Goal: Task Accomplishment & Management: Manage account settings

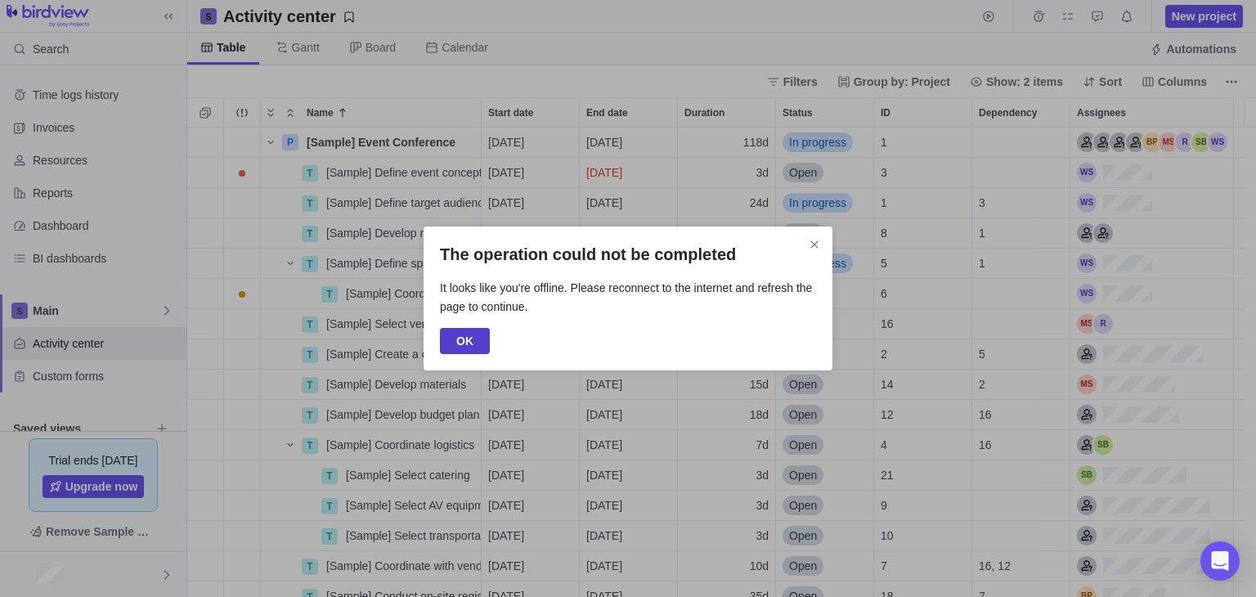
scroll to position [456, 1056]
click at [817, 249] on icon "Close" at bounding box center [814, 244] width 13 height 13
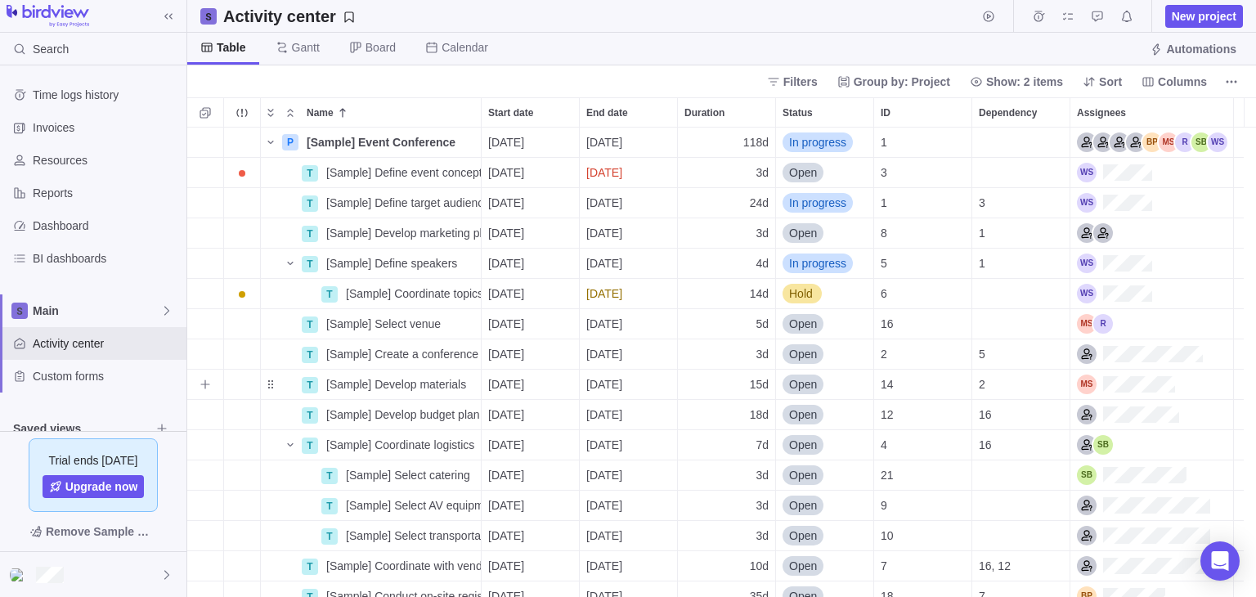
click at [622, 385] on span "[DATE]" at bounding box center [604, 384] width 36 height 16
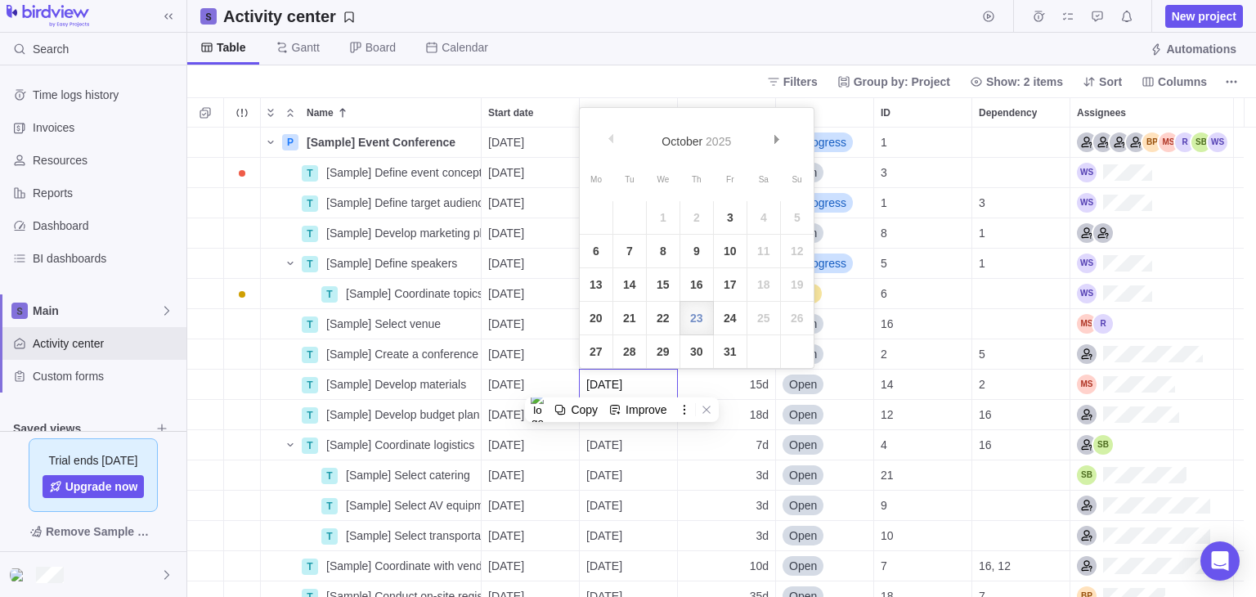
click at [520, 383] on div "P [Sample] Event Conference Details [DATE] [DATE] 118d In progress 1 T [Sample]…" at bounding box center [721, 362] width 1068 height 469
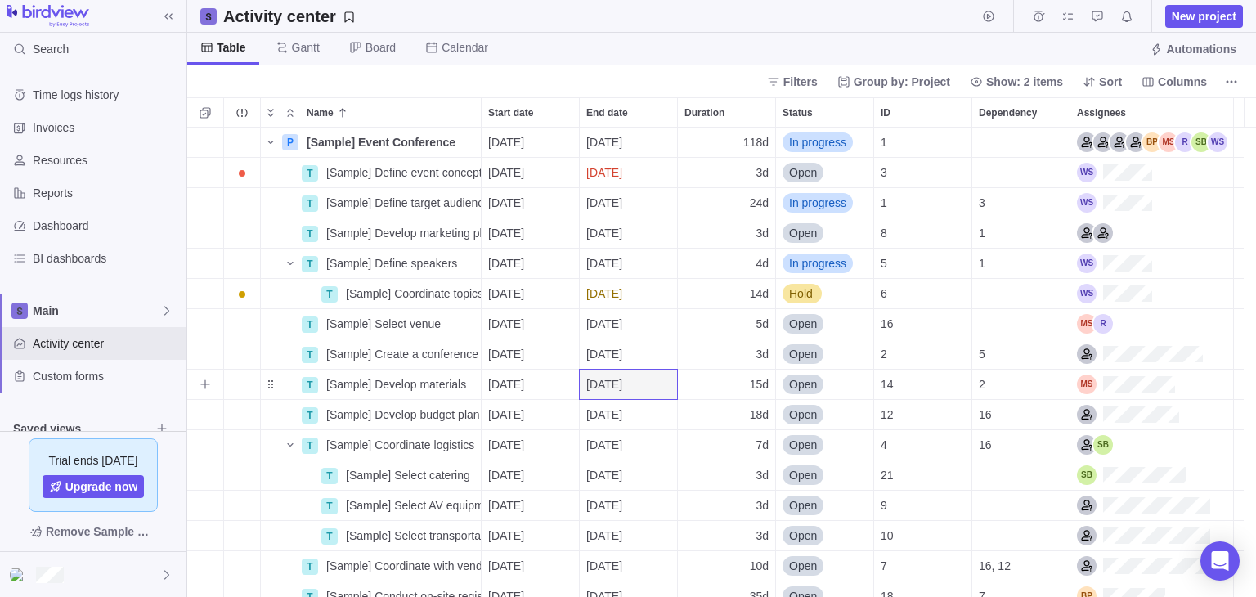
click at [522, 383] on span "[DATE]" at bounding box center [506, 384] width 36 height 16
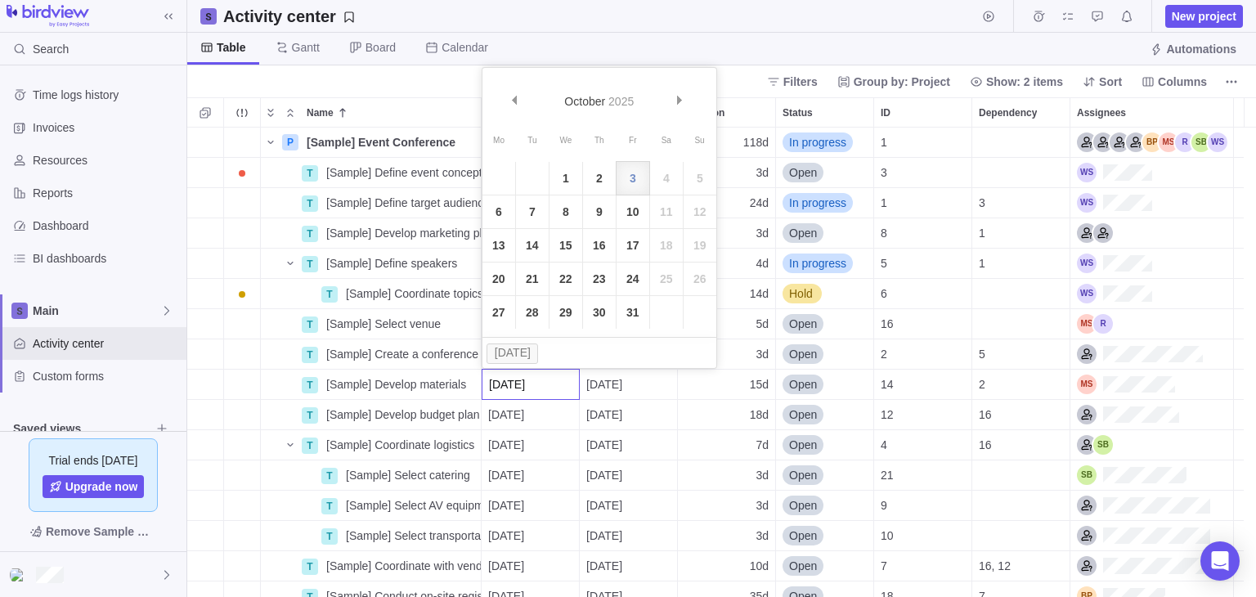
click at [523, 383] on input "[DATE]" at bounding box center [530, 384] width 98 height 31
click at [441, 380] on div "P [Sample] Event Conference Details [DATE] [DATE] 118d In progress 1 T [Sample]…" at bounding box center [721, 362] width 1068 height 469
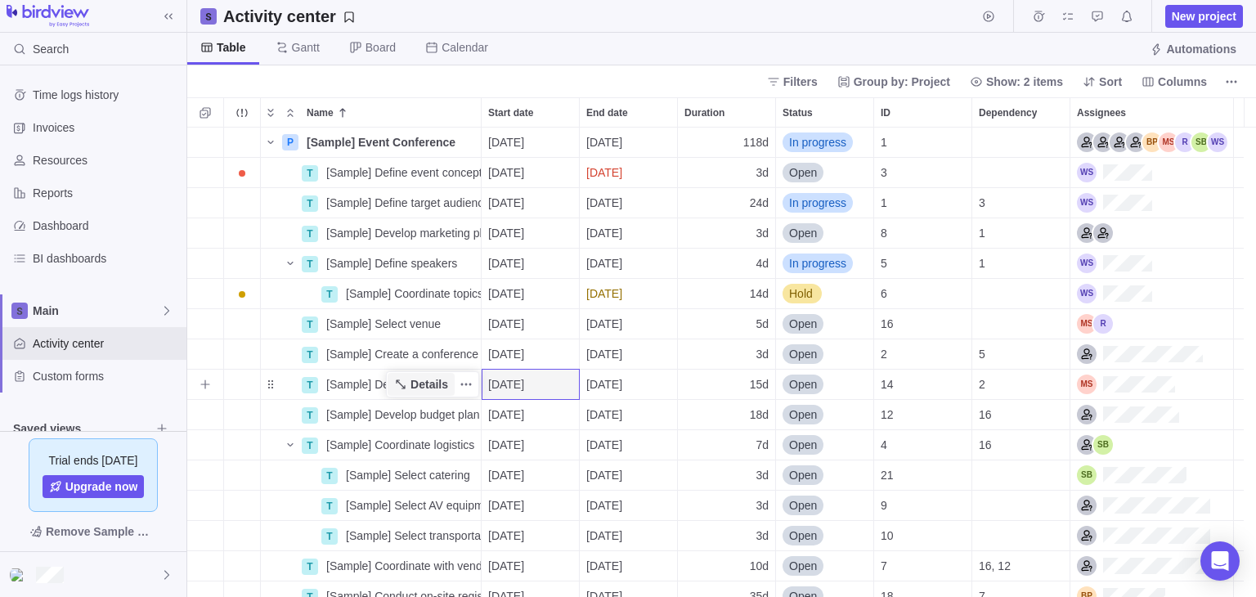
click at [441, 380] on span "Details" at bounding box center [429, 384] width 38 height 16
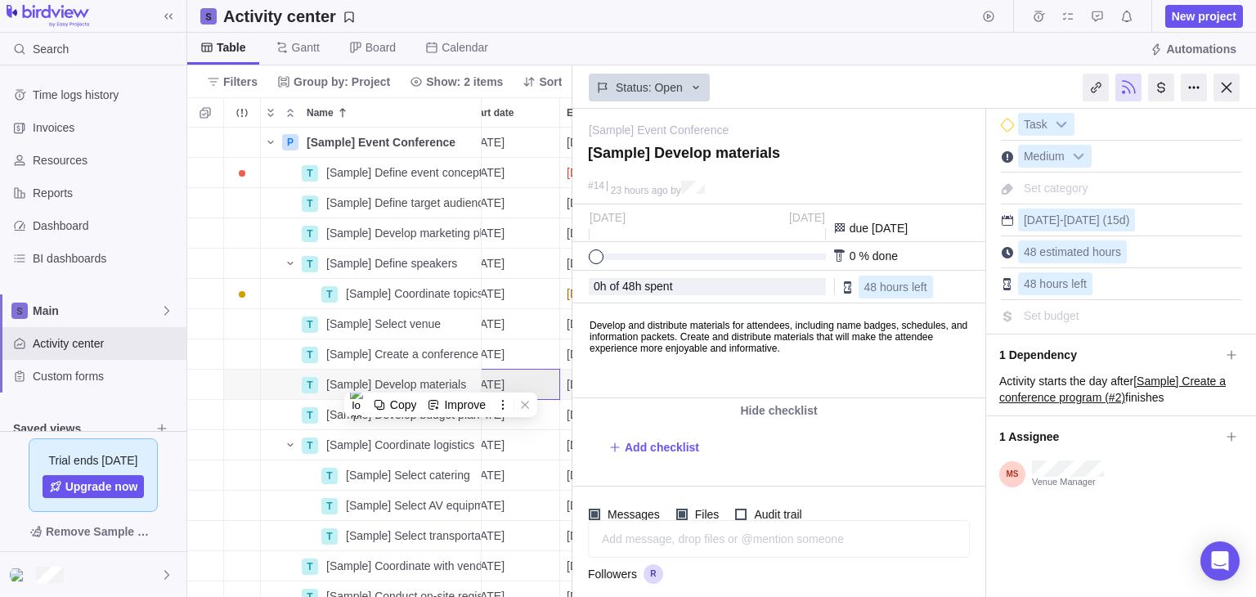
click at [1217, 83] on div at bounding box center [1226, 88] width 26 height 28
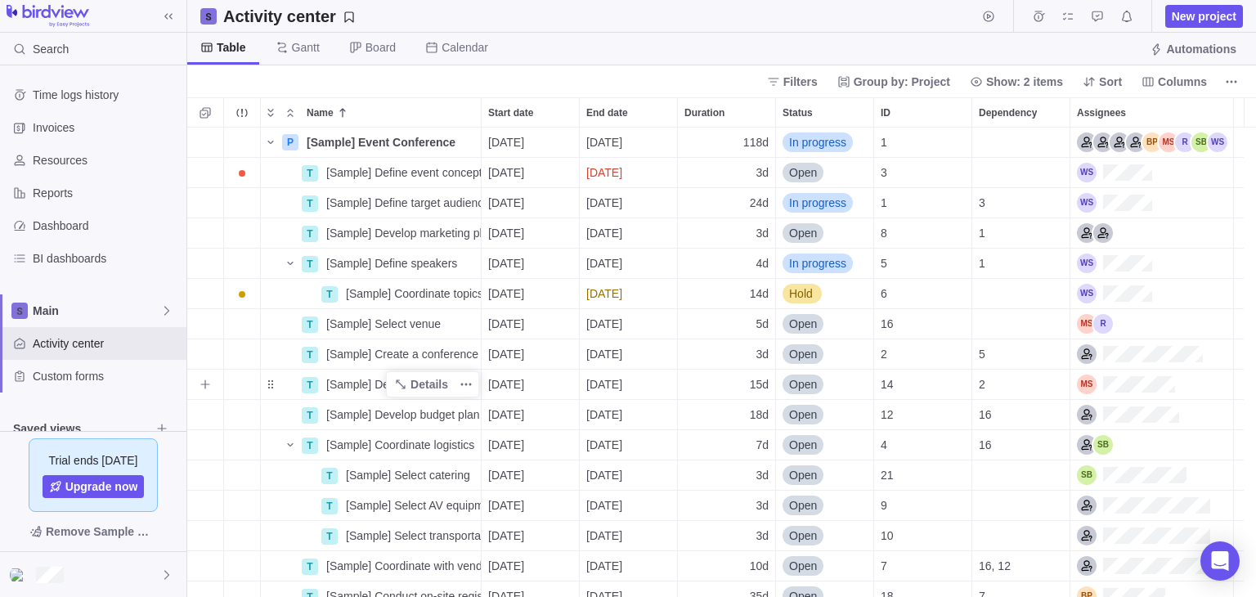
click at [360, 389] on span "[Sample] Develop materials" at bounding box center [396, 384] width 140 height 16
click at [307, 383] on div "P [Sample] Event Conference Details [DATE] [DATE] 118d In progress 1 T [Sample]…" at bounding box center [721, 362] width 1068 height 469
click at [307, 383] on div "T" at bounding box center [310, 385] width 16 height 16
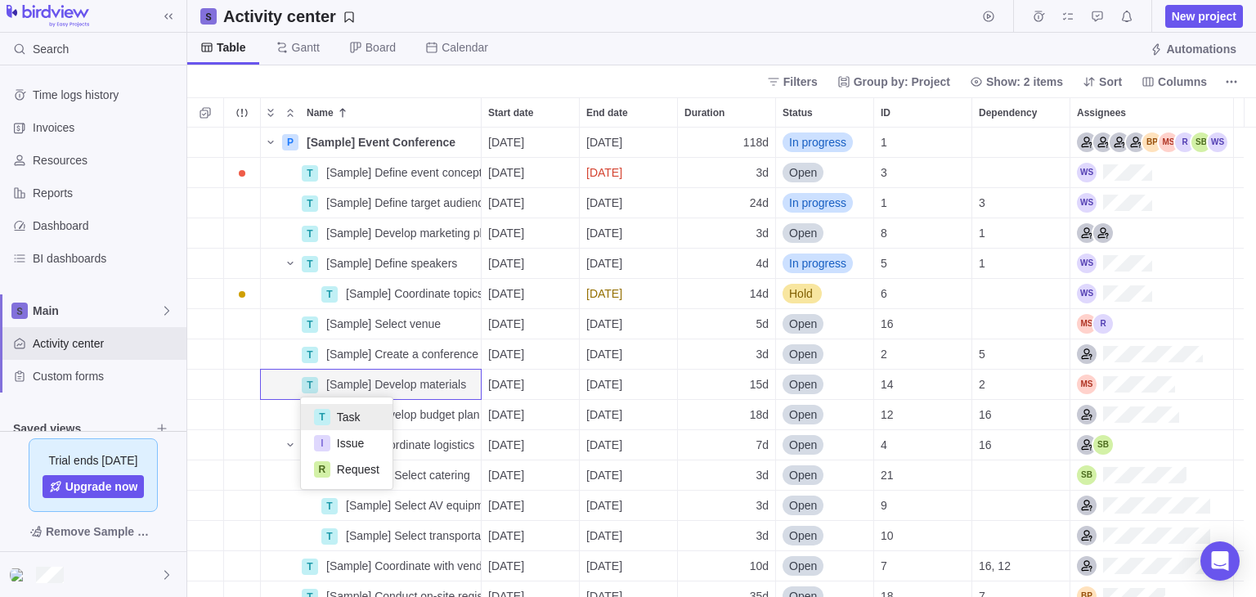
click at [389, 385] on div "P [Sample] Event Conference Details [DATE] [DATE] 118d In progress 1 T [Sample]…" at bounding box center [721, 362] width 1068 height 469
click at [389, 386] on span "Details" at bounding box center [420, 384] width 67 height 23
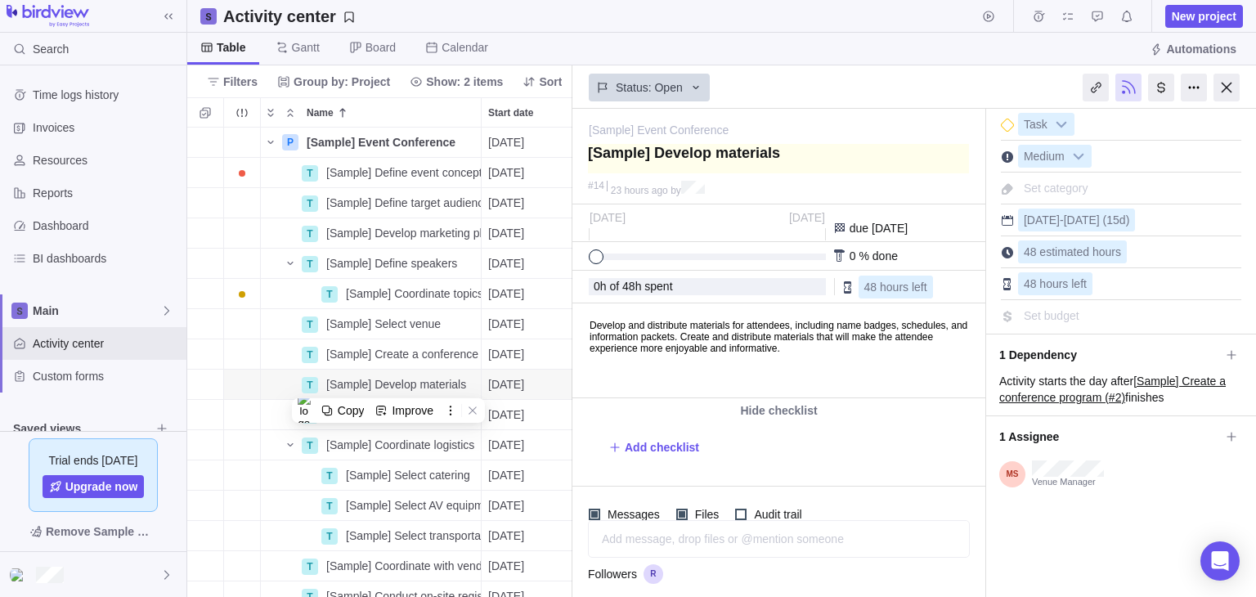
click at [841, 155] on textarea at bounding box center [778, 158] width 381 height 29
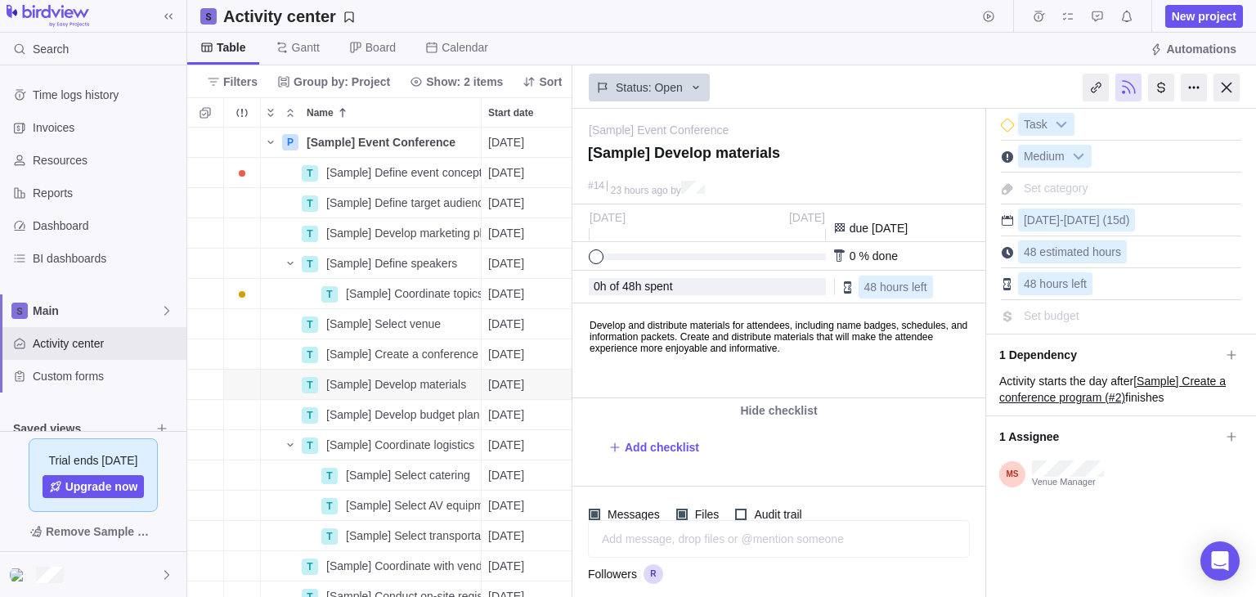
type textarea "[Sample] Develop materialso"
type textarea "[Sample] Develop materials"
type textarea "[Sample] Develop material"
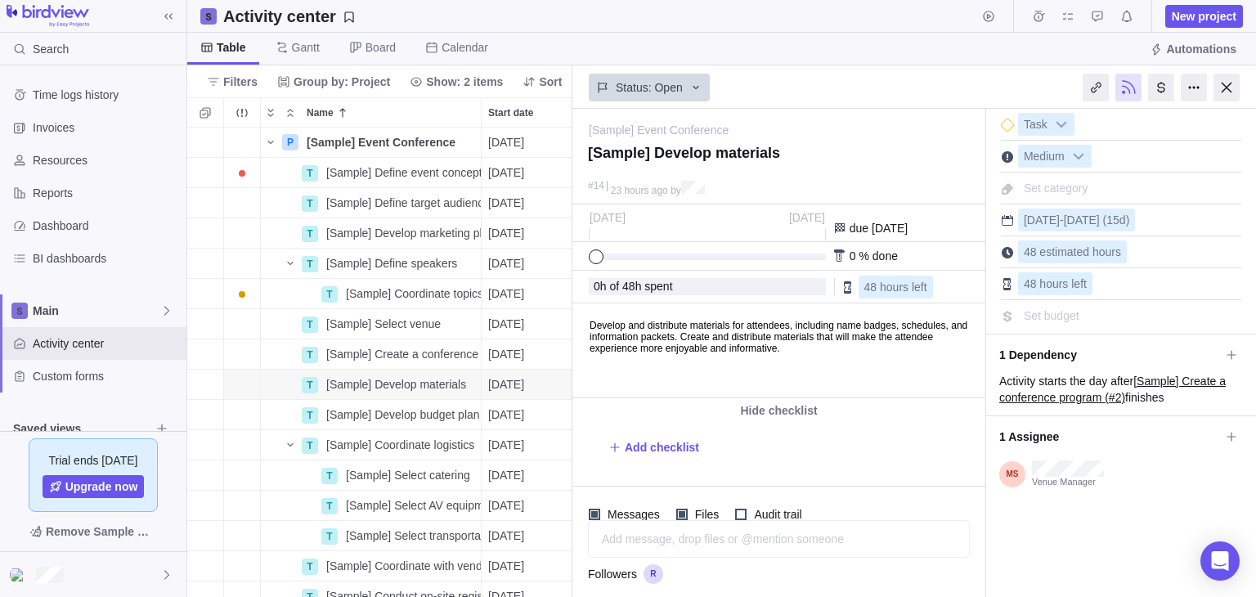
type textarea "[Sample] Develop material"
type textarea "[Sample] Develop materials"
click at [1225, 88] on div at bounding box center [1226, 88] width 26 height 28
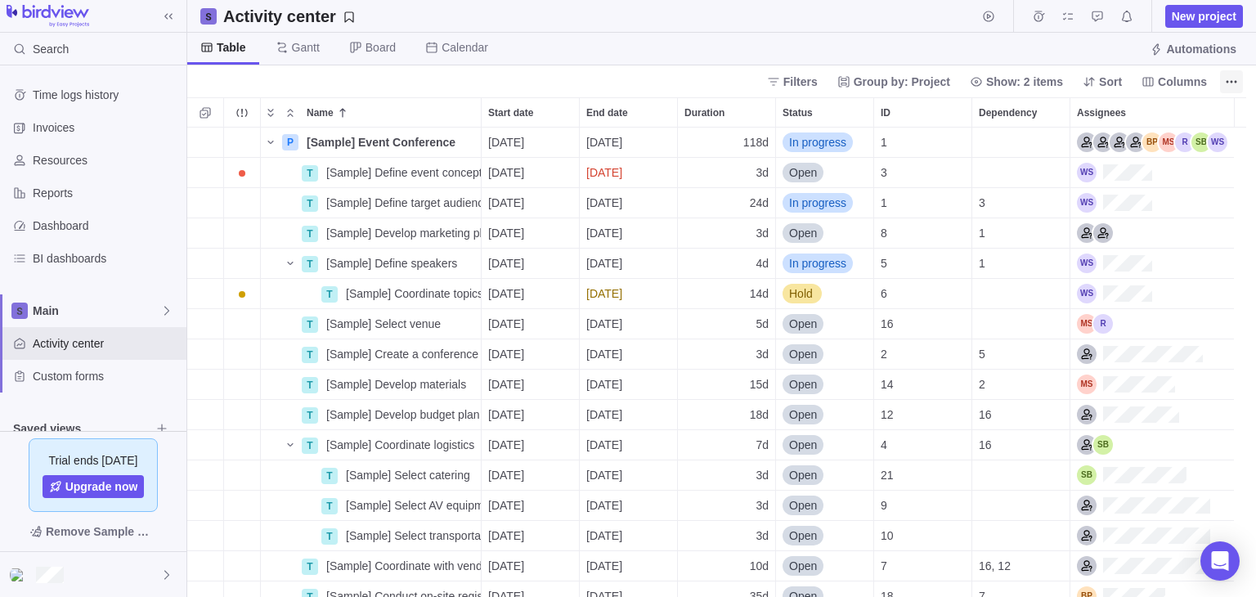
scroll to position [456, 1056]
click at [425, 382] on span "Details" at bounding box center [429, 384] width 38 height 16
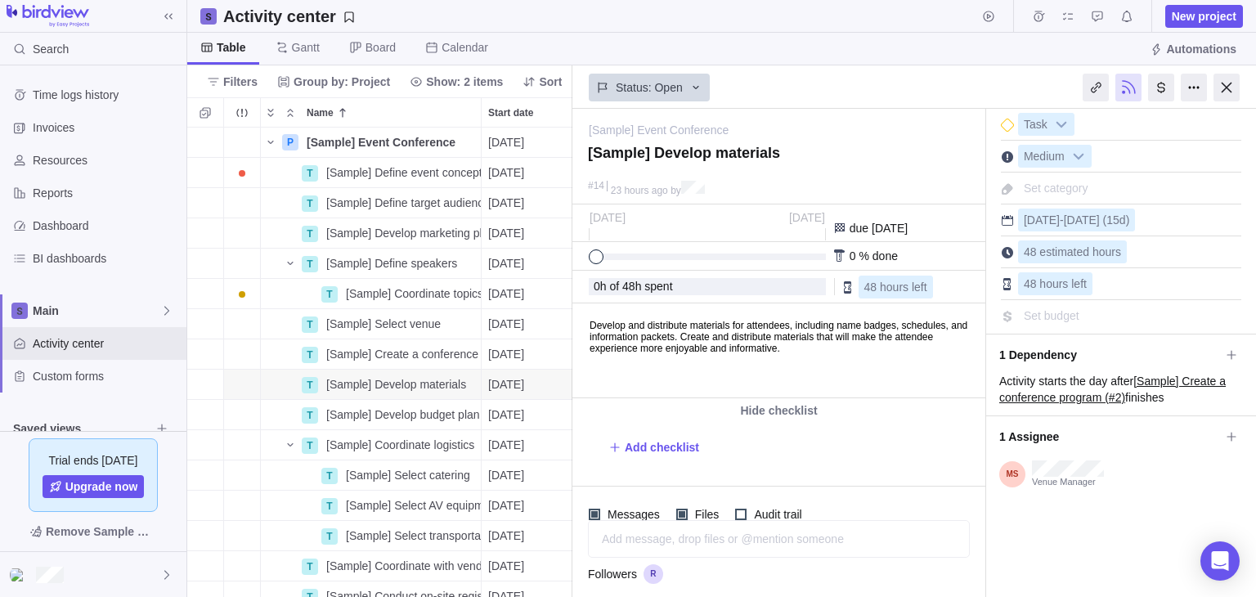
click at [822, 104] on div "Status: Open" at bounding box center [778, 86] width 413 height 38
click at [906, 349] on body "Develop and distribute materials for attendees, including name badges, schedule…" at bounding box center [777, 329] width 409 height 50
click at [592, 325] on body "Develop and distribute materials for attendees, including name badges, schedule…" at bounding box center [777, 329] width 409 height 50
click at [908, 342] on body "Develop and distribute materials for attendees, including name badges, schedule…" at bounding box center [777, 329] width 409 height 50
click at [907, 350] on body "Develop and distribute materials for attendees, including name badges, schedule…" at bounding box center [777, 329] width 409 height 50
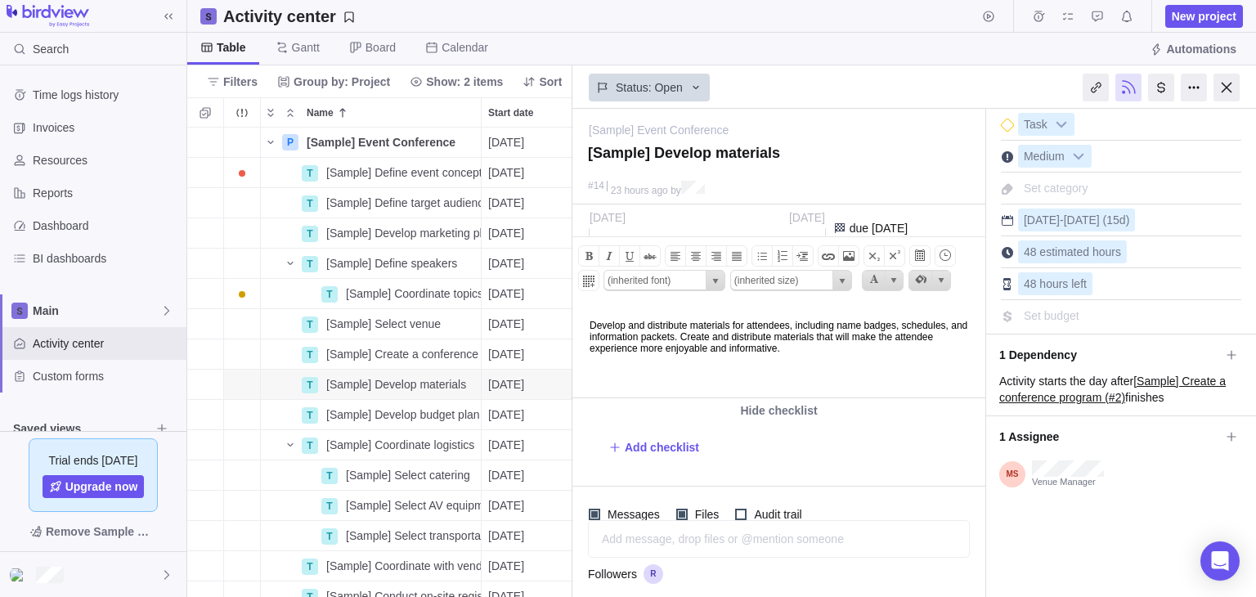
click at [907, 342] on body "Develop and distribute materials for attendees, including name badges, schedule…" at bounding box center [777, 329] width 409 height 50
click at [906, 351] on body "Develop and distribute materials for attendees, including name badges, schedule…" at bounding box center [777, 329] width 409 height 50
click at [708, 325] on body "Develop and distribute materials for attendees, including name badges, schedule…" at bounding box center [777, 329] width 409 height 50
click at [741, 343] on body "Develop and distribute materials for attendees, including name badges, schedule…" at bounding box center [777, 329] width 409 height 50
click at [673, 339] on body "Develop and distribute materials for attendees, including name badges, schedule…" at bounding box center [777, 329] width 409 height 50
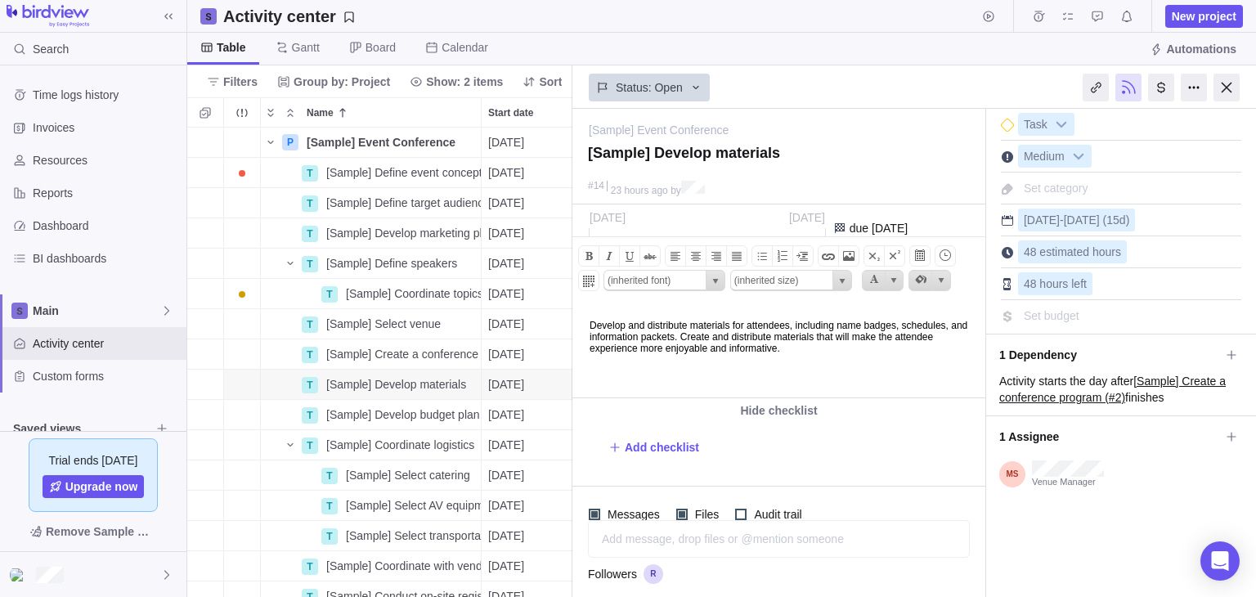
click at [641, 576] on div "Followers" at bounding box center [627, 574] width 78 height 20
click at [654, 576] on div at bounding box center [654, 574] width 23 height 20
click at [705, 256] on div at bounding box center [701, 256] width 224 height 7
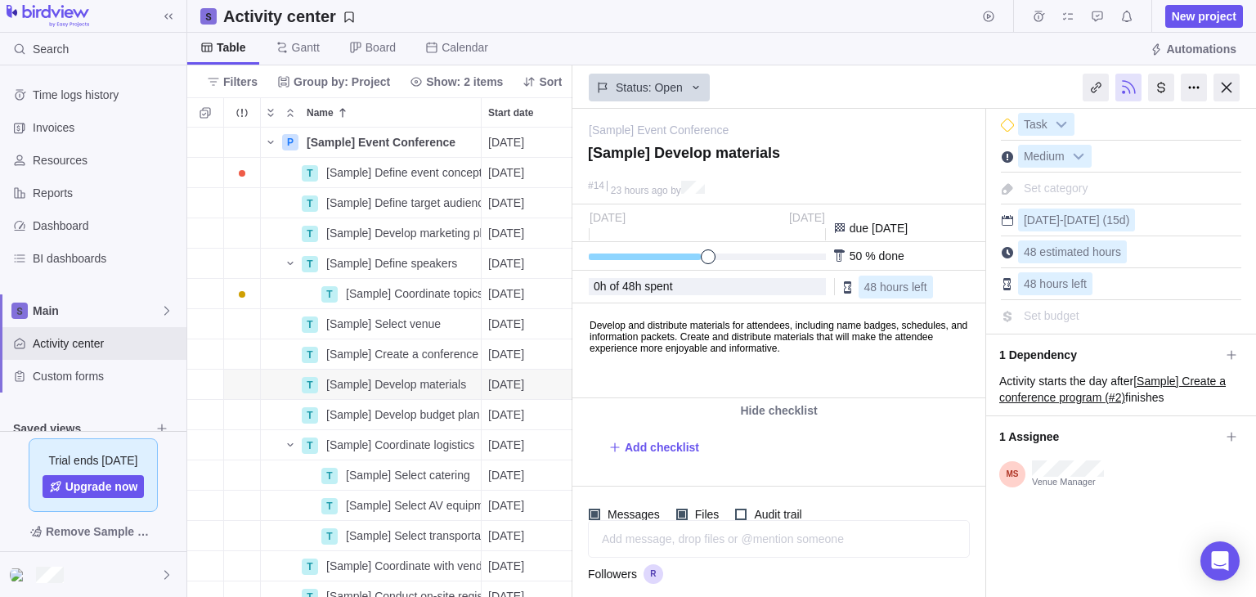
drag, startPoint x: 708, startPoint y: 252, endPoint x: 696, endPoint y: 251, distance: 11.5
click at [696, 251] on div "50 % done" at bounding box center [778, 256] width 413 height 29
click at [904, 347] on body "Develop and distribute materials for attendees, including name badges, schedule…" at bounding box center [777, 329] width 409 height 50
click at [902, 353] on body "Develop and distribute materials for attendees, including name badges, schedule…" at bounding box center [777, 329] width 409 height 50
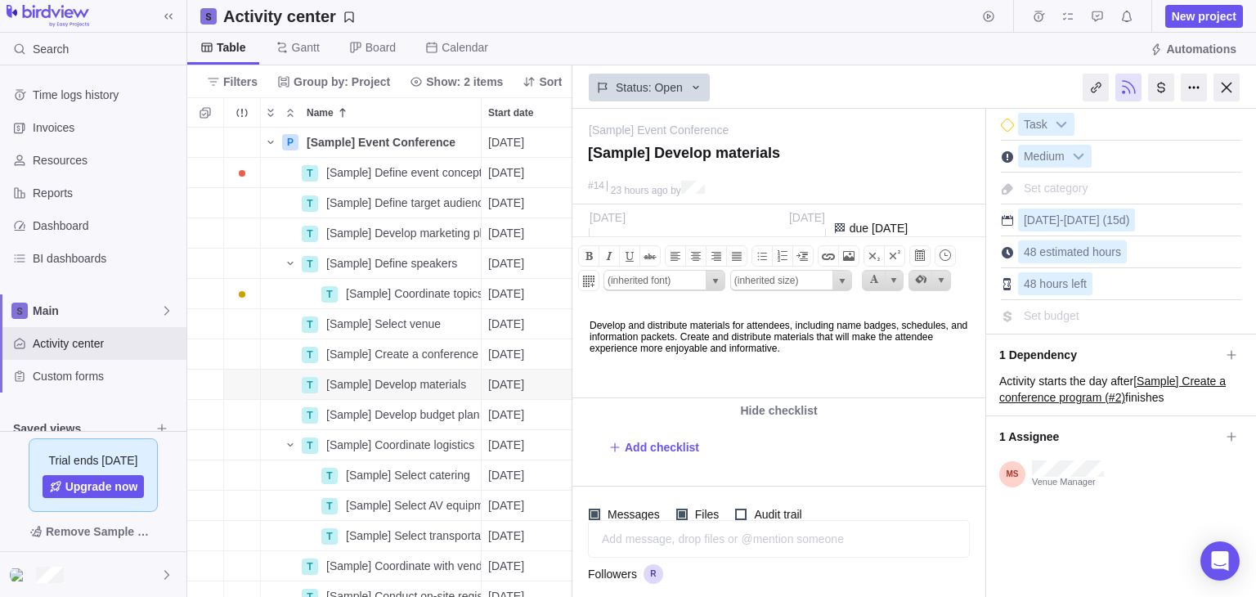
click at [909, 352] on body "Develop and distribute materials for attendees, including name badges, schedule…" at bounding box center [777, 329] width 409 height 50
click at [665, 445] on span "Add checklist" at bounding box center [662, 447] width 74 height 16
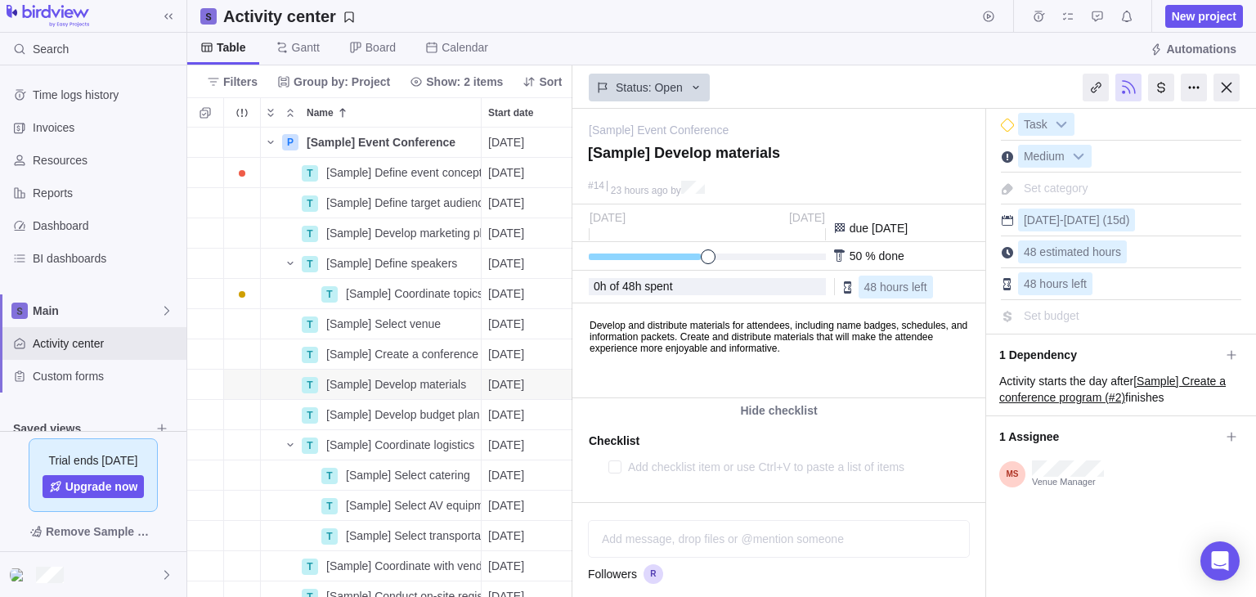
click at [650, 462] on textarea at bounding box center [782, 466] width 308 height 23
type textarea "x"
type textarea "L"
type textarea "x"
type textarea "Li"
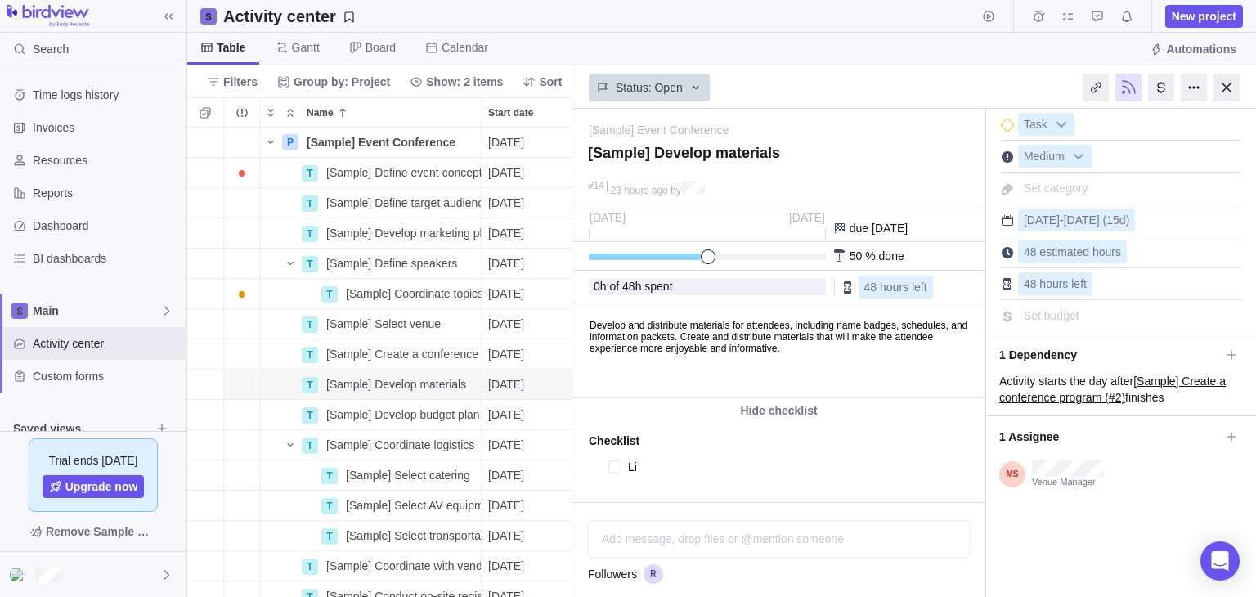
type textarea "x"
type textarea "Lis"
type textarea "x"
type textarea "List"
type textarea "x"
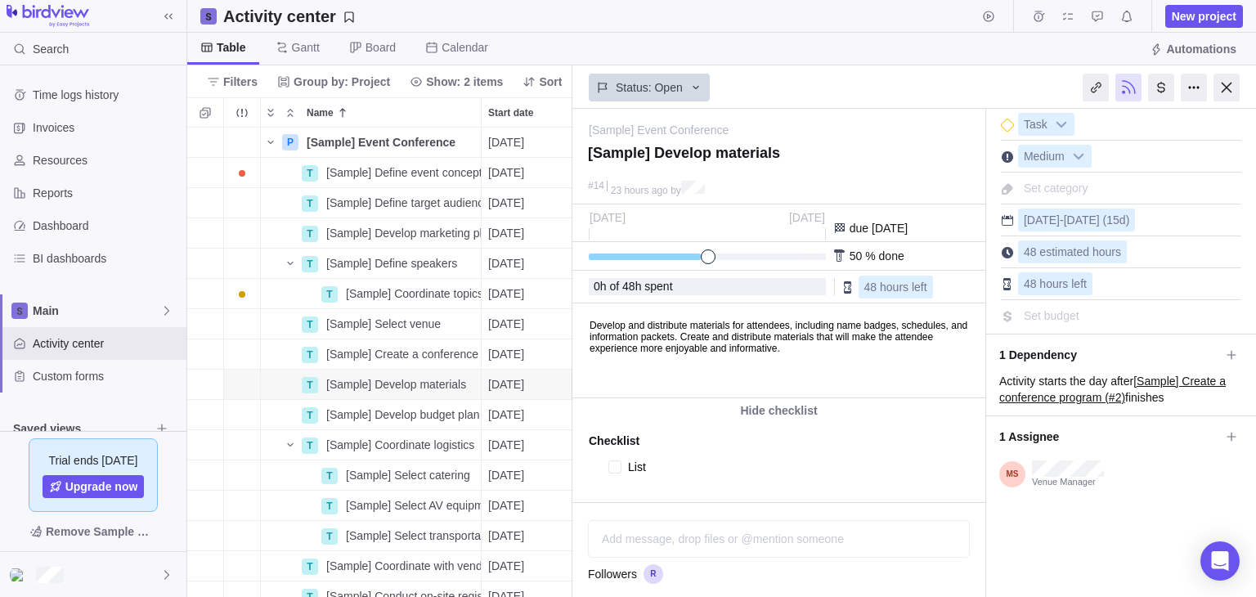
type textarea "List"
type textarea "x"
type textarea "List"
type textarea "x"
type textarea "Lis"
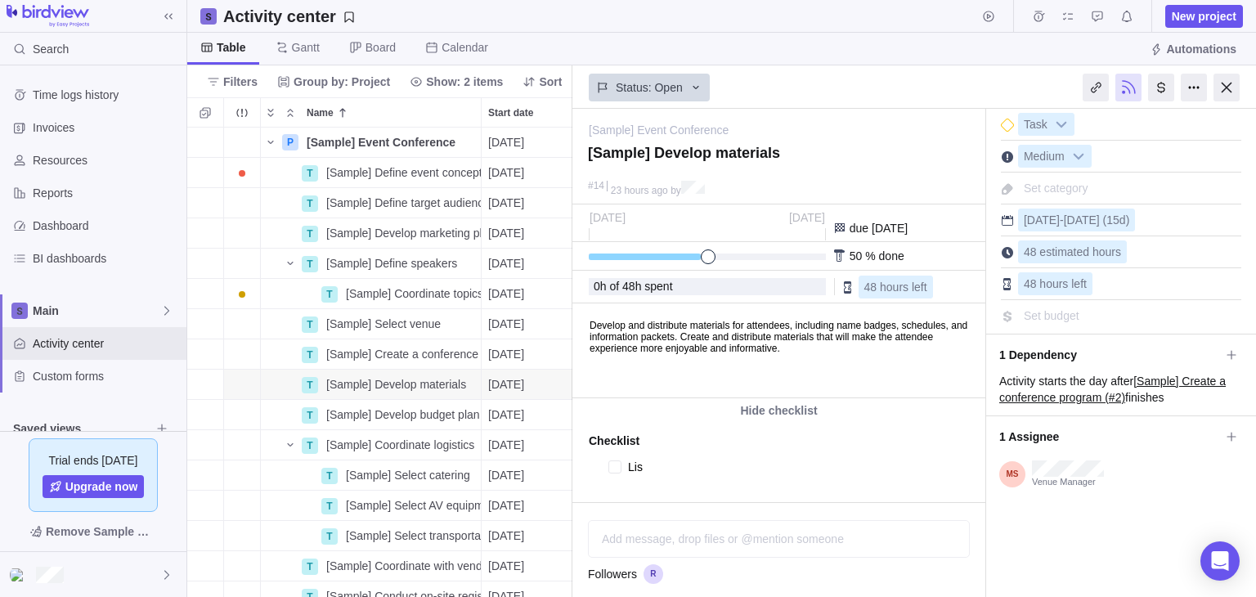
type textarea "x"
type textarea "Li"
type textarea "x"
type textarea "L"
type textarea "x"
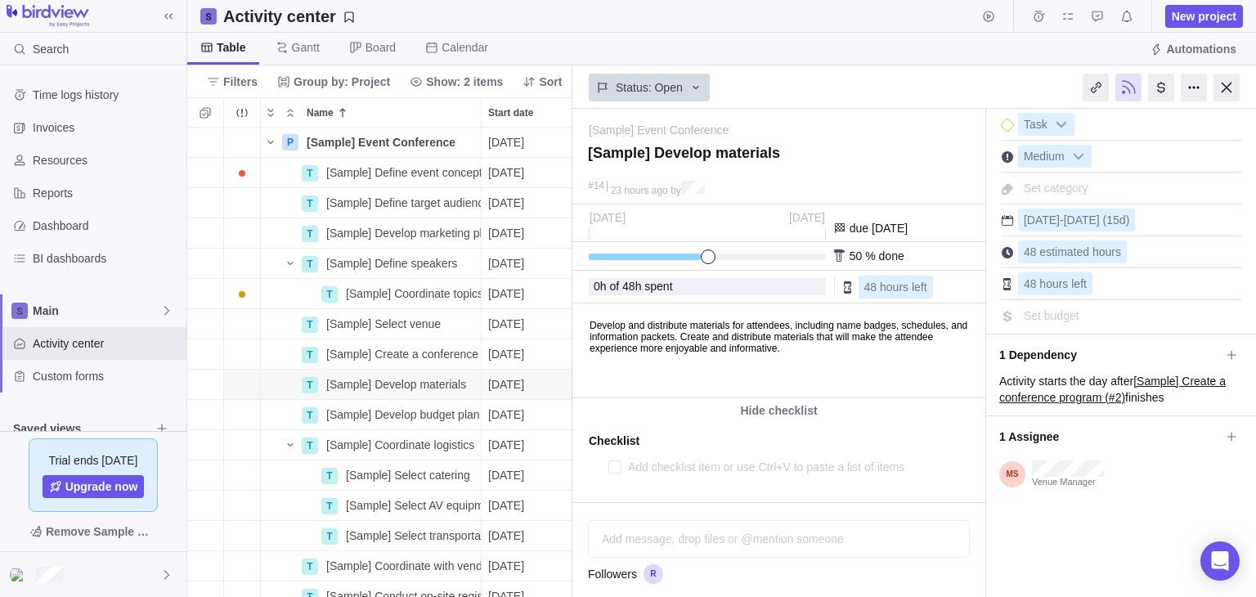
type textarea "x"
type textarea "F"
type textarea "x"
type textarea "Fi"
type textarea "x"
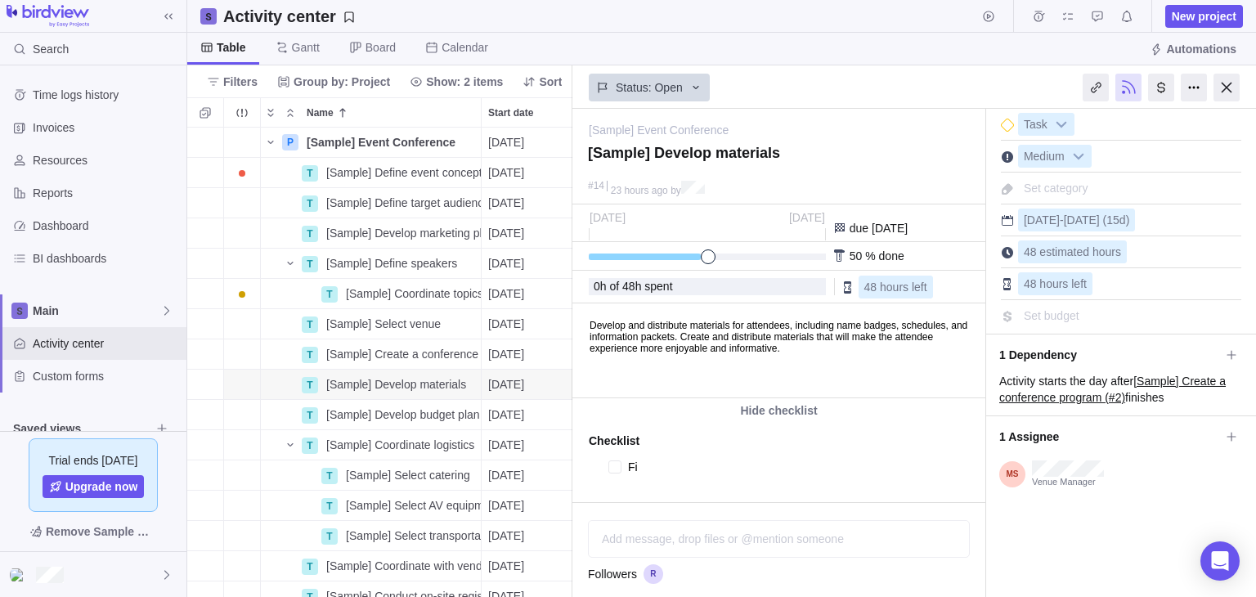
type textarea "Fin"
type textarea "x"
type textarea "Find"
type textarea "x"
type textarea "Find"
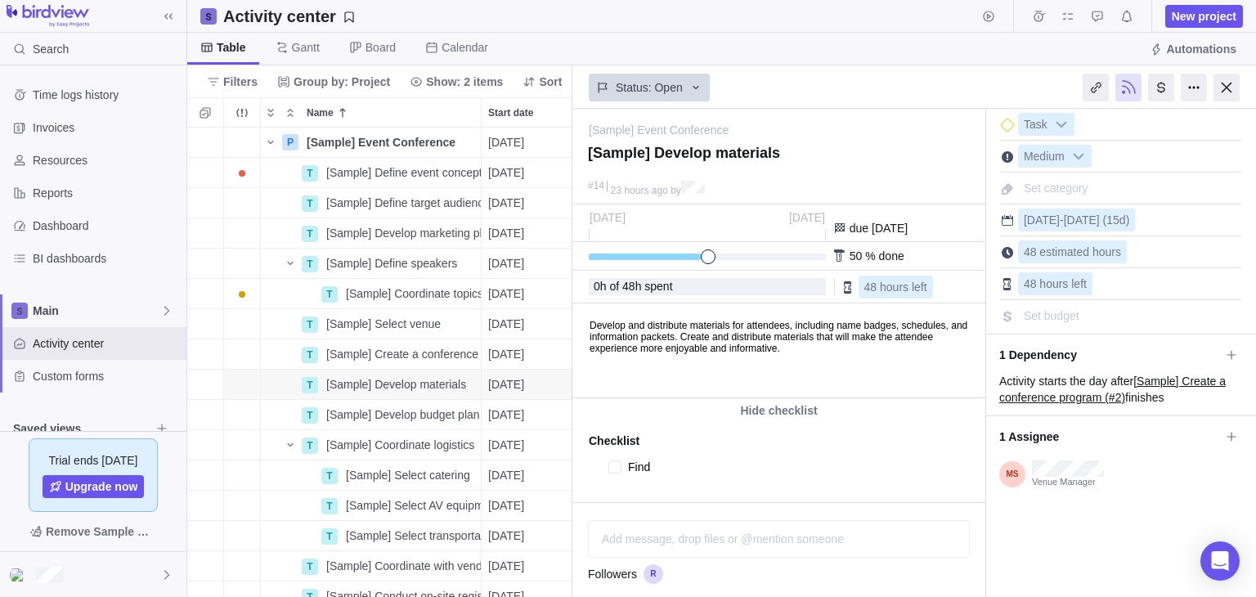
type textarea "x"
type textarea "Find r"
type textarea "x"
type textarea "Find re"
type textarea "x"
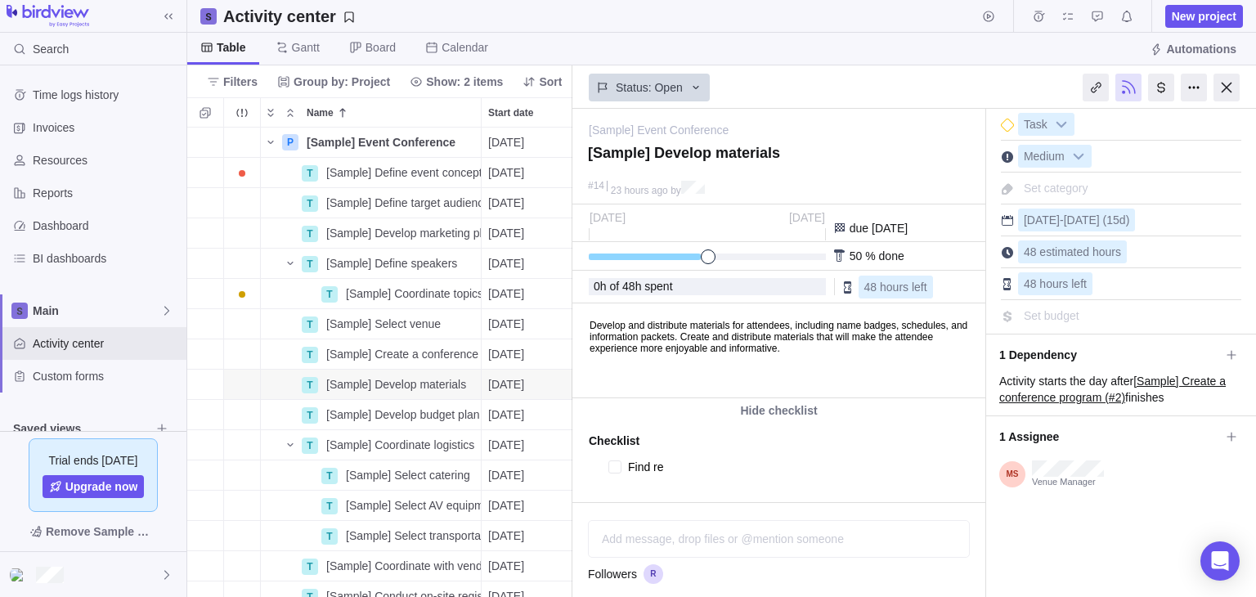
type textarea "Find req"
type textarea "x"
type textarea "Find requ"
type textarea "x"
type textarea "Find requi"
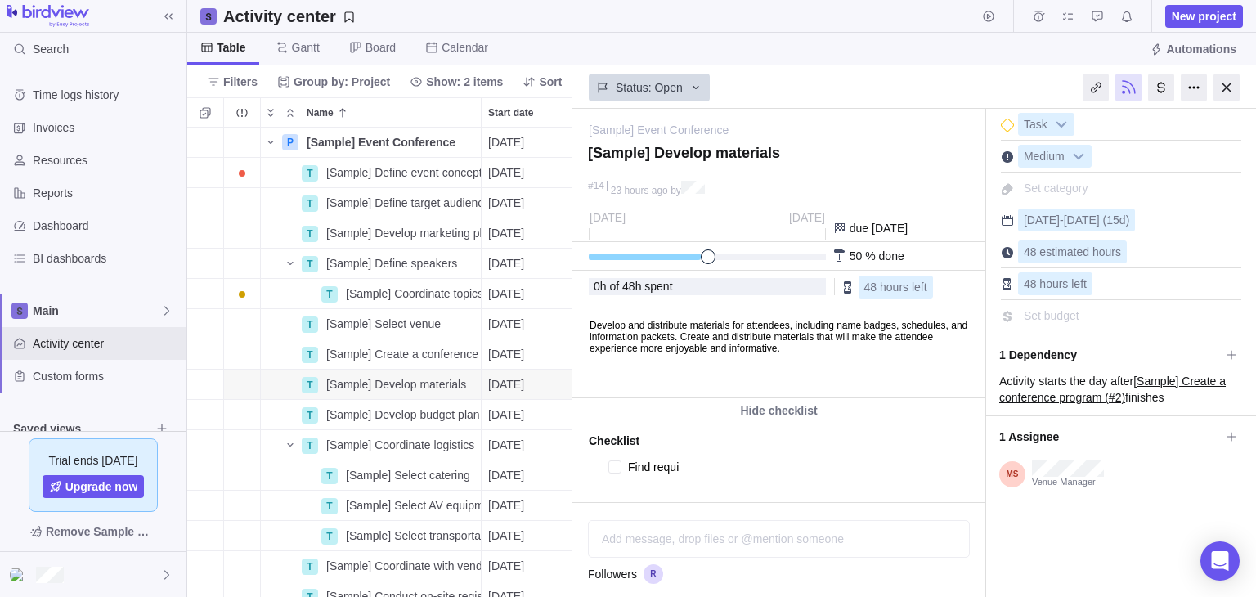
type textarea "x"
type textarea "Find requir"
type textarea "x"
type textarea "Find require"
type textarea "x"
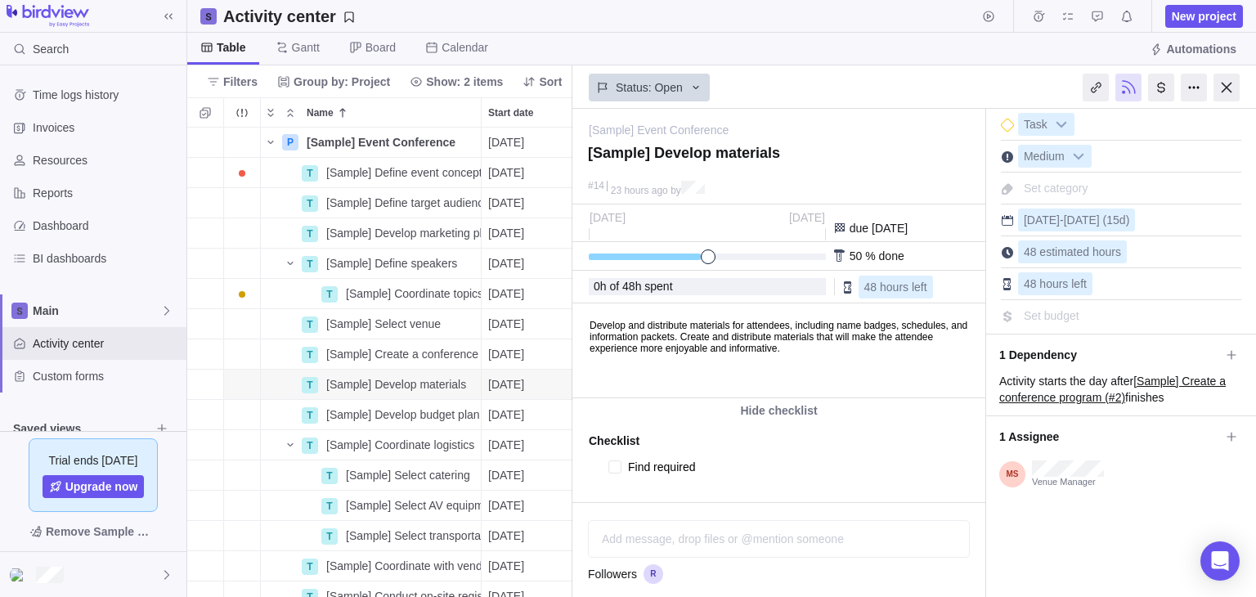
type textarea "Find required"
type textarea "x"
click at [751, 439] on div "Checklist" at bounding box center [779, 440] width 380 height 23
click at [655, 491] on textarea at bounding box center [782, 497] width 308 height 23
type textarea "x"
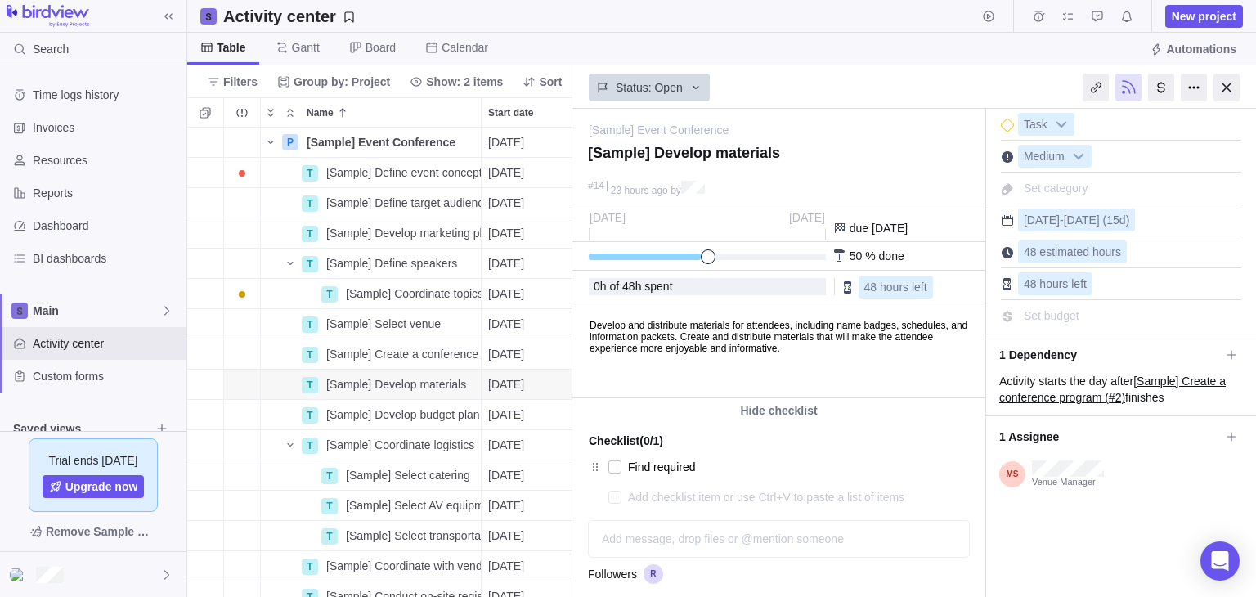
type textarea "L"
type textarea "x"
type textarea "Li"
type textarea "x"
type textarea "Lis"
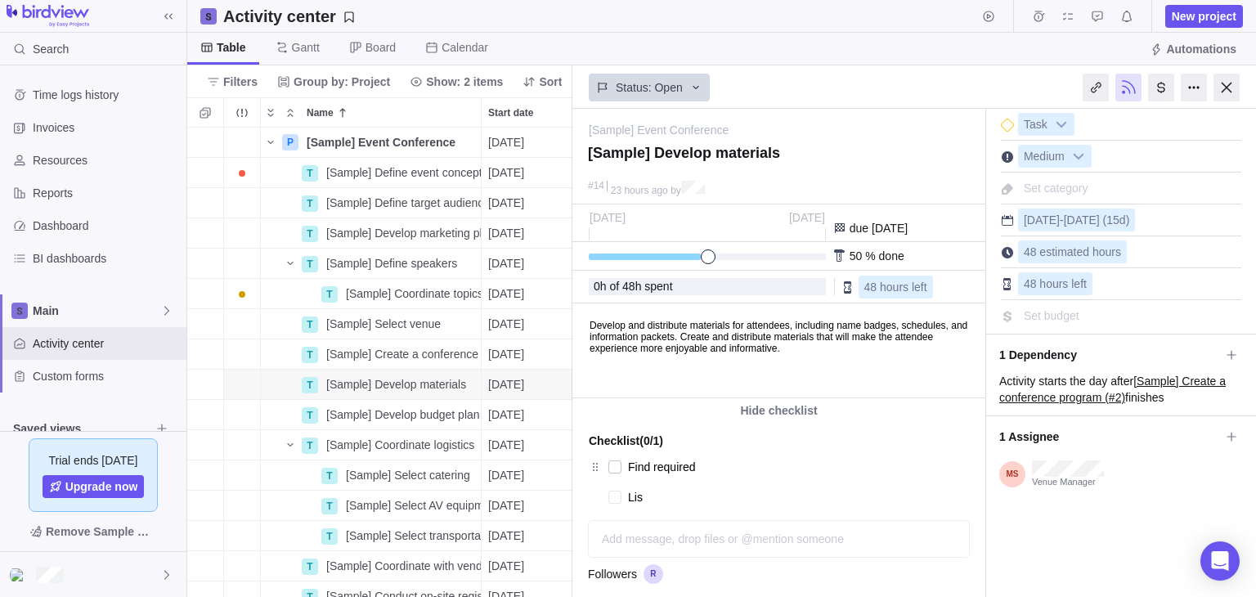
type textarea "x"
type textarea "List"
type textarea "x"
type textarea "List"
type textarea "x"
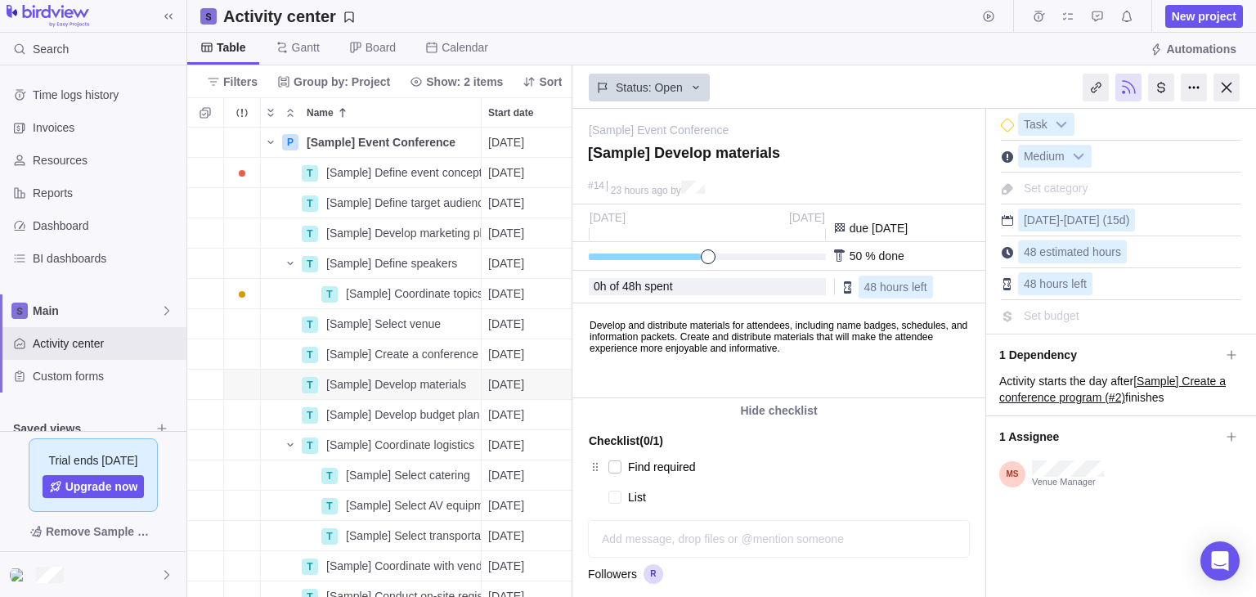
type textarea "List d"
type textarea "x"
type textarea "List do"
type textarea "x"
type textarea "List dow"
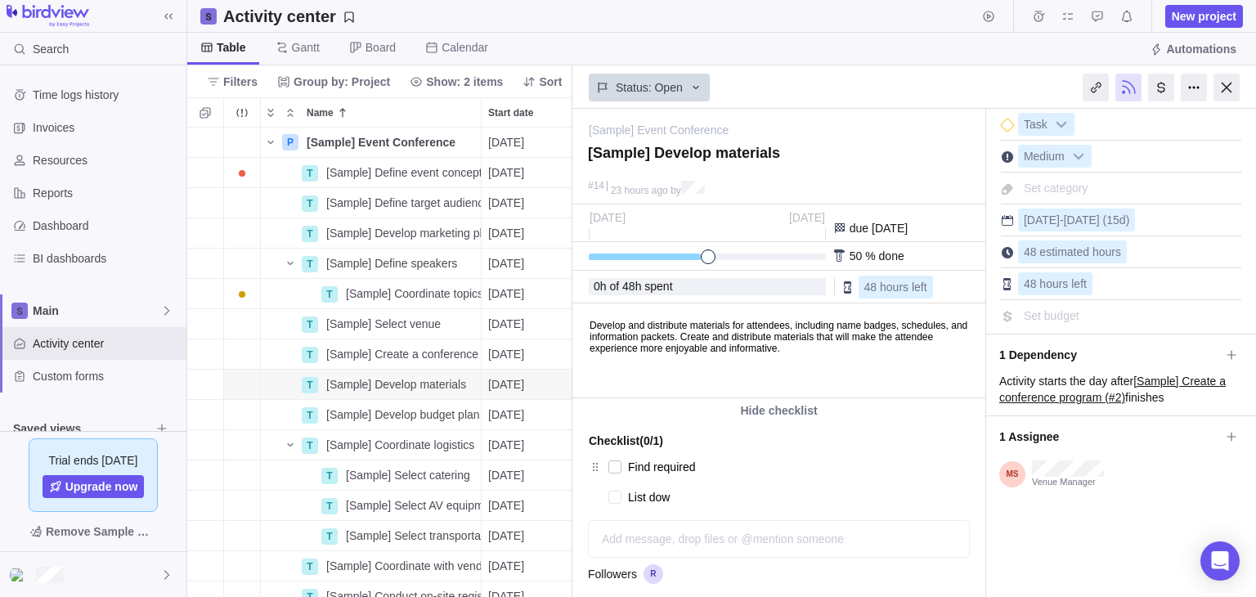
type textarea "x"
click at [786, 495] on textarea "List down" at bounding box center [782, 497] width 308 height 23
click at [804, 492] on textarea "List down" at bounding box center [782, 497] width 308 height 23
type textarea "List down"
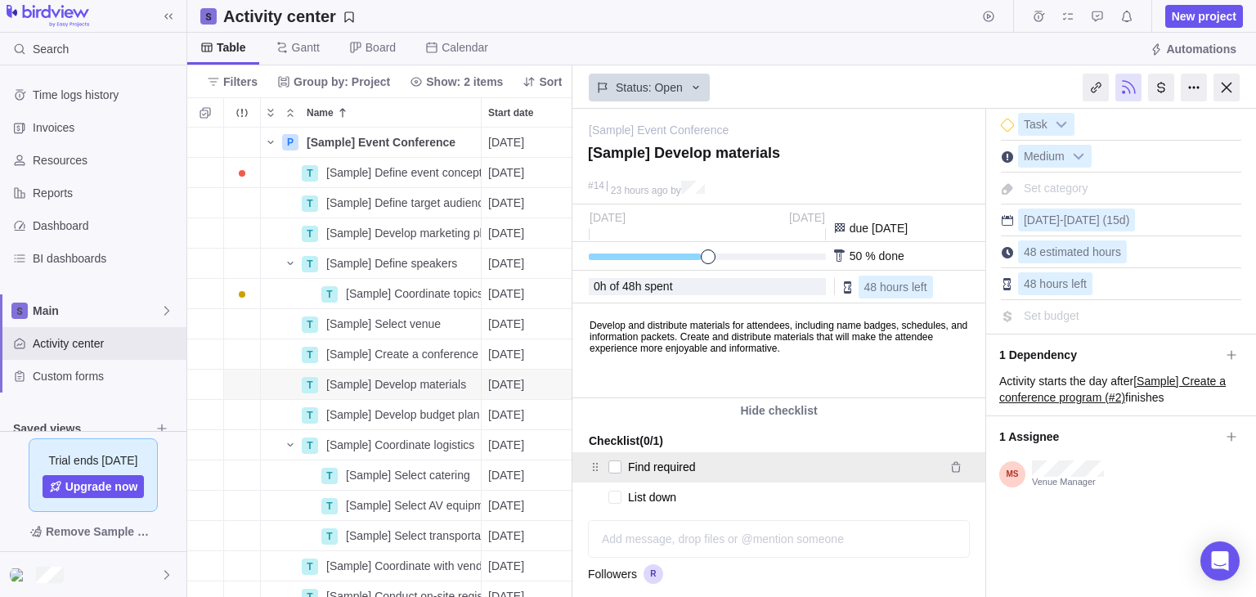
type textarea "x"
click at [867, 465] on textarea "Find required" at bounding box center [781, 466] width 307 height 23
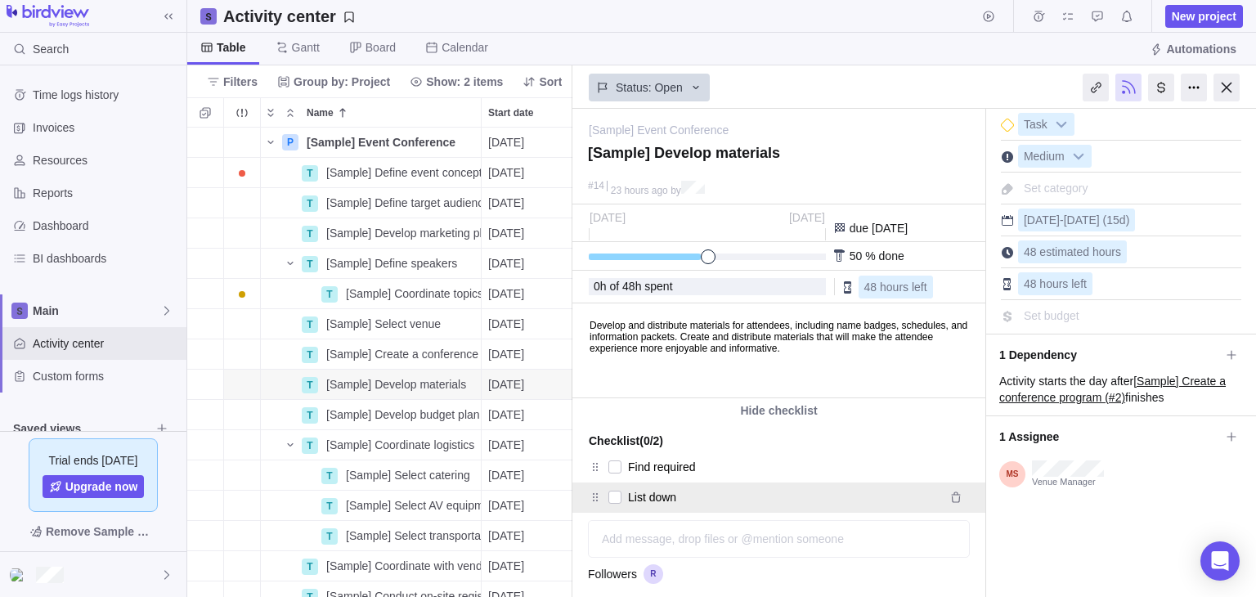
click at [847, 488] on textarea "List down" at bounding box center [781, 497] width 307 height 23
click at [582, 508] on div "List down" at bounding box center [778, 497] width 413 height 30
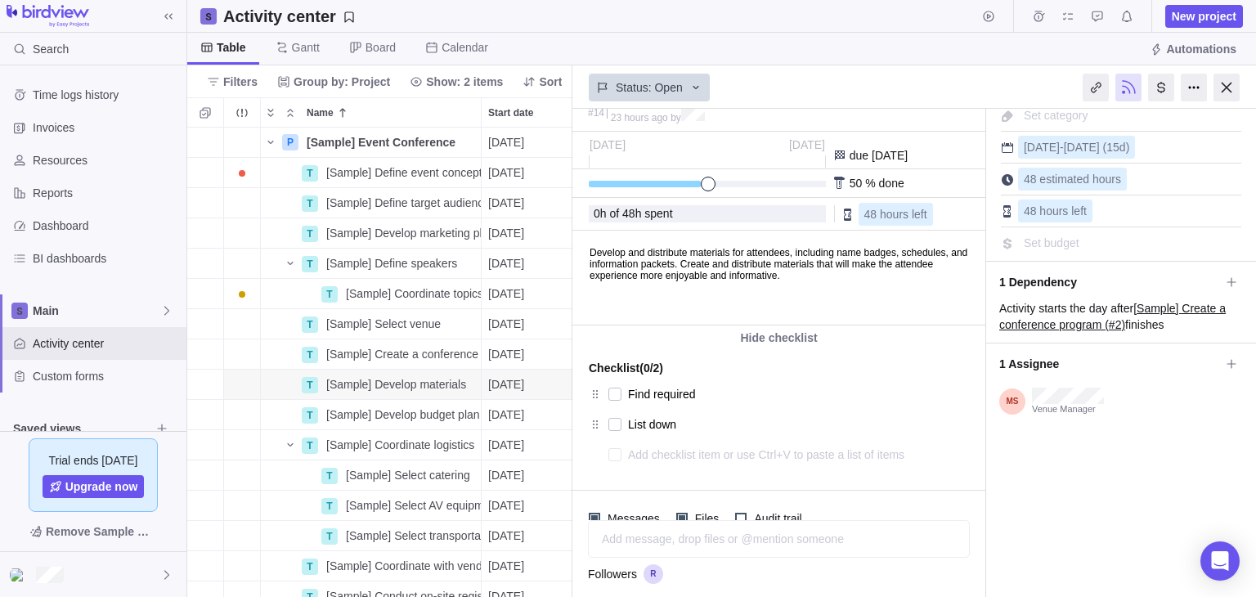
scroll to position [101, 0]
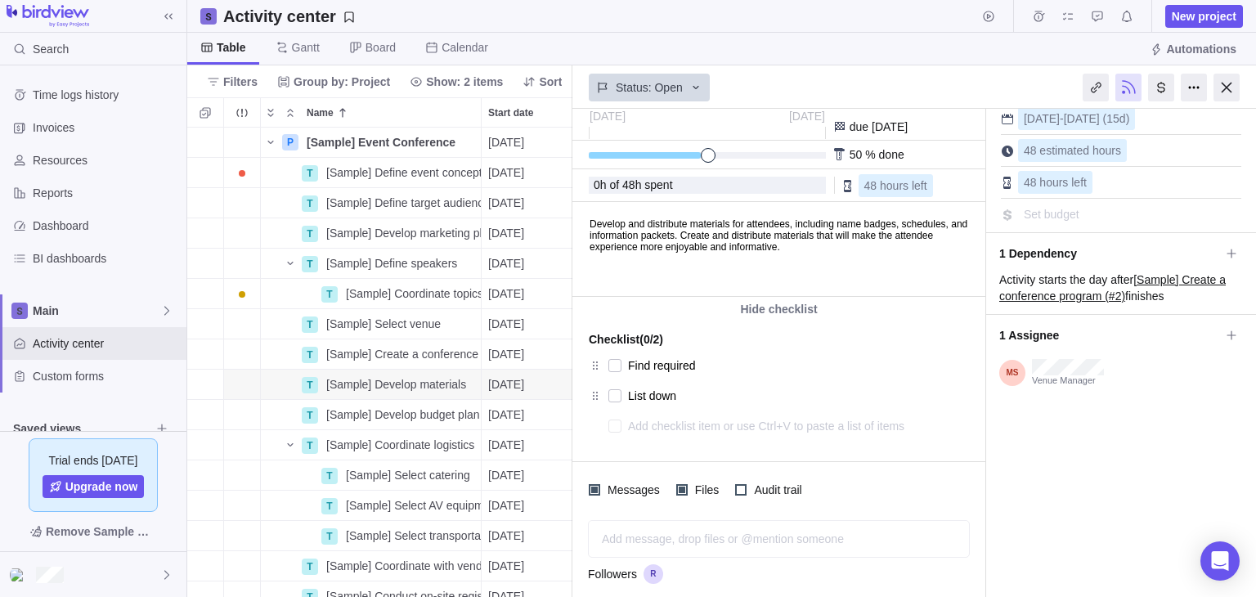
click at [714, 417] on textarea at bounding box center [782, 425] width 308 height 23
type textarea "x"
type textarea "P"
type textarea "x"
type textarea "Pr"
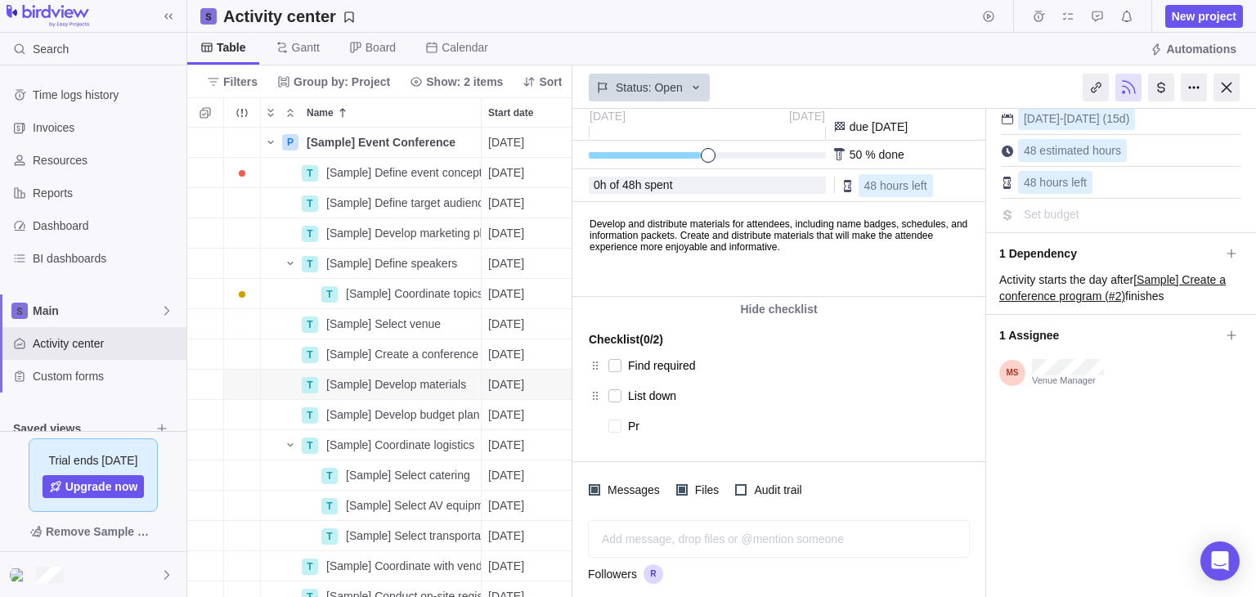
type textarea "x"
type textarea "Pro"
type textarea "x"
type textarea "Prov"
type textarea "x"
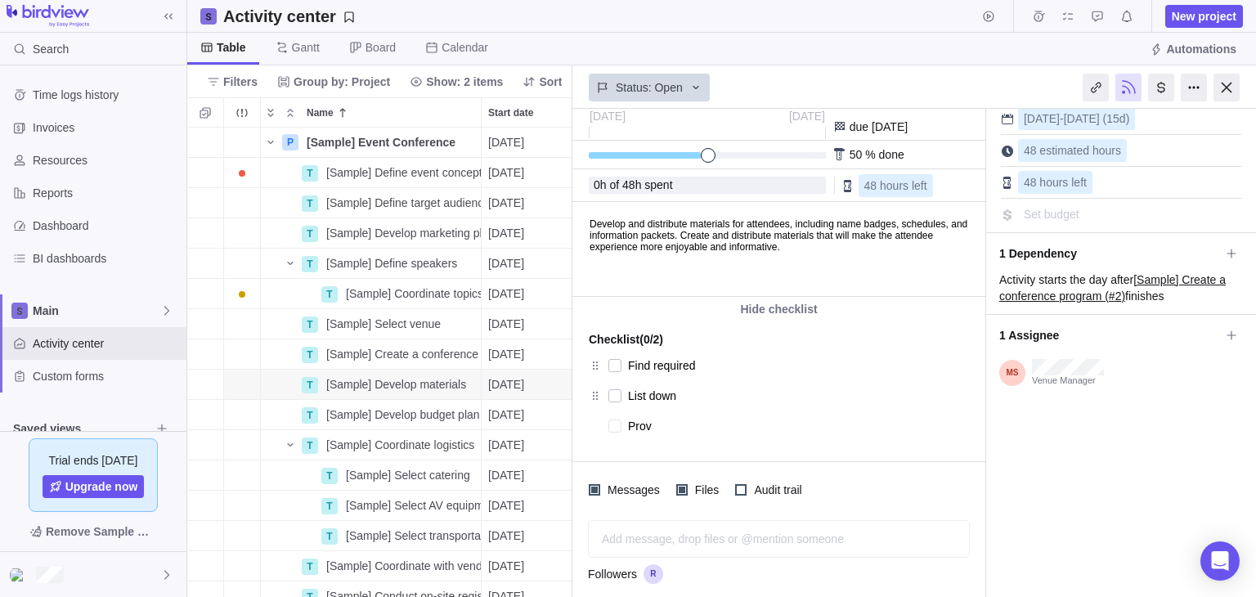
type textarea "Provi"
type textarea "x"
type textarea "Provid"
type textarea "x"
type textarea "Provi"
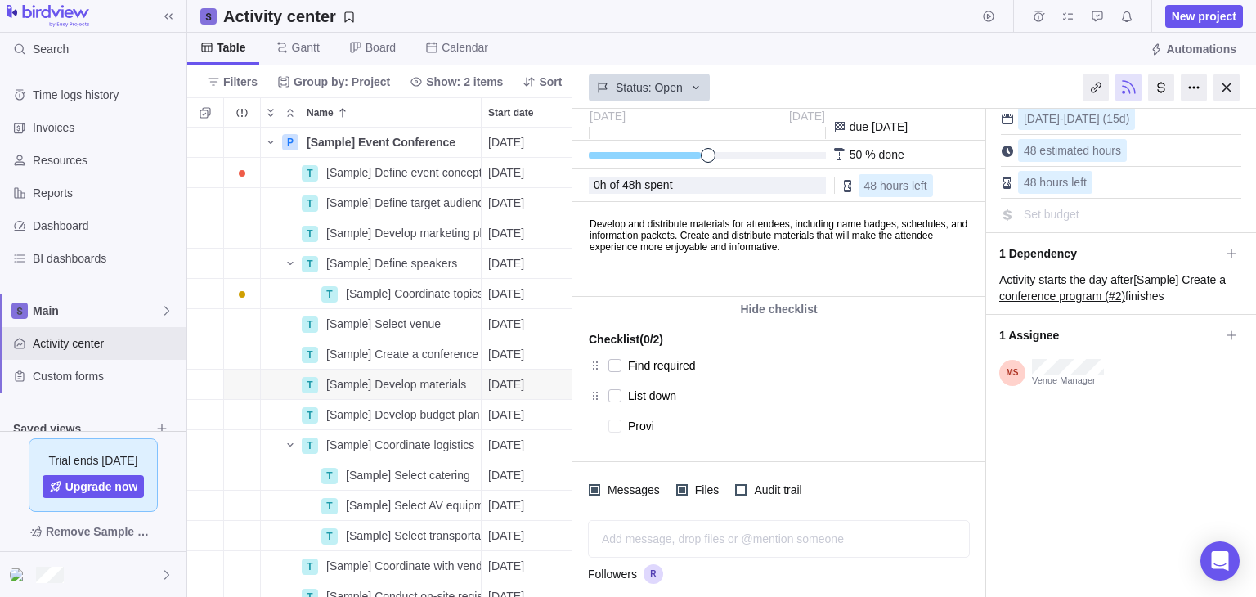
type textarea "x"
type textarea "Prov"
type textarea "x"
type textarea "Pro"
type textarea "x"
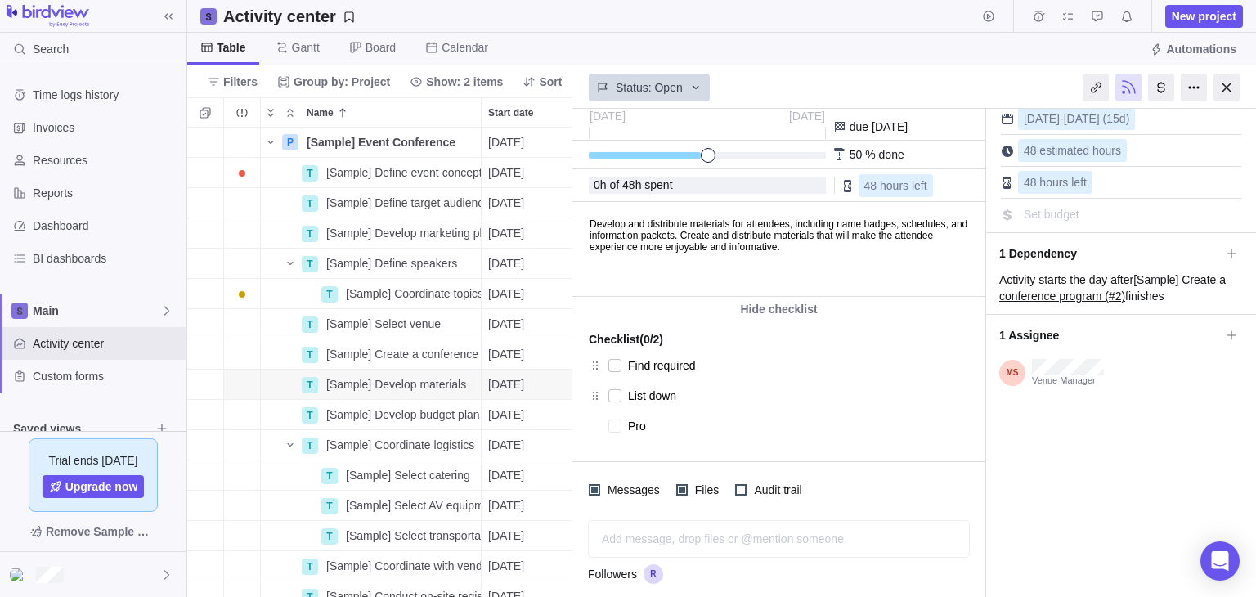
type textarea "Pr"
type textarea "x"
type textarea "P"
type textarea "x"
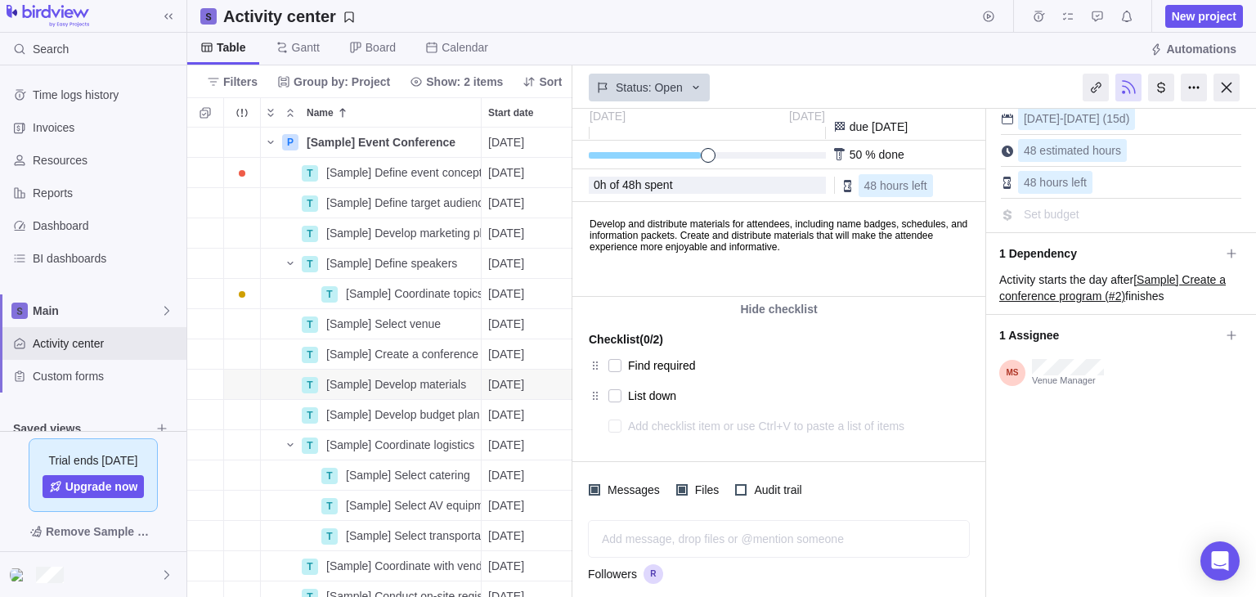
type textarea "c"
type textarea "x"
type textarea "C"
type textarea "x"
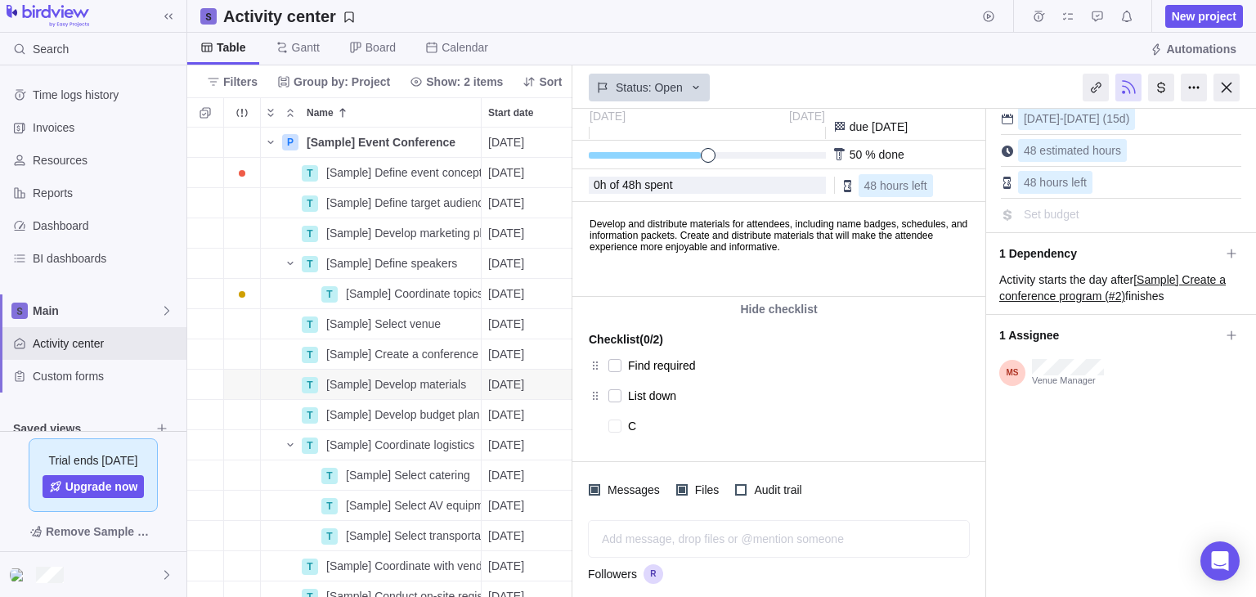
type textarea "Co"
type textarea "x"
type textarea "Con"
type textarea "x"
type textarea "Cont"
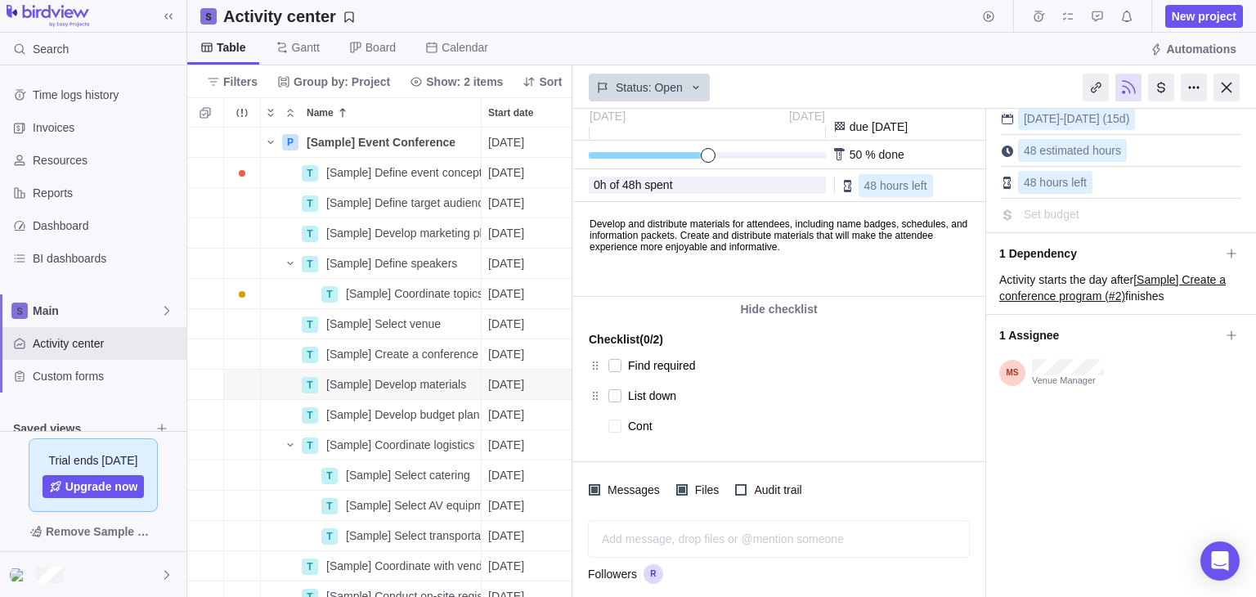
type textarea "x"
type textarea "Conta"
type textarea "x"
type textarea "Contac"
type textarea "x"
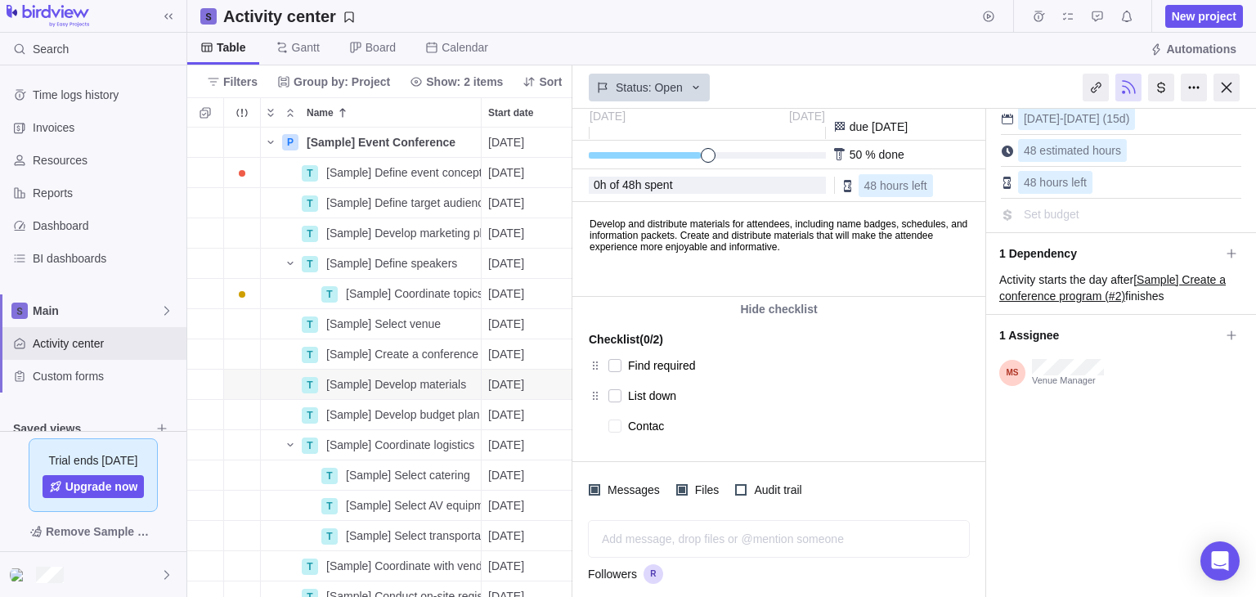
type textarea "Contact"
type textarea "x"
type textarea "Contact"
type textarea "x"
type textarea "Contact S"
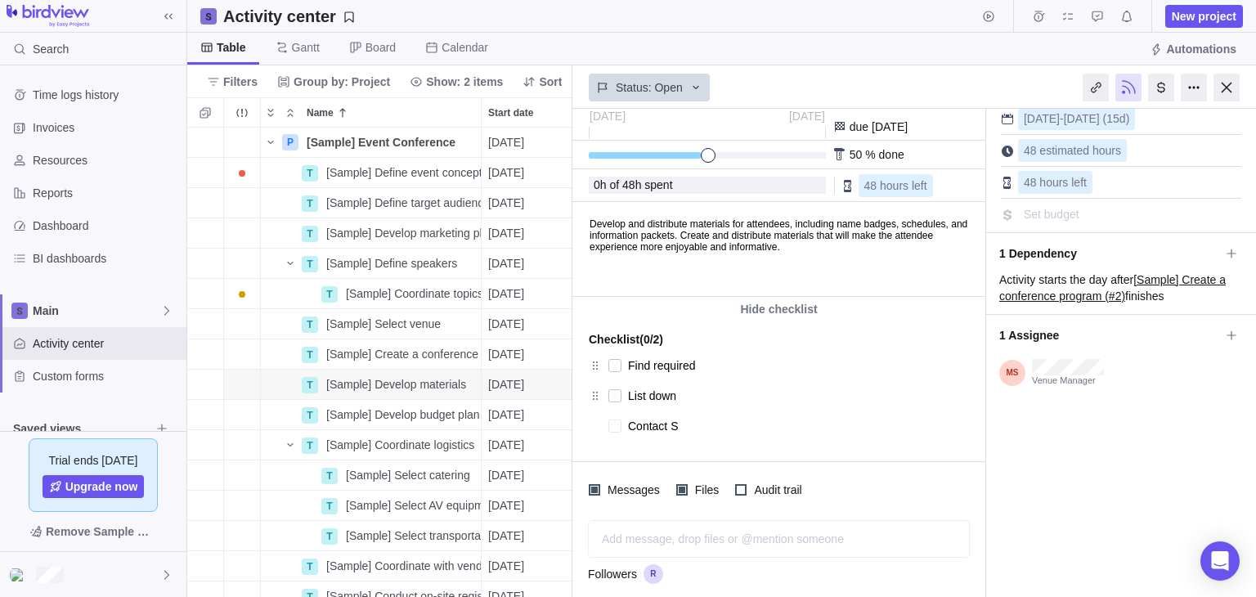
type textarea "x"
type textarea "Contact"
type textarea "x"
type textarea "Contact s"
type textarea "x"
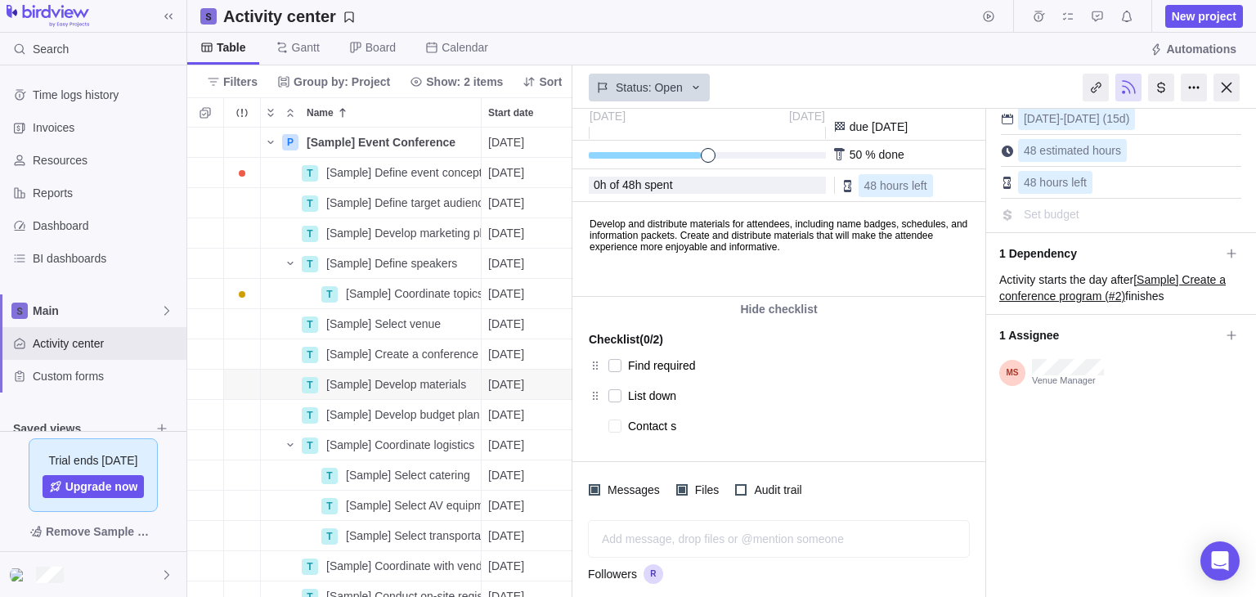
type textarea "Contact su"
type textarea "x"
type textarea "Contact sub"
type textarea "x"
type textarea "Contact subc"
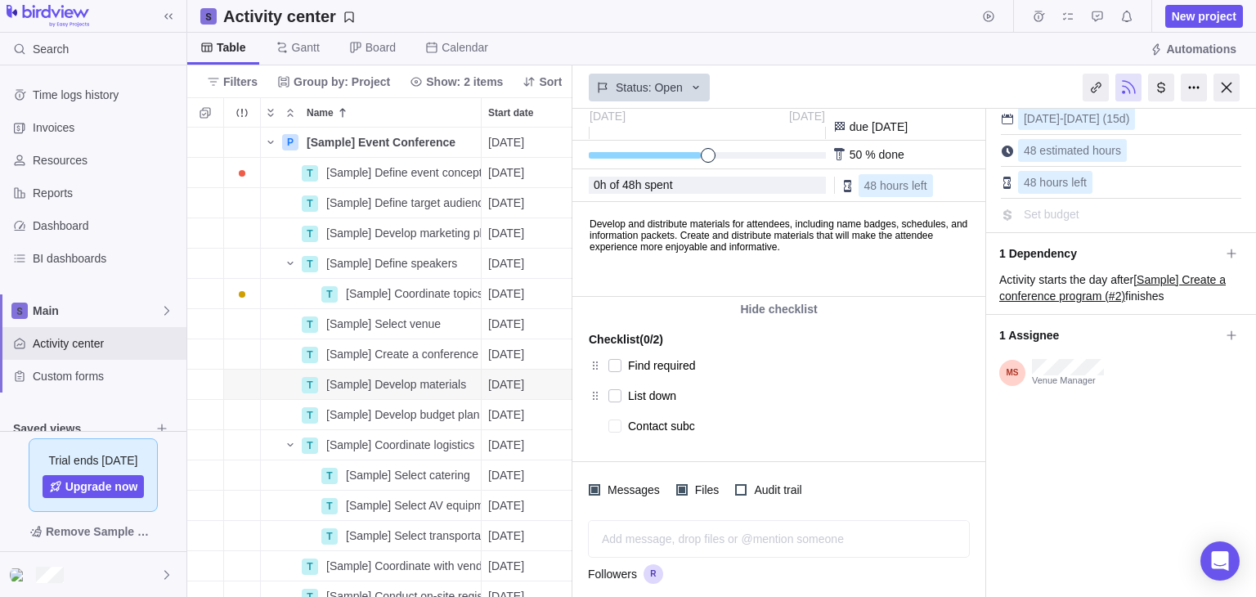
type textarea "x"
type textarea "Contact subco"
type textarea "x"
type textarea "Contact subcon"
type textarea "x"
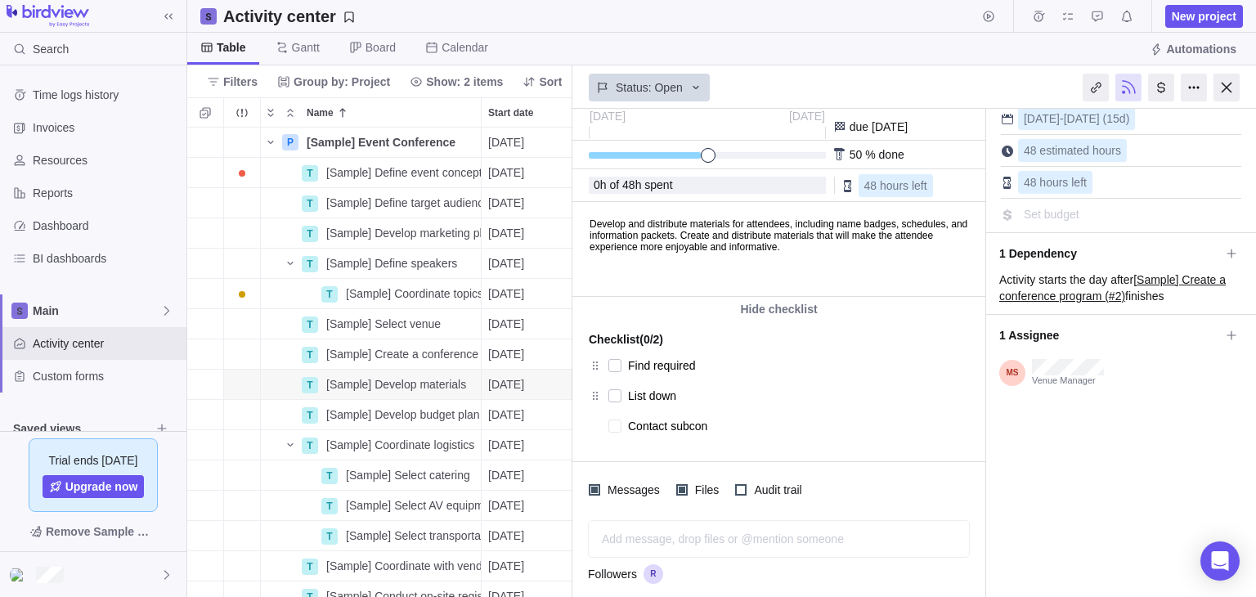
type textarea "Contact subcont"
type textarea "x"
type textarea "Contact subcontr"
type textarea "x"
type textarea "Contact subcontra"
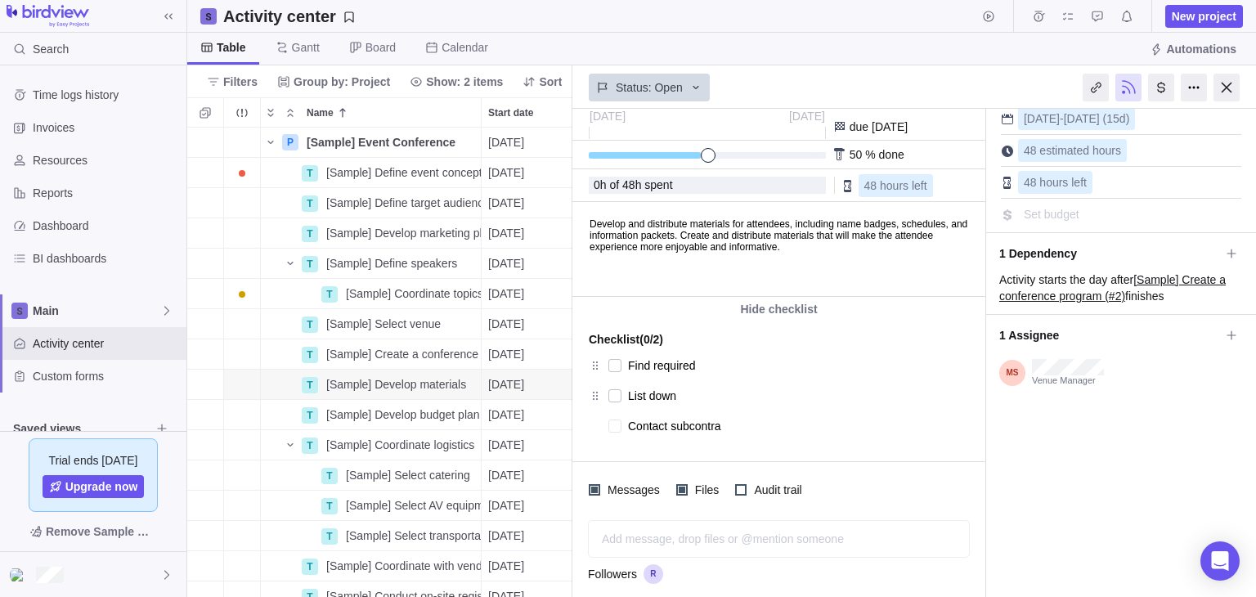
type textarea "x"
type textarea "Contact subcontrac"
type textarea "x"
type textarea "Contact subcontract"
type textarea "x"
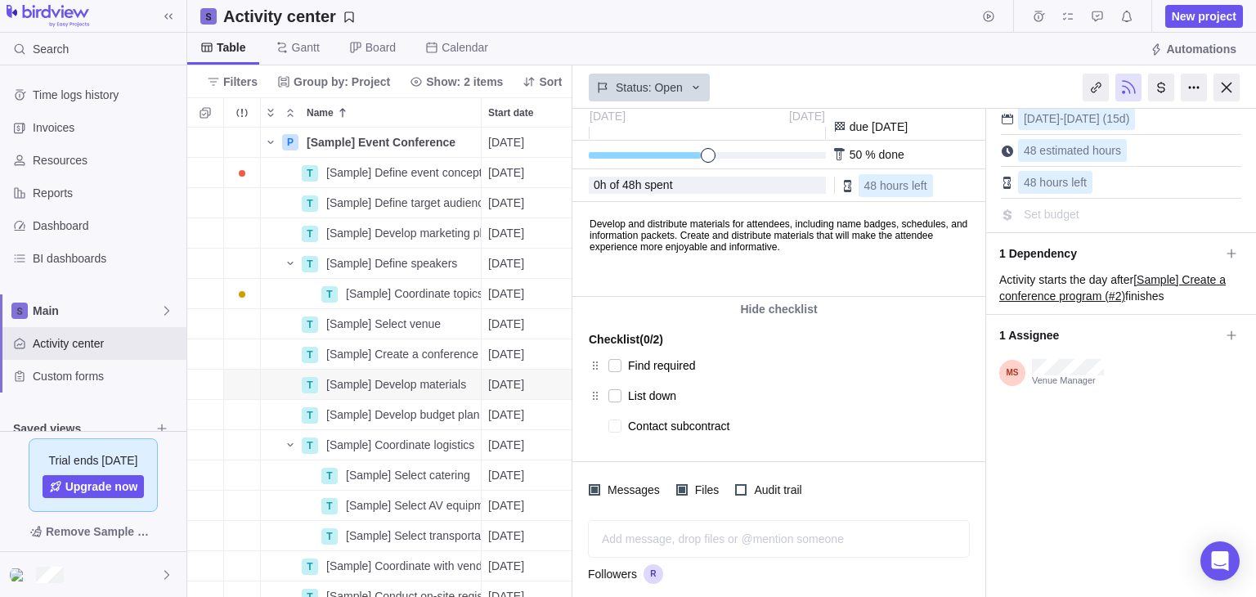
type textarea "Contact subcontracte"
type textarea "x"
type textarea "Contact subcontracter"
click at [781, 426] on textarea "Contact subcontracter" at bounding box center [782, 425] width 308 height 23
click at [926, 434] on textarea "Contact subcontracter" at bounding box center [782, 425] width 308 height 23
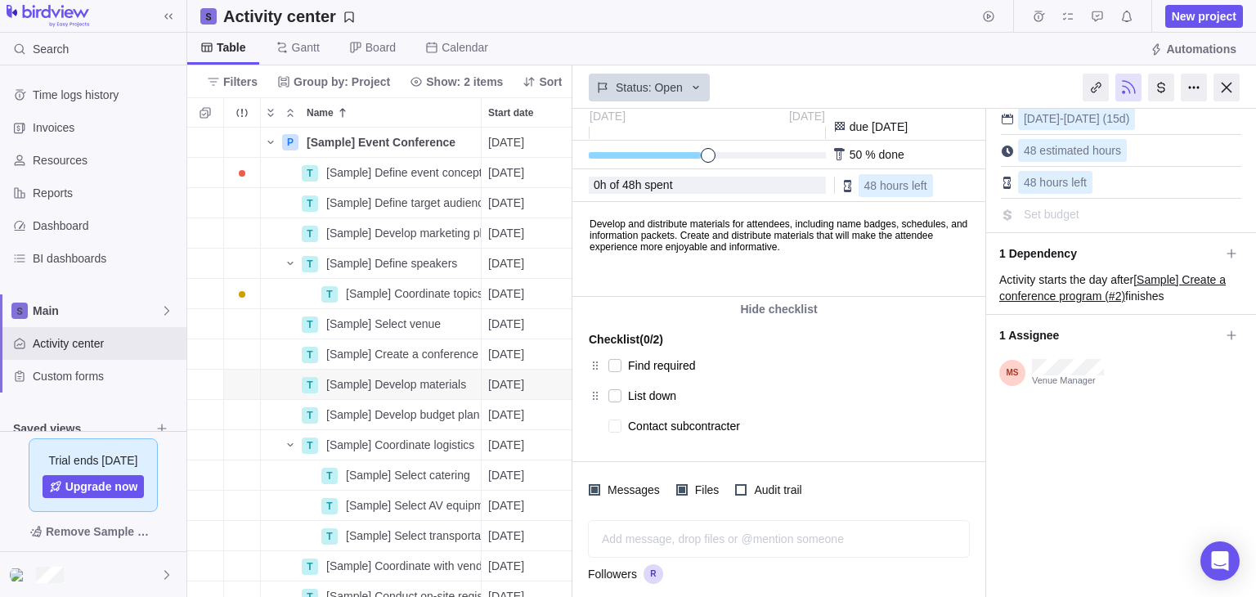
type textarea "x"
type textarea "Contact subcontractor"
type textarea "x"
click at [942, 431] on div "Checklist (0/2) Find required List down Contact subcontractor" at bounding box center [778, 380] width 413 height 119
click at [804, 459] on textarea at bounding box center [782, 456] width 308 height 23
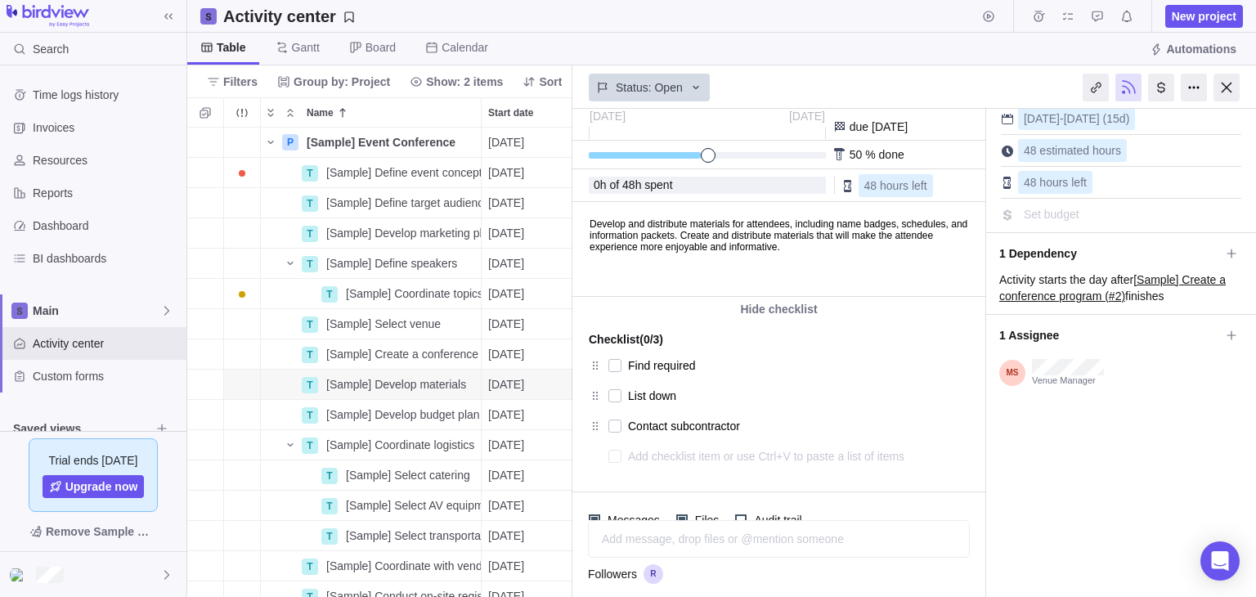
type textarea "x"
type textarea "P"
type textarea "x"
type textarea "Pr"
type textarea "x"
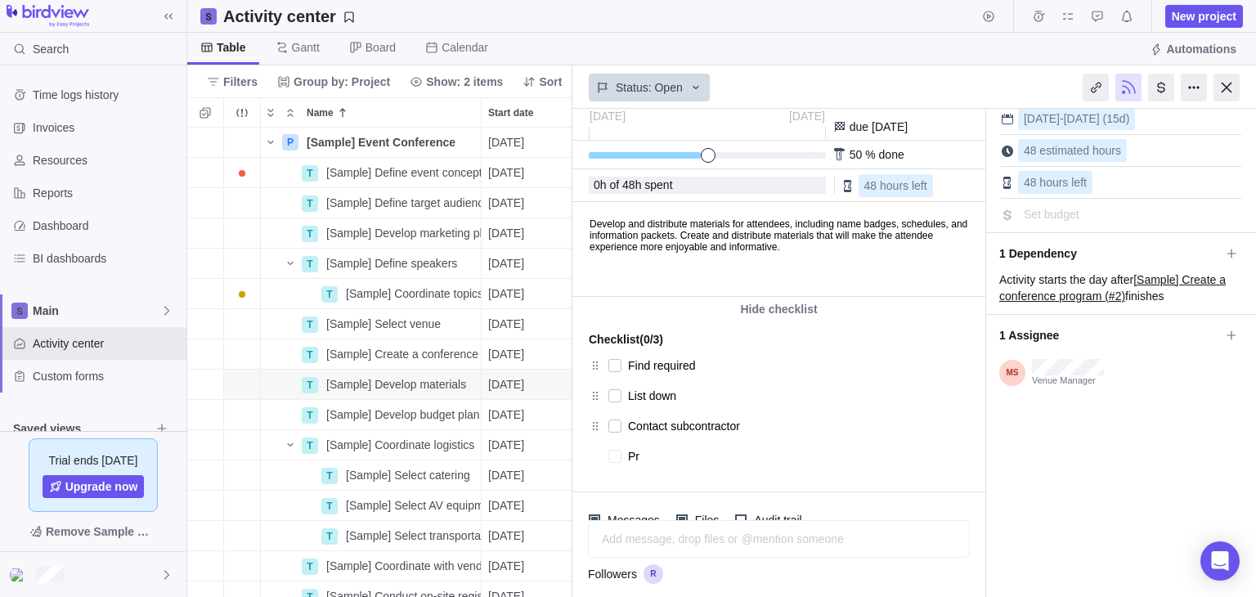
type textarea "Pro"
type textarea "x"
type textarea "Prov"
type textarea "x"
type textarea "Provi"
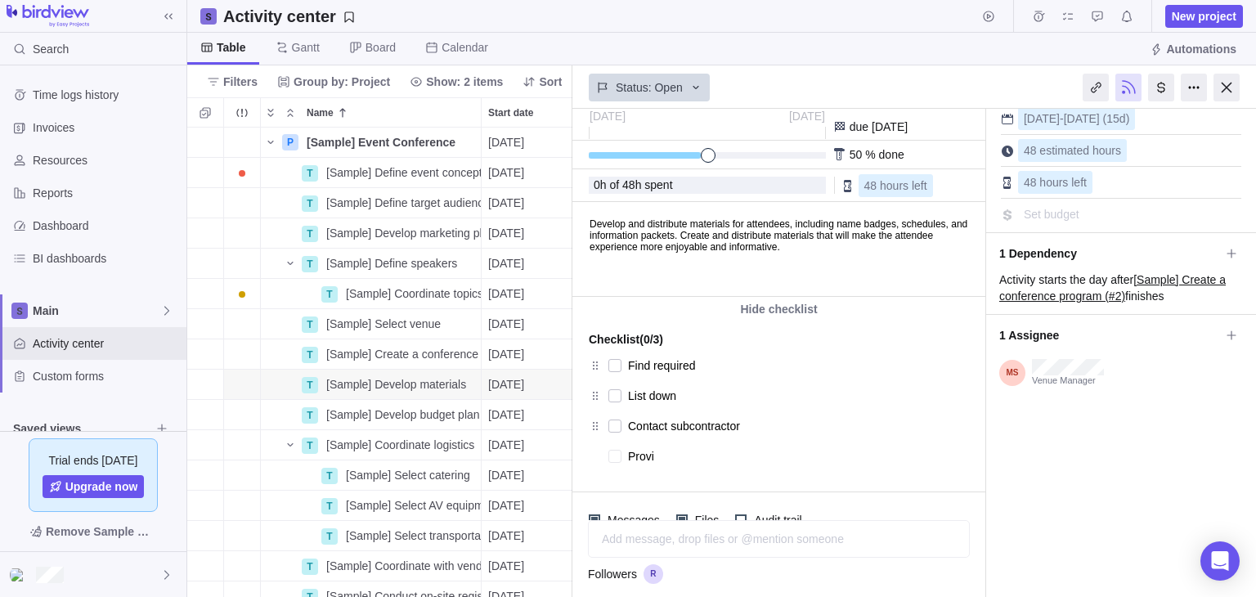
type textarea "x"
type textarea "Provid"
type textarea "x"
type textarea "Provide"
type textarea "x"
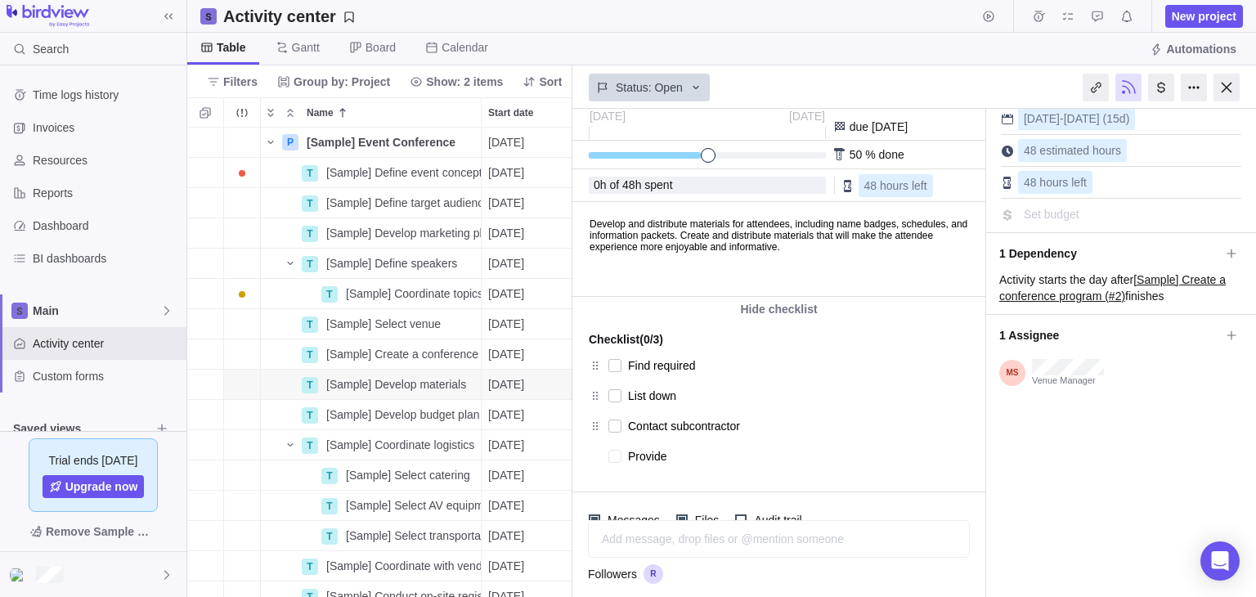
type textarea "Provide"
type textarea "x"
type textarea "Provide l"
type textarea "x"
type textarea "Provide li"
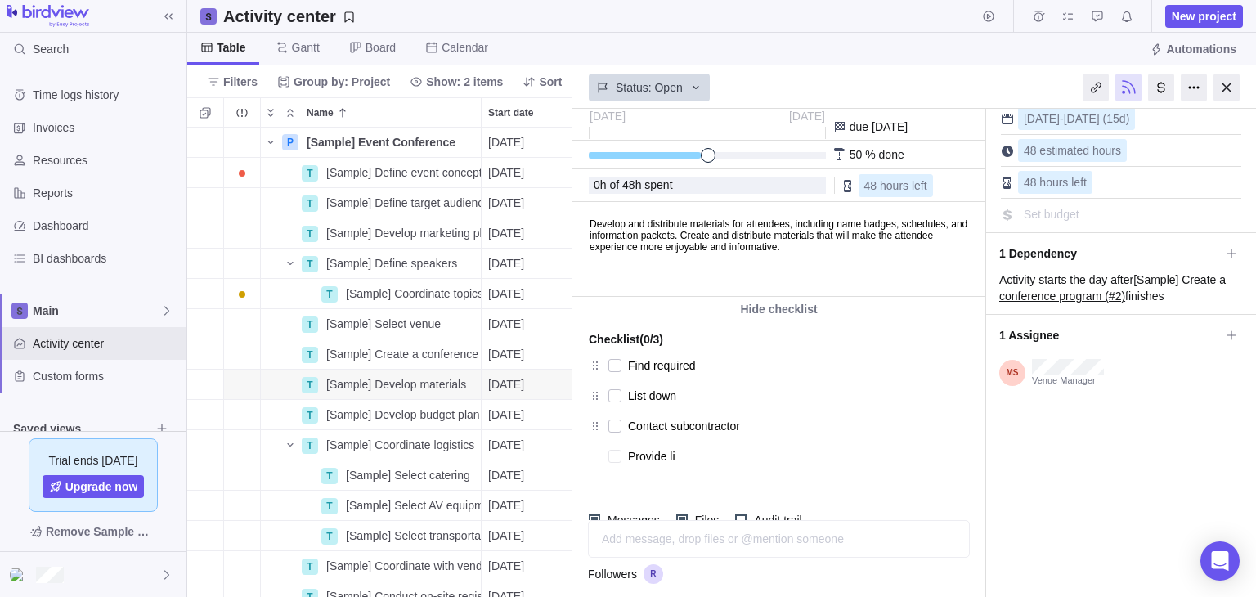
type textarea "x"
type textarea "Provide lis"
type textarea "x"
type textarea "Provide list"
type textarea "x"
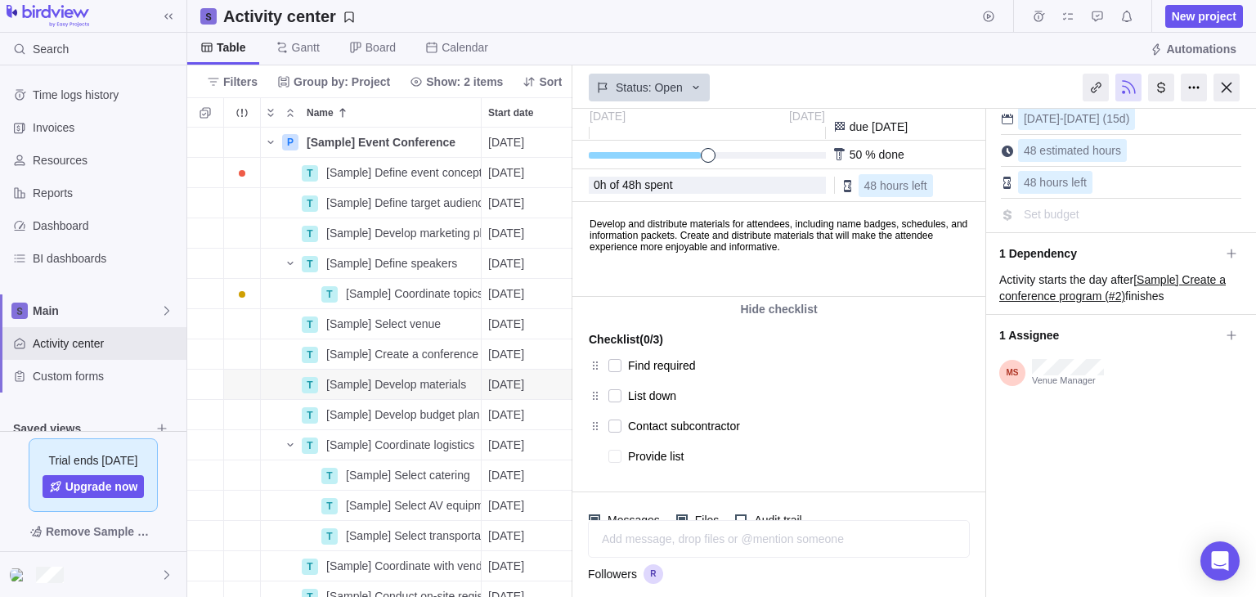
type textarea "Provide list"
type textarea "x"
type textarea "Provide list t"
type textarea "x"
type textarea "Provide list to"
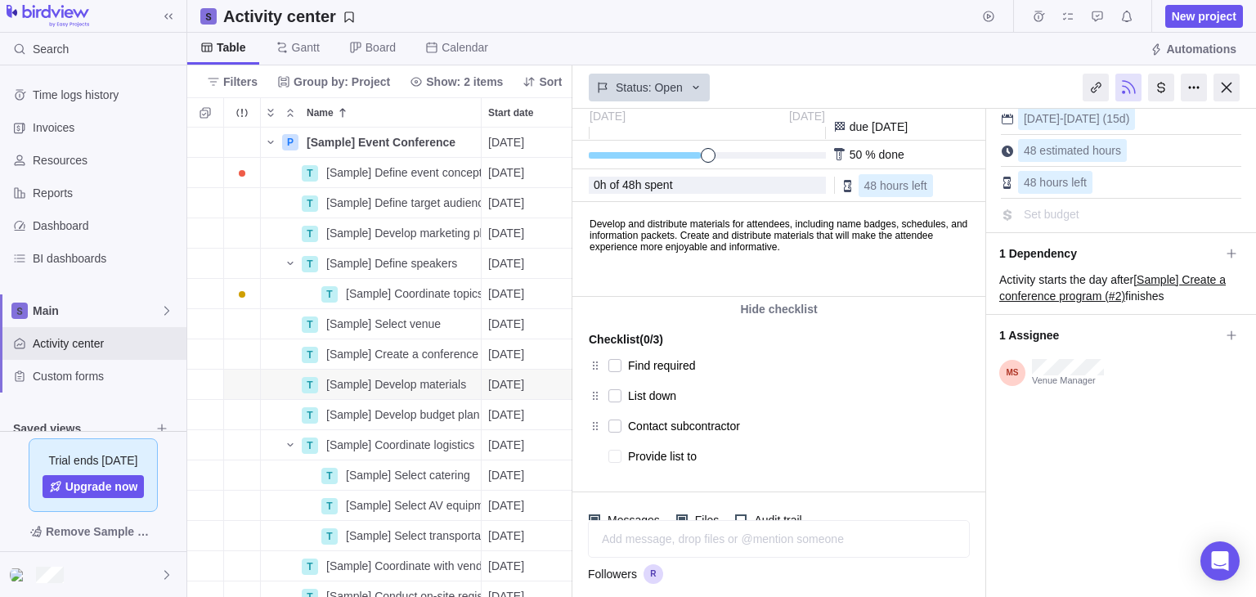
type textarea "x"
type textarea "Provide list to"
type textarea "x"
type textarea "Provide list to h"
type textarea "x"
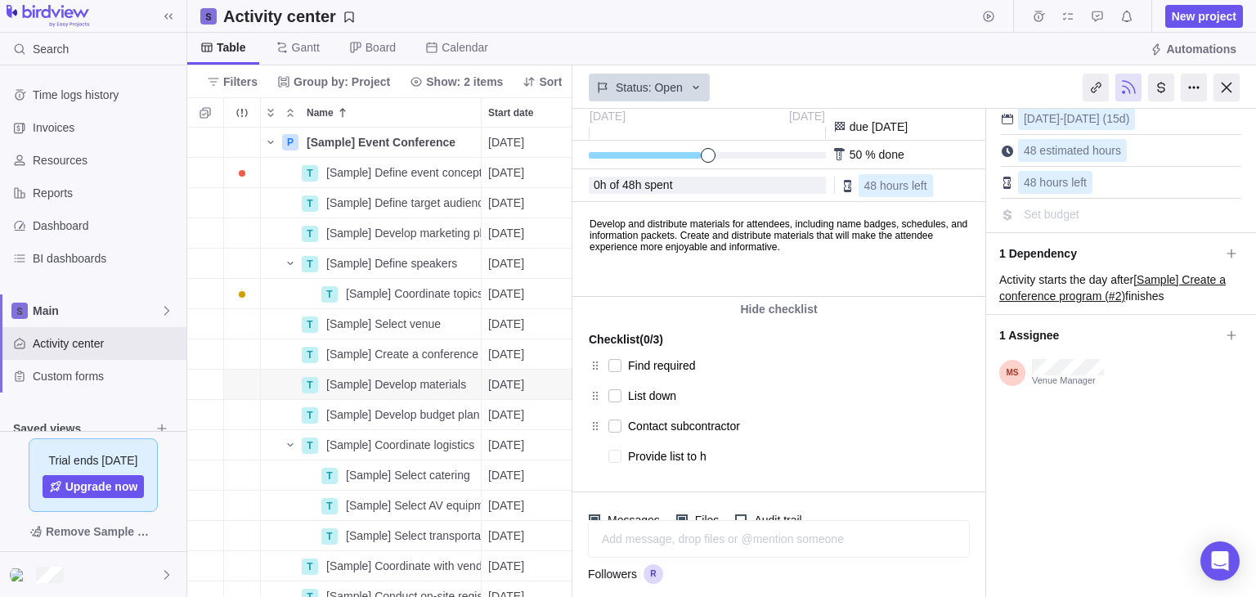
type textarea "Provide list to hi"
type textarea "x"
click at [929, 457] on textarea "Provide list to him" at bounding box center [782, 456] width 308 height 23
type textarea "Provide list to him"
type textarea "x"
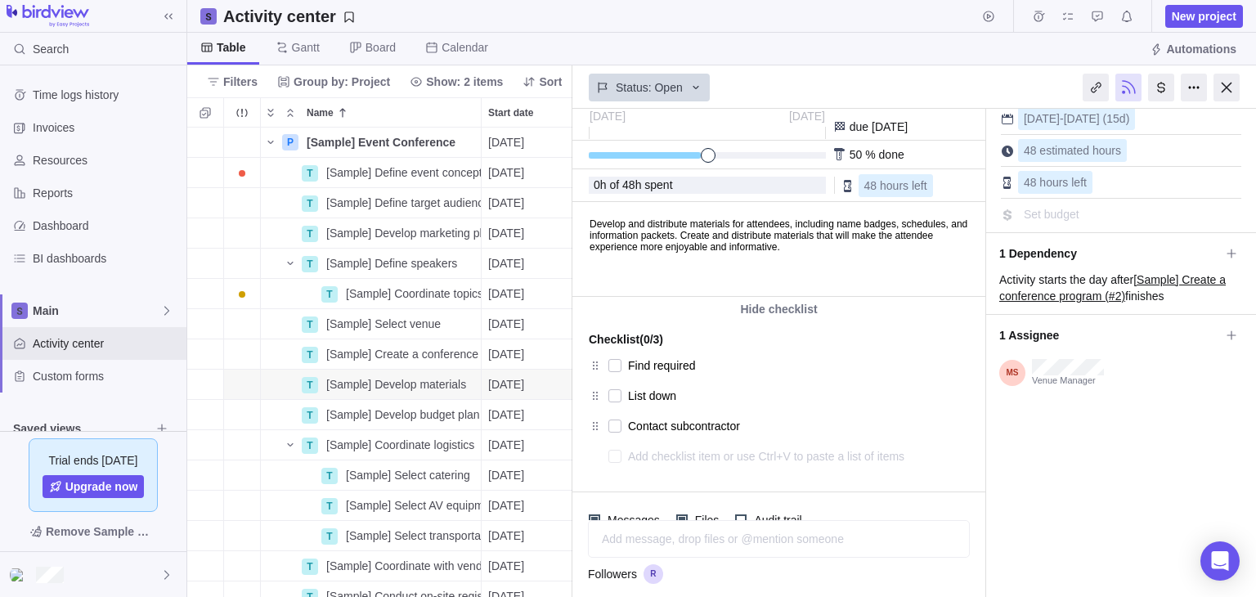
click at [973, 471] on div "Hide checklist Checklist (0/3) Find required List down Contact subcontractor Pr…" at bounding box center [778, 394] width 413 height 195
click at [860, 481] on textarea at bounding box center [782, 486] width 308 height 23
type textarea "x"
type textarea "M"
type textarea "x"
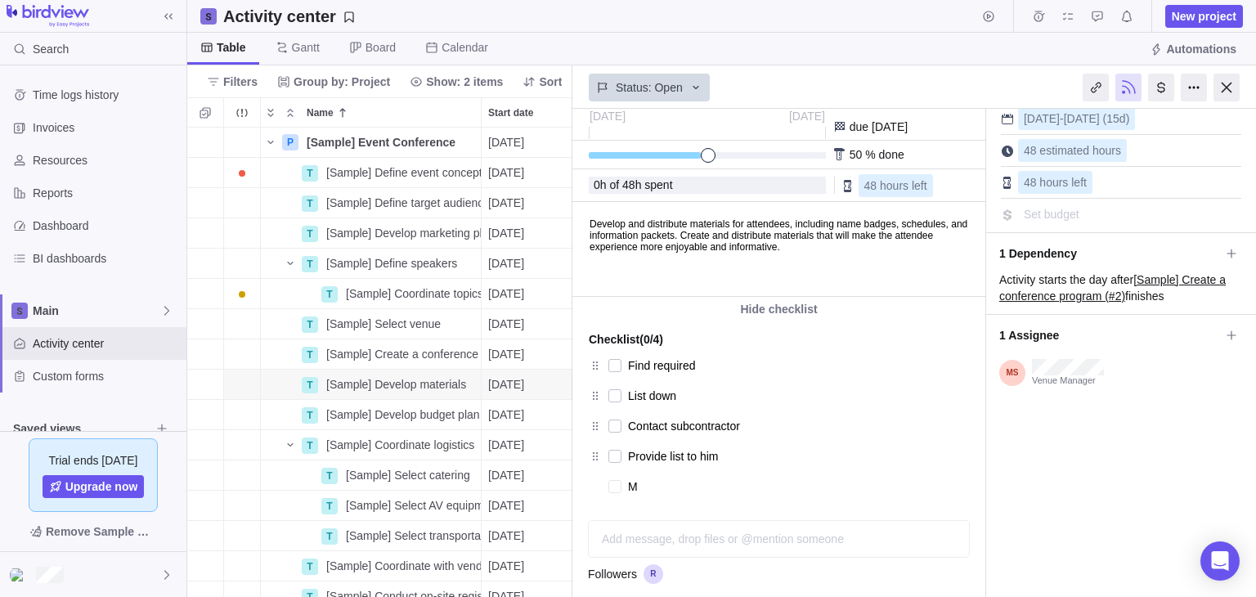
type textarea "Mo"
type textarea "x"
click at [893, 499] on div "Hide checklist Checklist (0/4) Find required List down Contact subcontractor Pr…" at bounding box center [778, 410] width 413 height 226
click at [1128, 486] on div "I'm done Task Medium Set category [DATE] - [DATE] (15d) 48 estimated hours 48 h…" at bounding box center [1121, 352] width 270 height 691
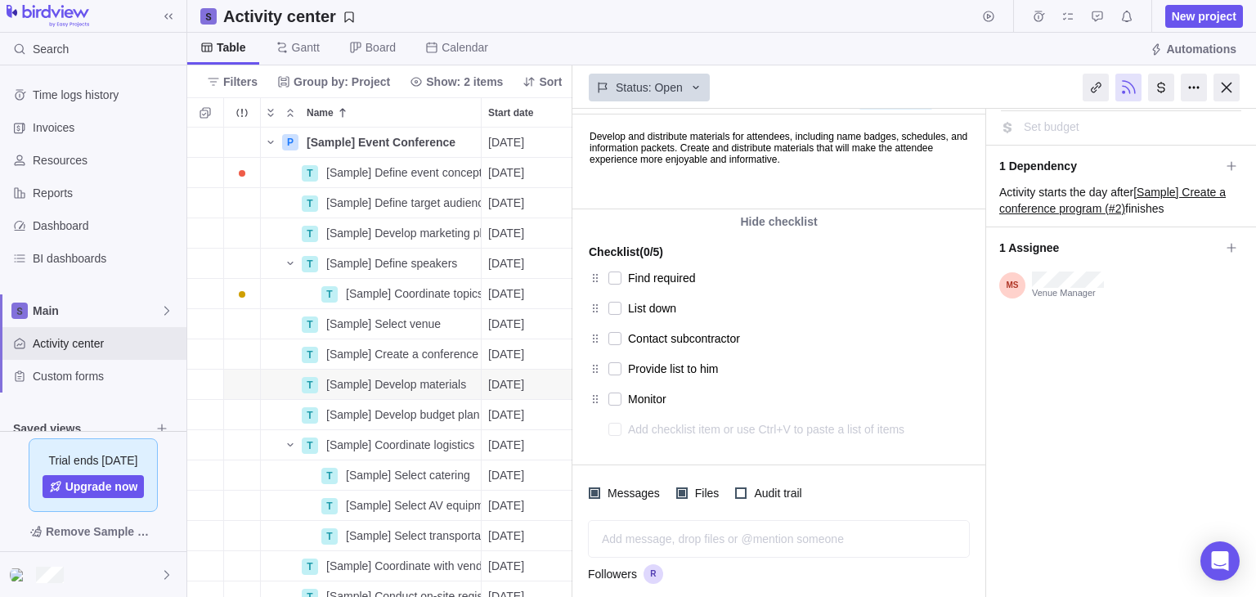
scroll to position [200, 0]
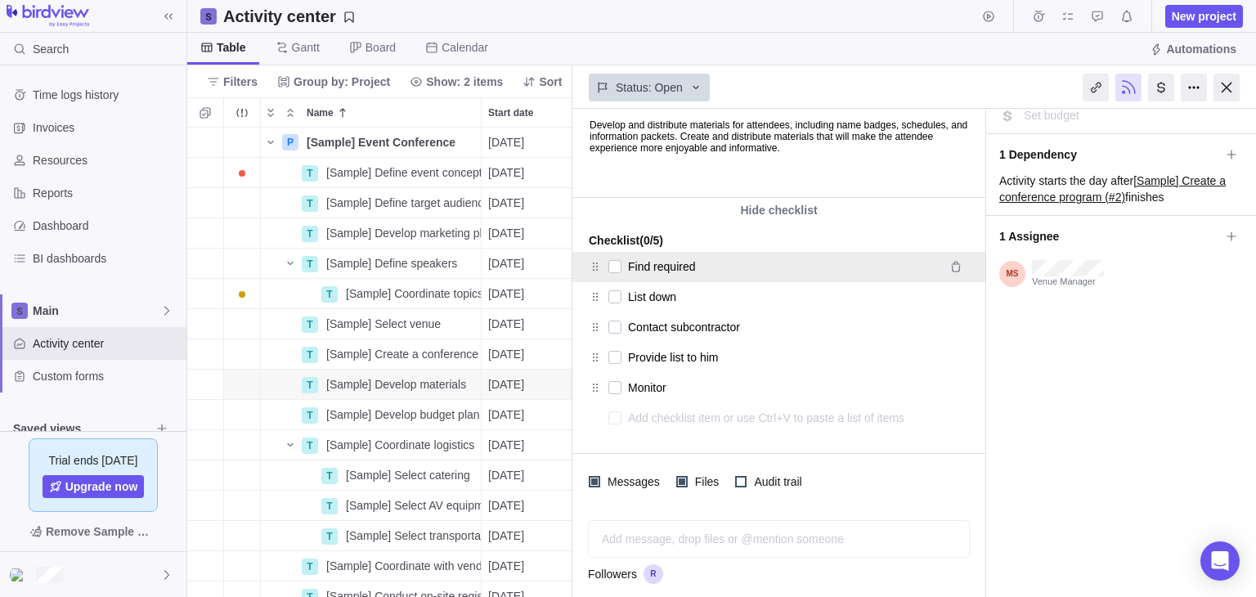
click at [696, 266] on textarea "Find required" at bounding box center [781, 266] width 307 height 23
click at [700, 272] on textarea "Find required" at bounding box center [781, 266] width 307 height 23
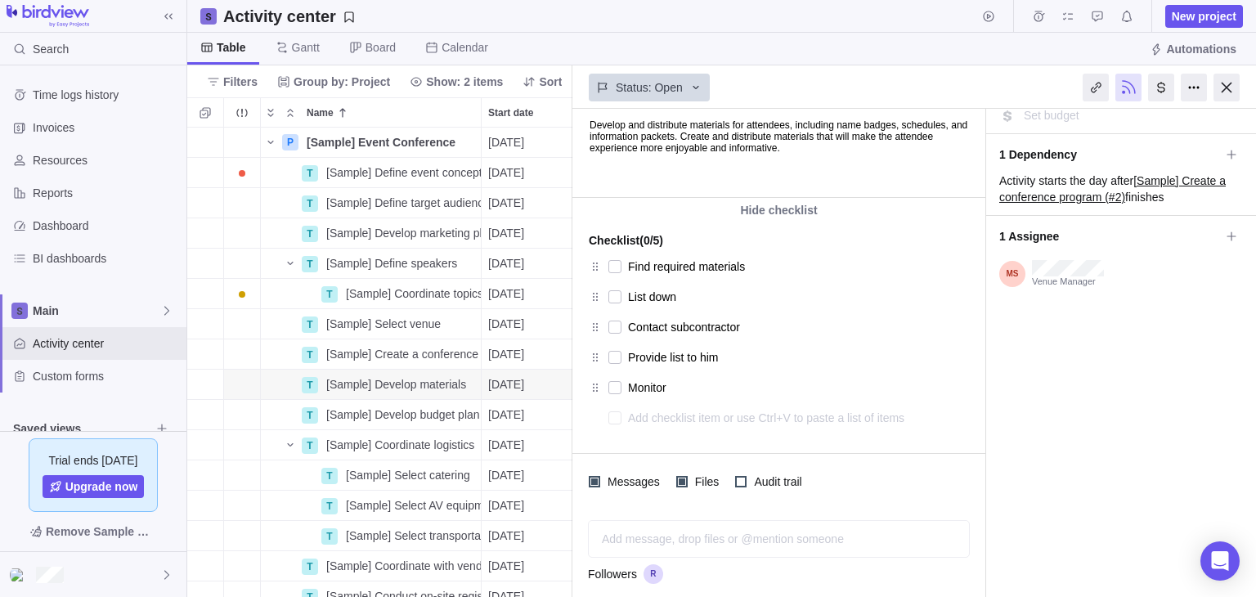
click at [1037, 372] on div "I'm done Task Medium Set category [DATE] - [DATE] (15d) 48 estimated hours 48 h…" at bounding box center [1121, 253] width 270 height 691
click at [752, 482] on span "Audit trail" at bounding box center [775, 481] width 58 height 23
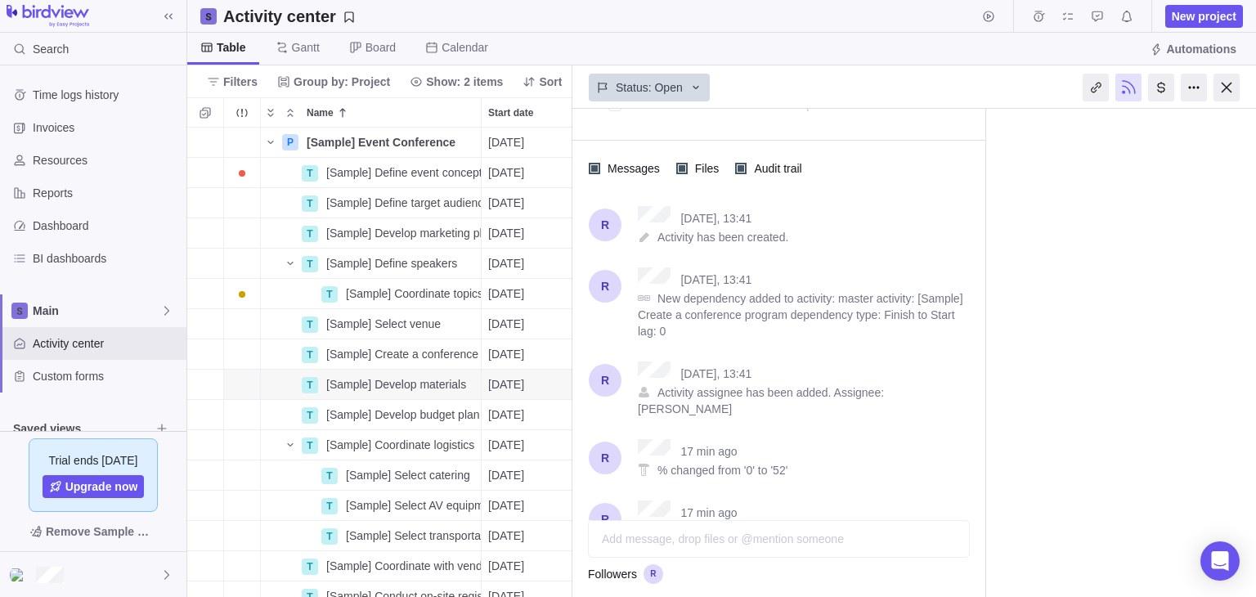
scroll to position [522, 0]
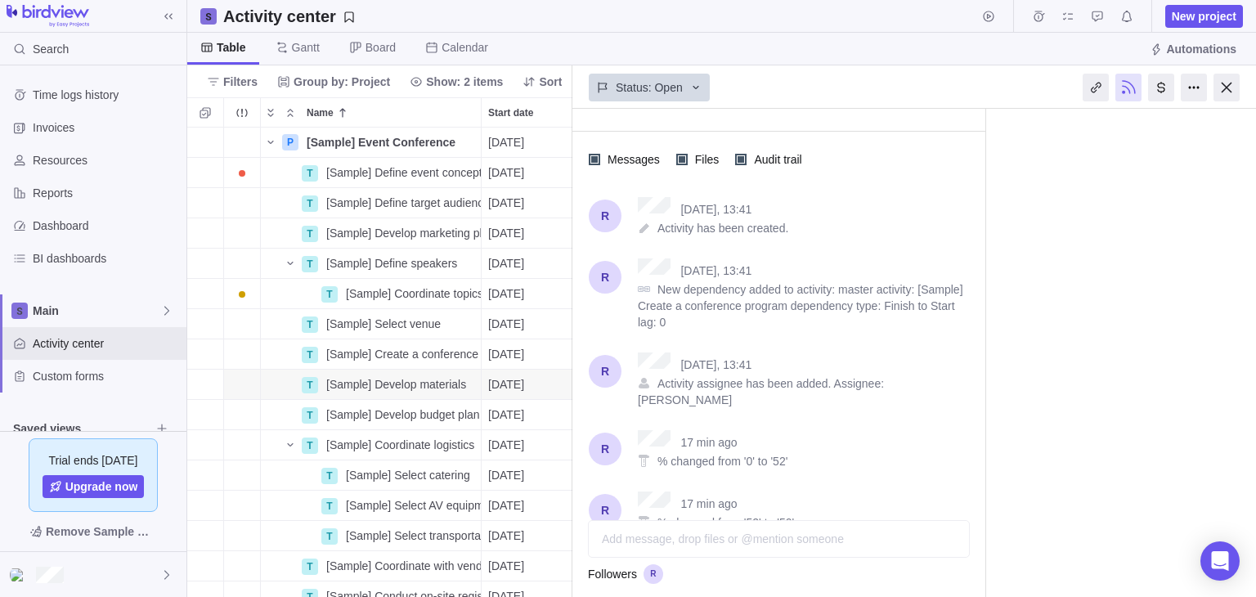
click at [723, 299] on span "New dependency added to activity: master activity: [Sample] Create a conference…" at bounding box center [800, 306] width 325 height 46
click at [679, 161] on div at bounding box center [681, 159] width 11 height 11
click at [682, 159] on div at bounding box center [681, 159] width 11 height 11
click at [604, 158] on span "Messages" at bounding box center [631, 159] width 63 height 23
click at [603, 159] on span "Messages" at bounding box center [631, 159] width 63 height 23
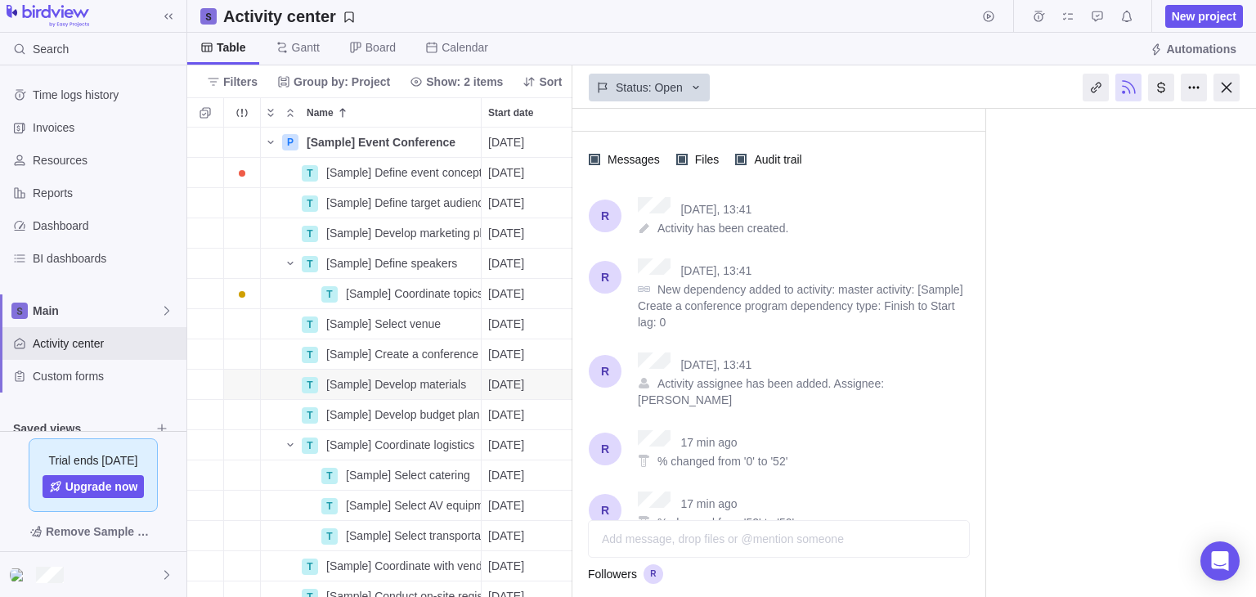
click at [731, 553] on div "Add message, drop files or @mention someone" at bounding box center [779, 539] width 380 height 36
click at [954, 534] on icon "Post" at bounding box center [950, 538] width 13 height 13
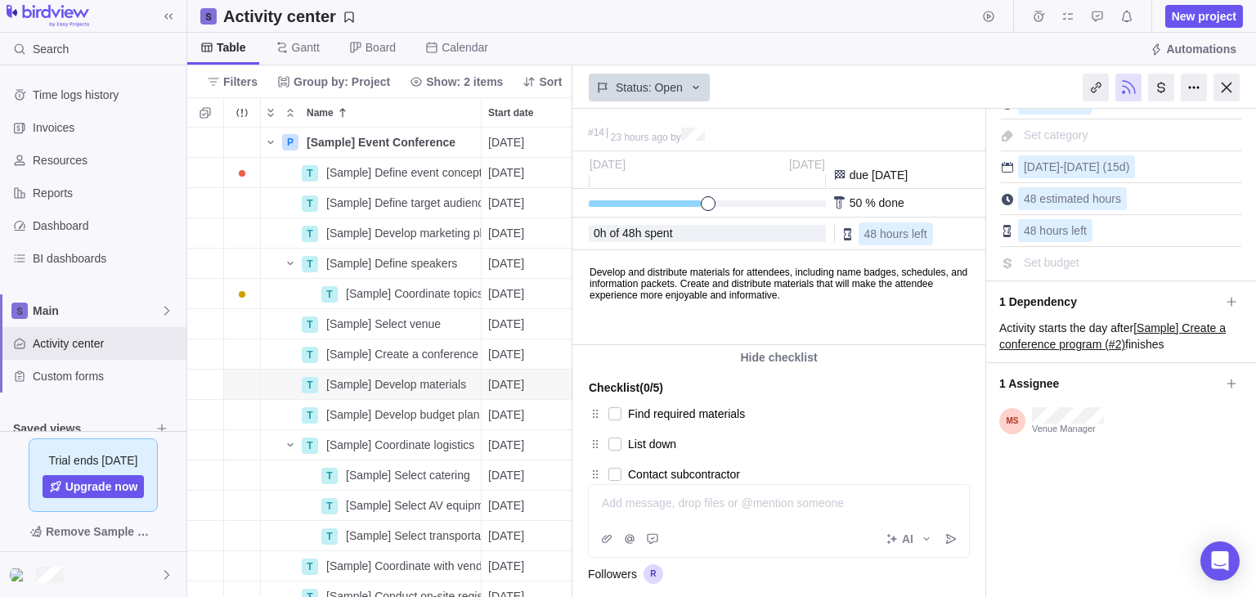
scroll to position [0, 0]
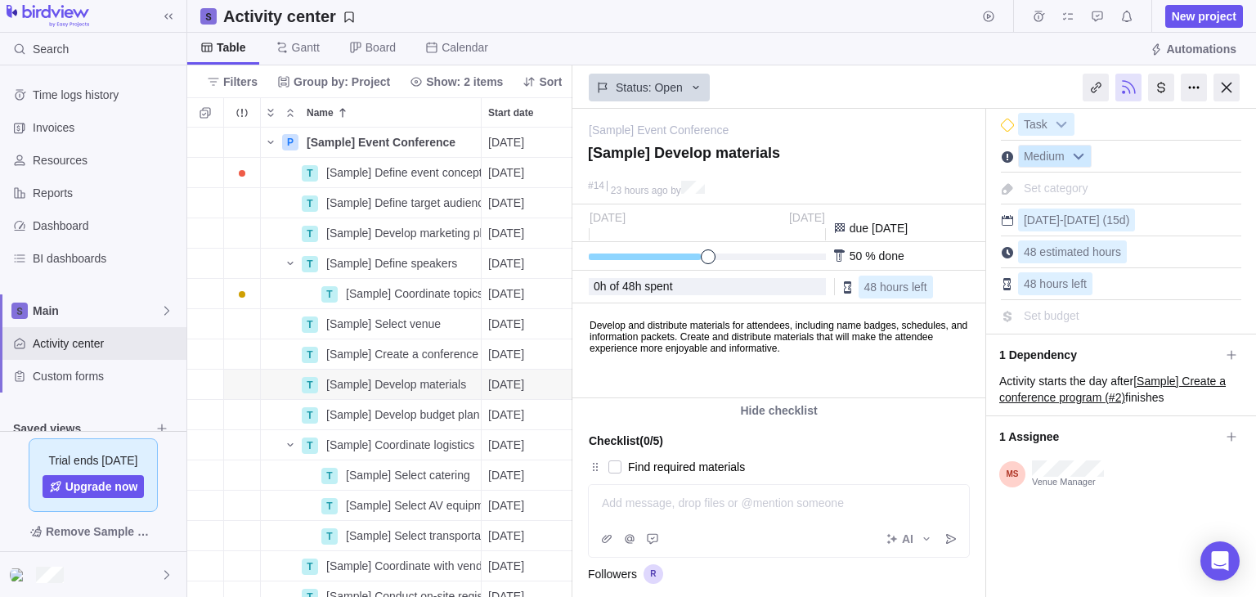
click at [1082, 155] on b at bounding box center [1078, 156] width 25 height 21
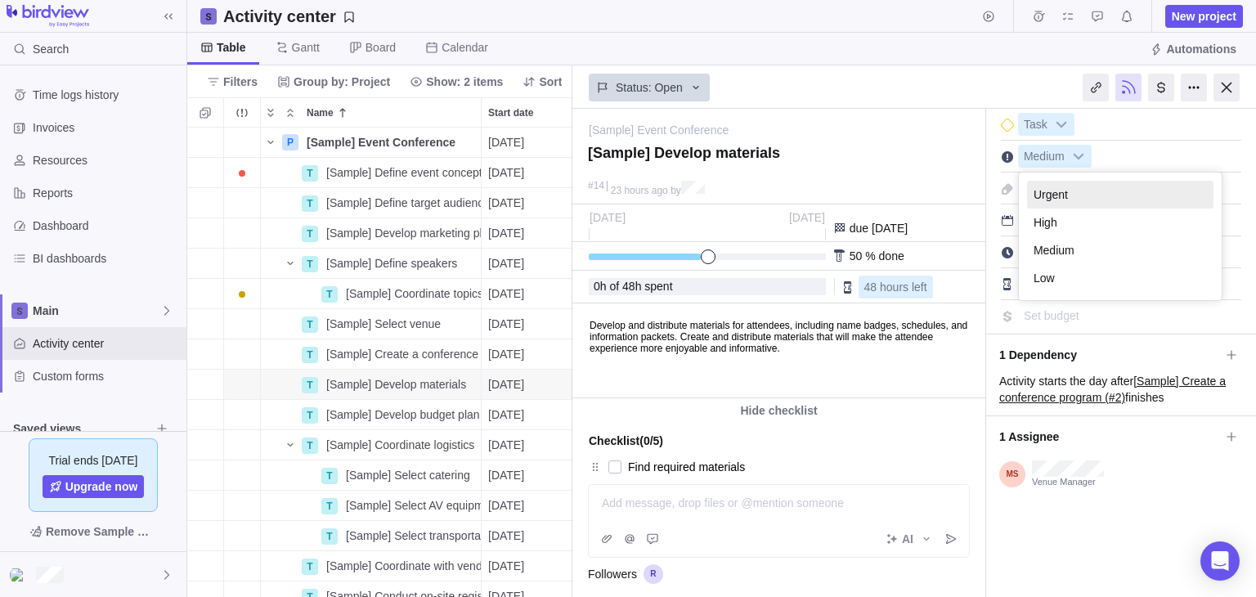
click at [1081, 202] on li "Urgent" at bounding box center [1120, 195] width 186 height 28
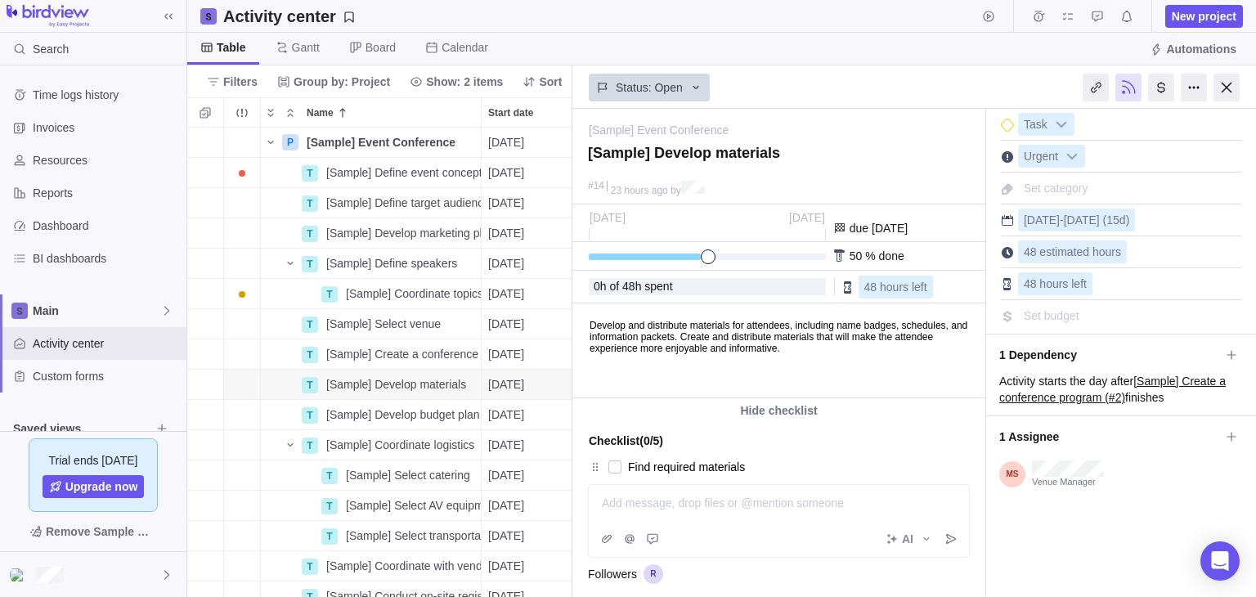
click at [1037, 318] on span "Set budget" at bounding box center [1051, 315] width 56 height 13
click at [1049, 188] on span "Set category" at bounding box center [1055, 187] width 65 height 13
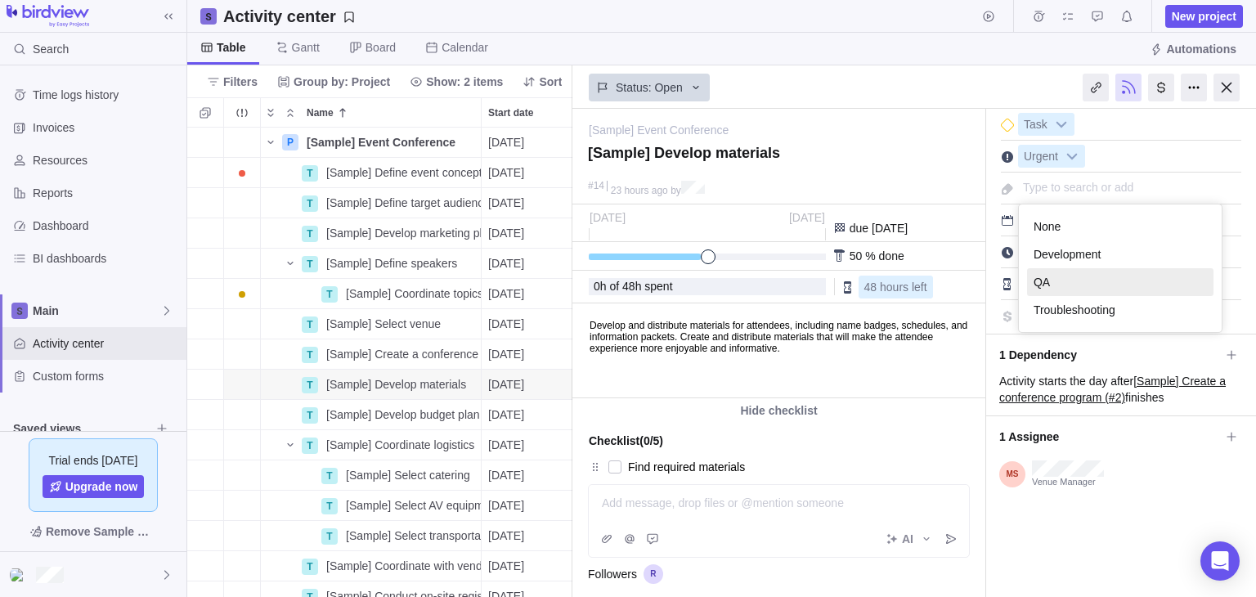
click at [1060, 280] on li "QA" at bounding box center [1120, 282] width 186 height 28
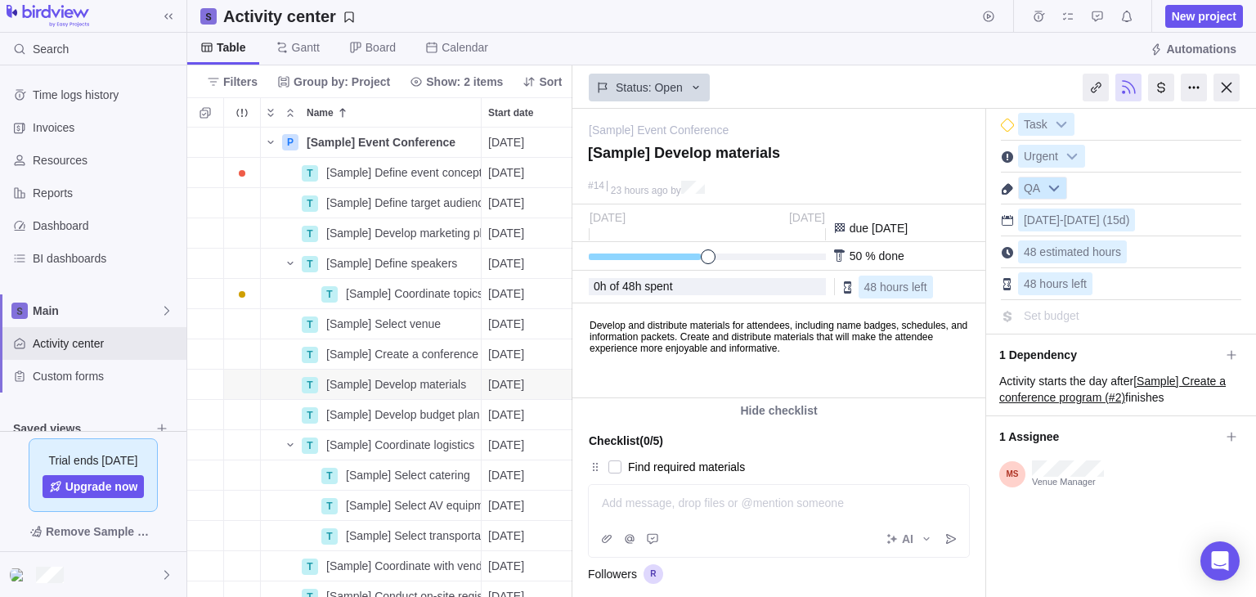
click at [1056, 189] on b at bounding box center [1053, 187] width 25 height 21
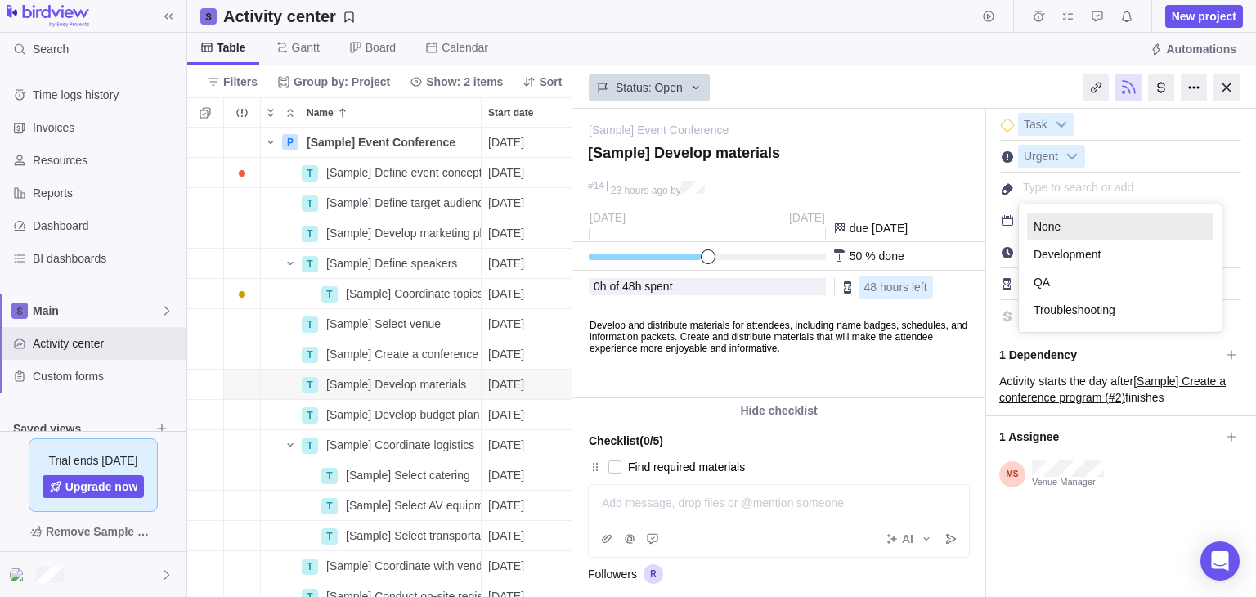
click at [1064, 226] on li "None" at bounding box center [1120, 227] width 186 height 28
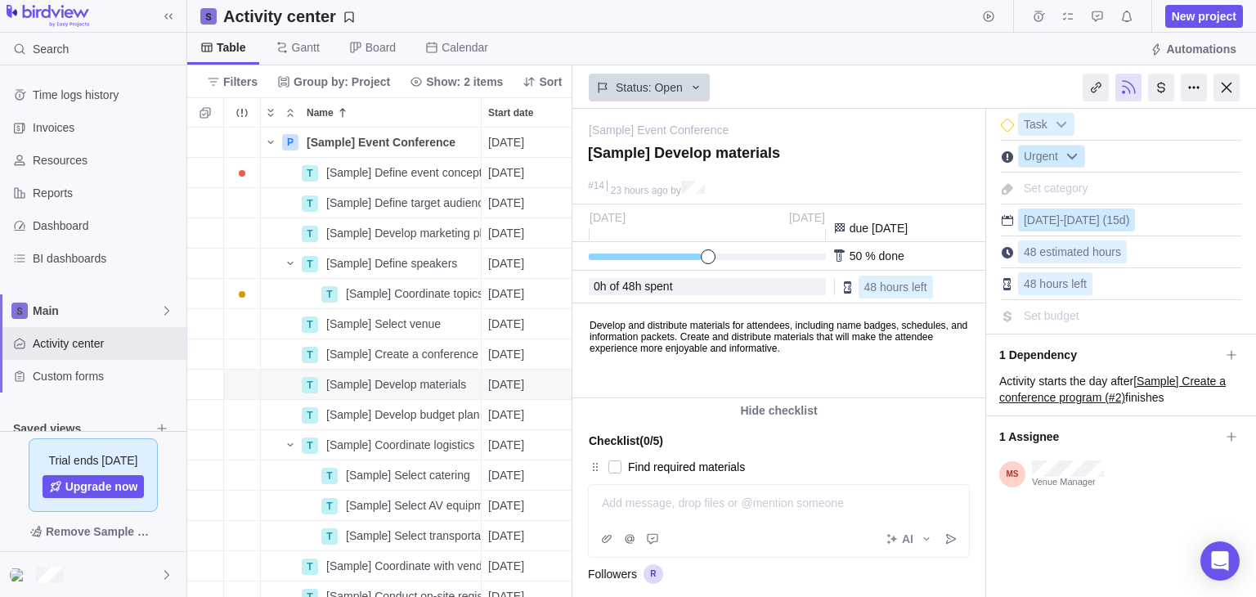
click at [1063, 155] on b at bounding box center [1071, 156] width 25 height 21
click at [1055, 185] on span "Set category" at bounding box center [1055, 187] width 65 height 13
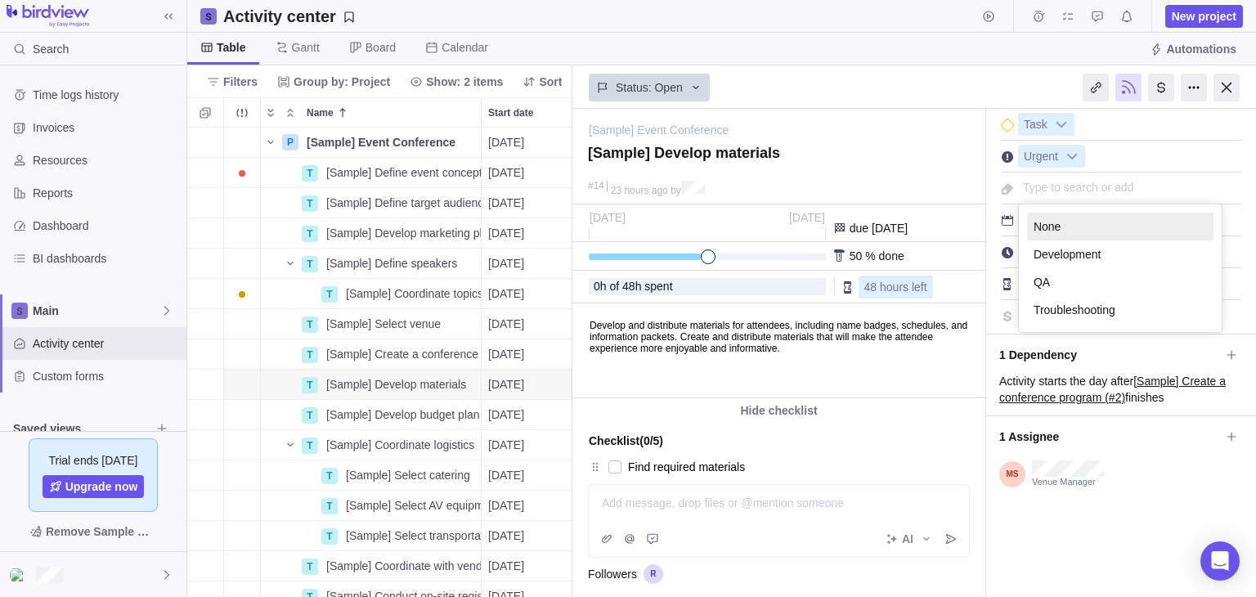
click at [1055, 184] on input "text" at bounding box center [1122, 188] width 208 height 23
click at [981, 185] on div "#14 23 hours ago by" at bounding box center [778, 190] width 413 height 27
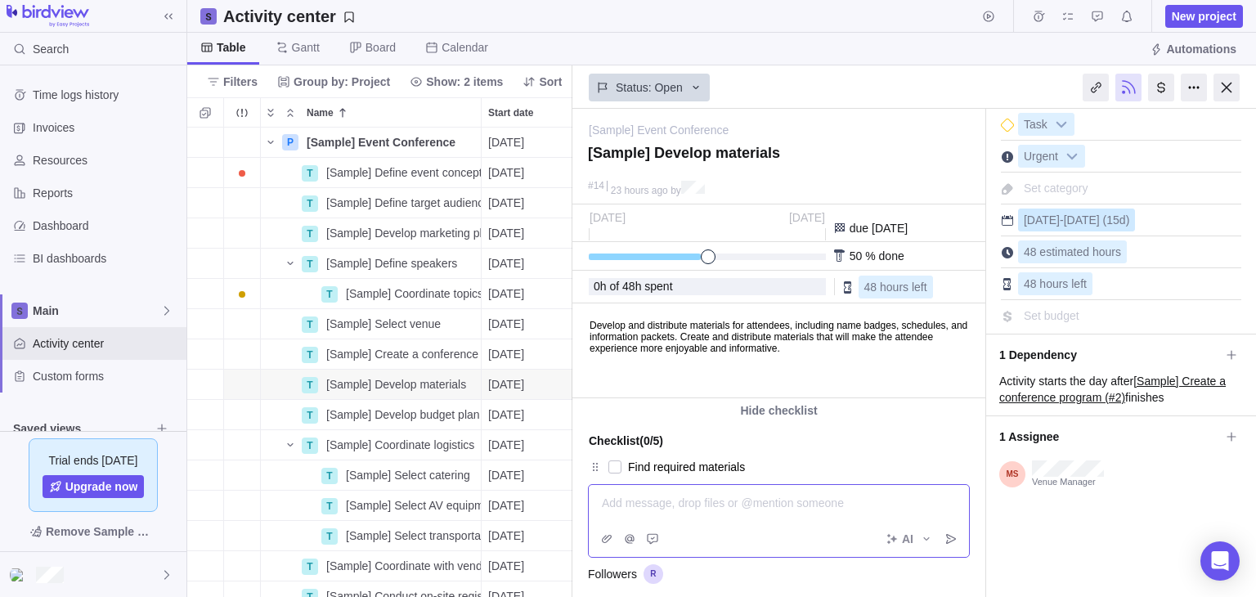
click at [733, 508] on div at bounding box center [778, 503] width 353 height 16
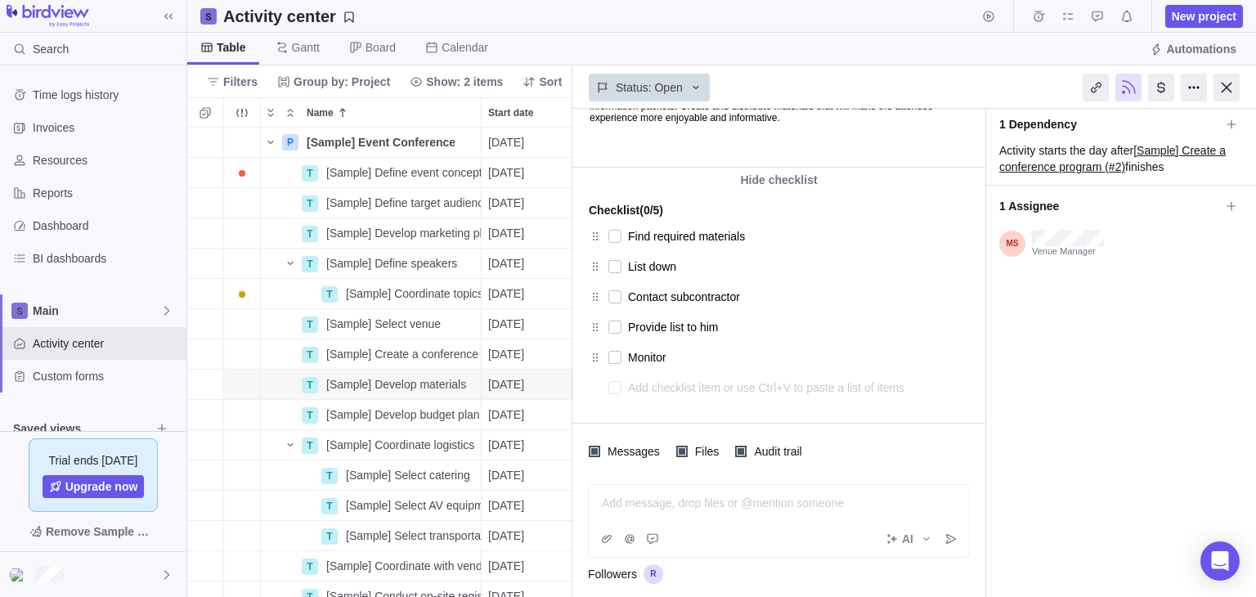
scroll to position [206, 0]
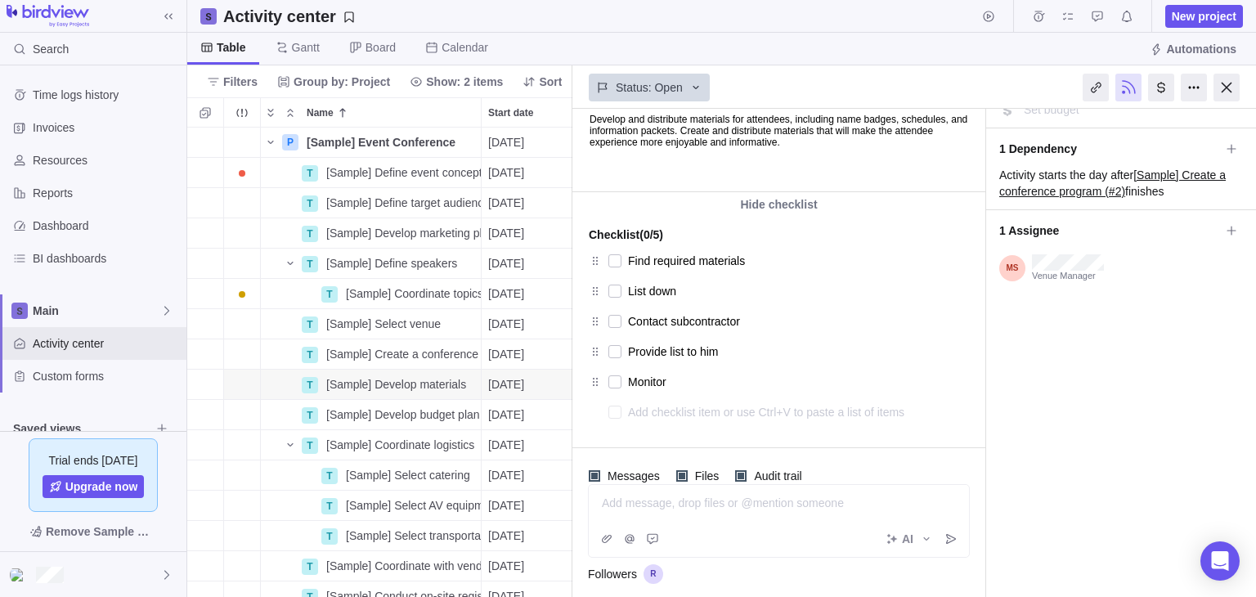
click at [642, 410] on textarea at bounding box center [782, 412] width 308 height 23
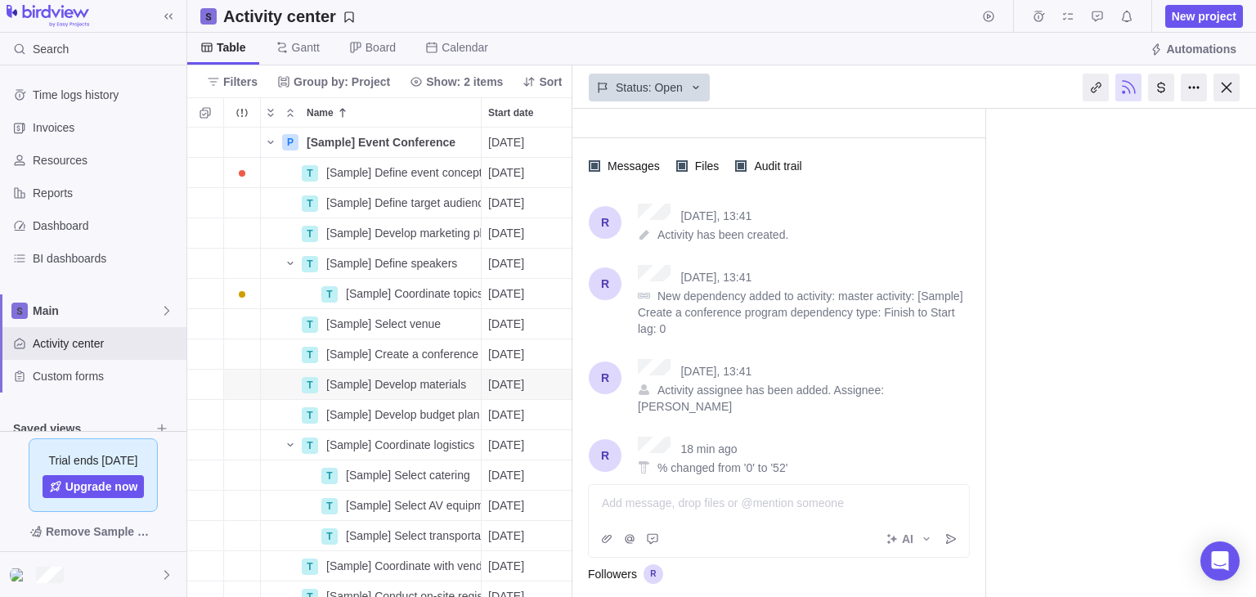
scroll to position [523, 0]
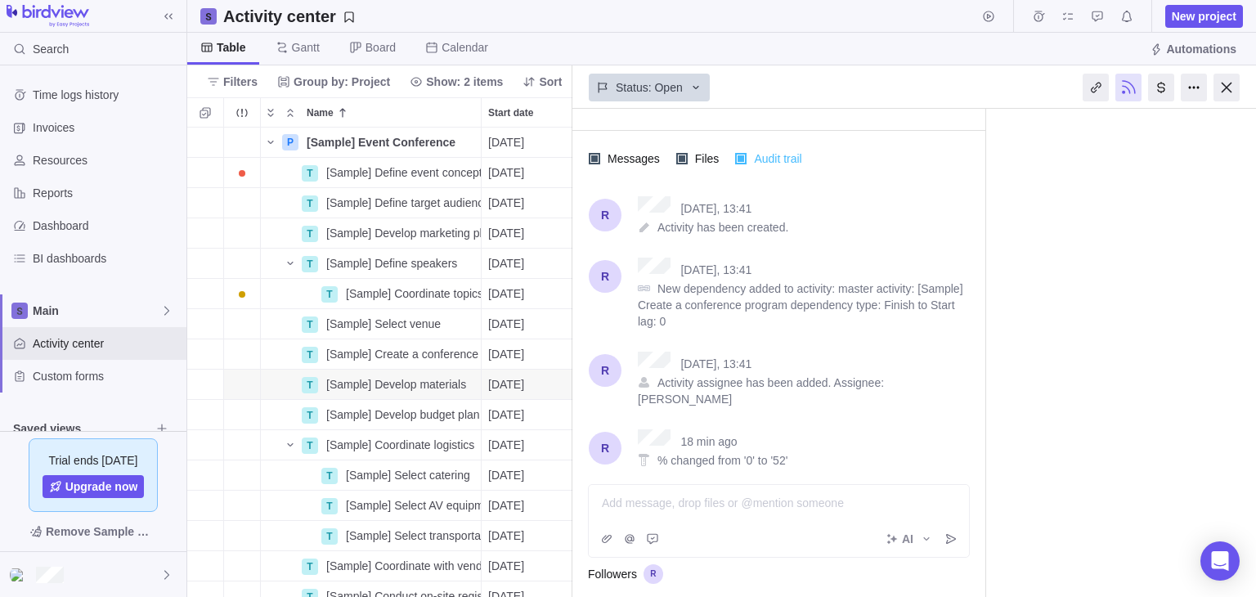
click at [735, 153] on div at bounding box center [740, 158] width 11 height 11
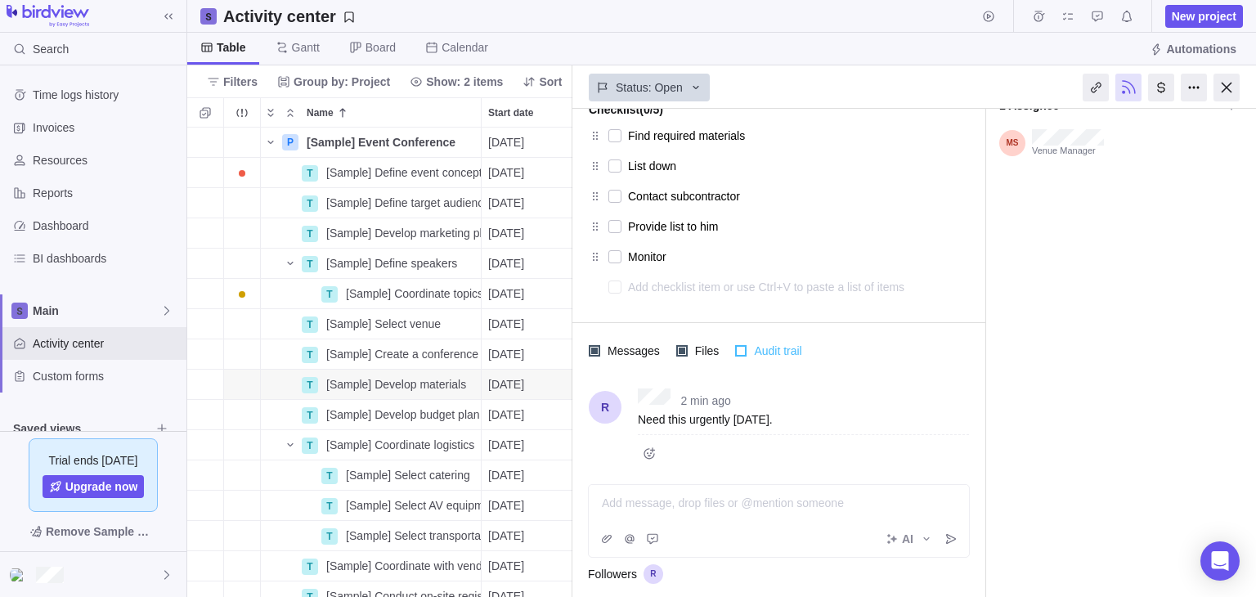
click at [735, 352] on div at bounding box center [740, 350] width 11 height 11
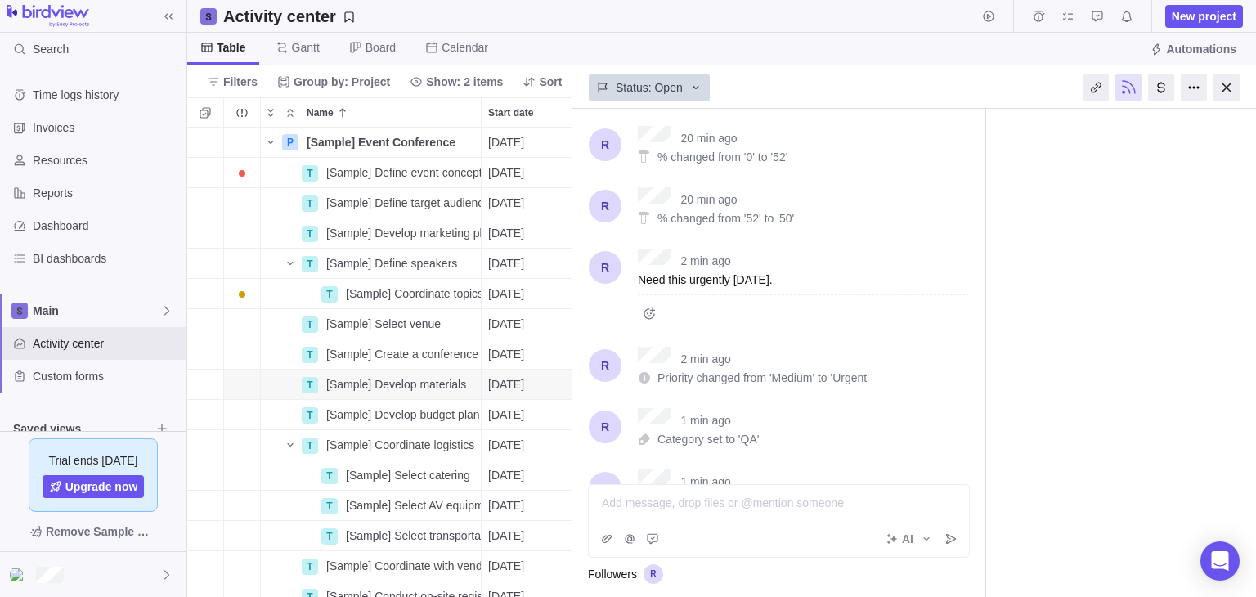
scroll to position [0, 0]
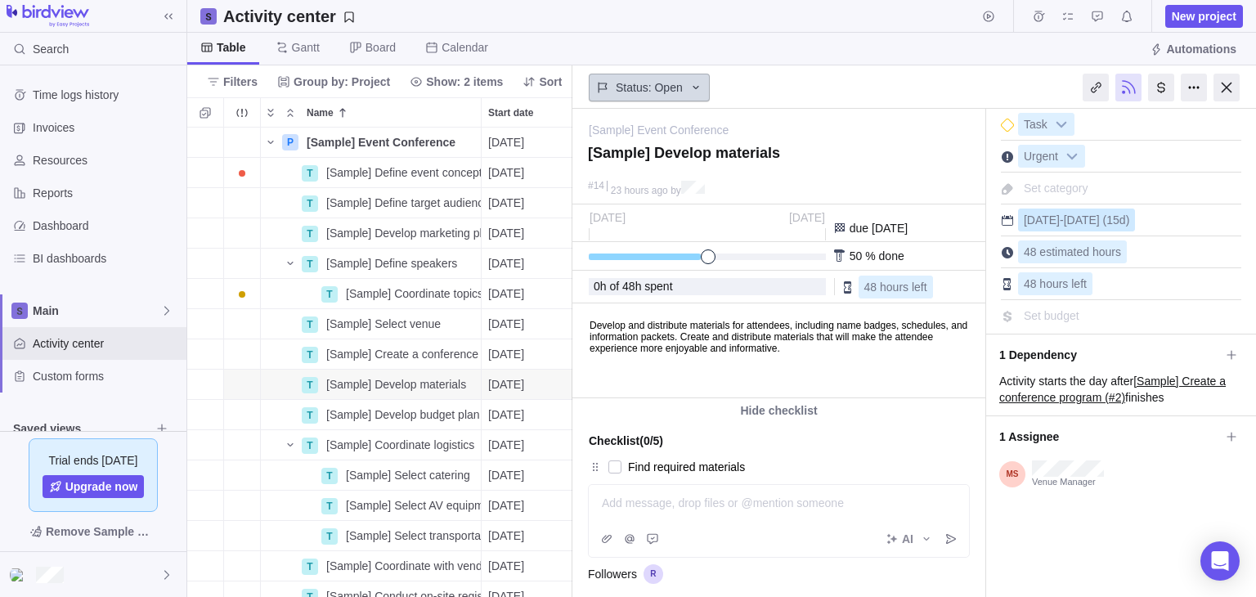
click at [692, 84] on icon at bounding box center [695, 87] width 13 height 13
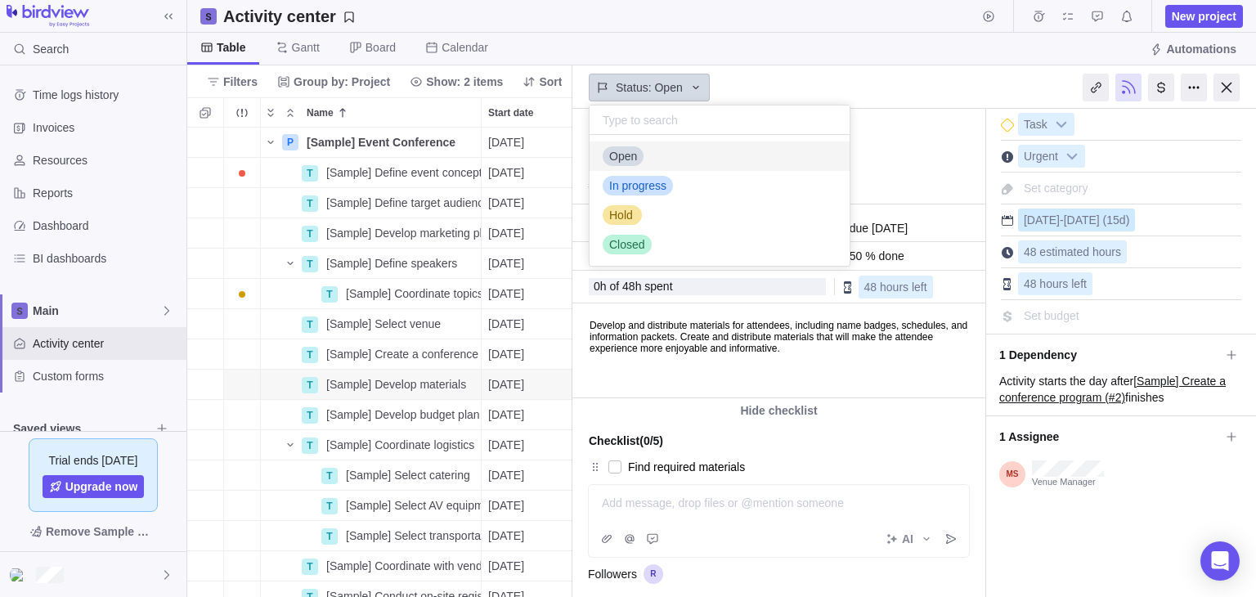
scroll to position [118, 248]
click at [692, 83] on icon at bounding box center [695, 87] width 13 height 13
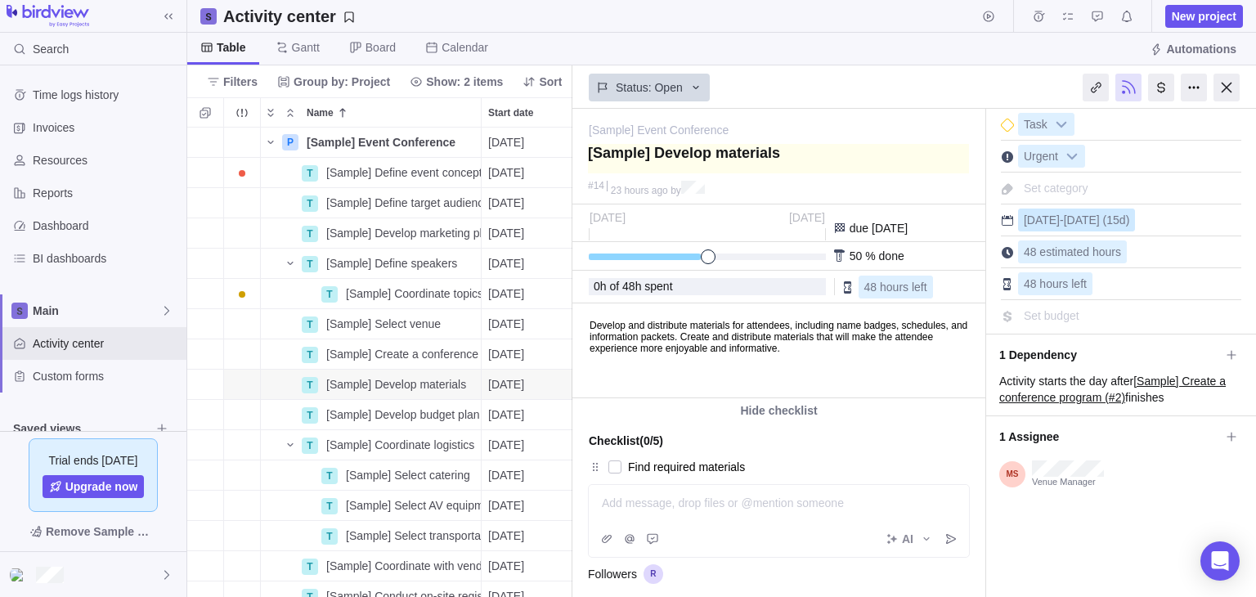
click at [773, 159] on textarea at bounding box center [778, 158] width 381 height 29
click at [741, 89] on div "Status: Open" at bounding box center [778, 86] width 413 height 38
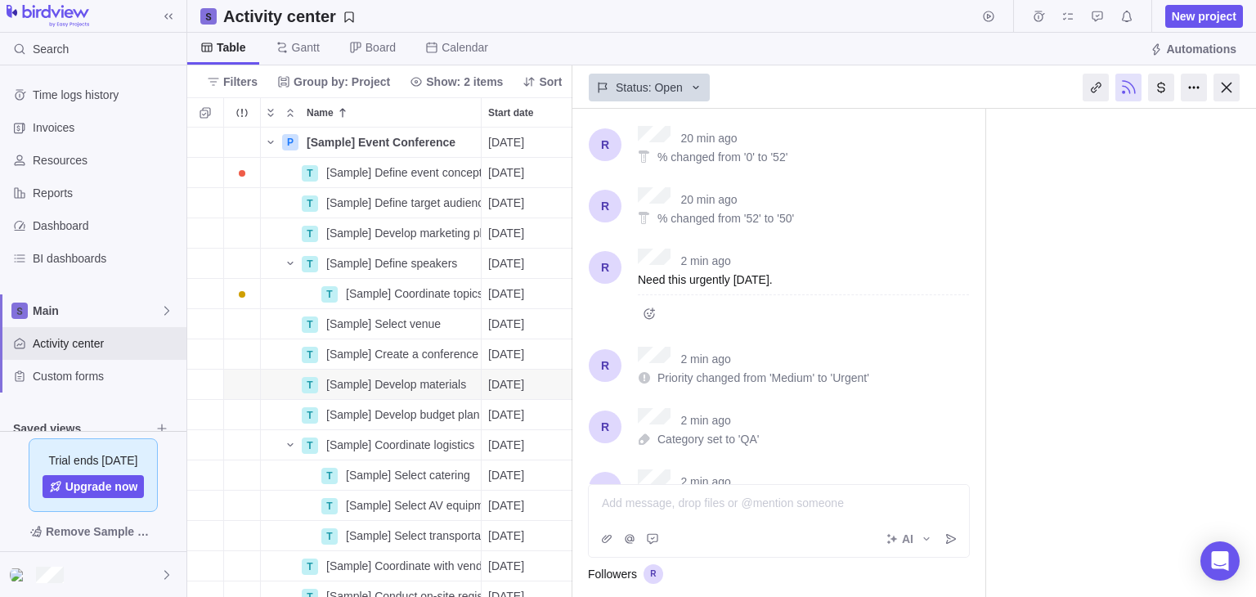
scroll to position [0, 0]
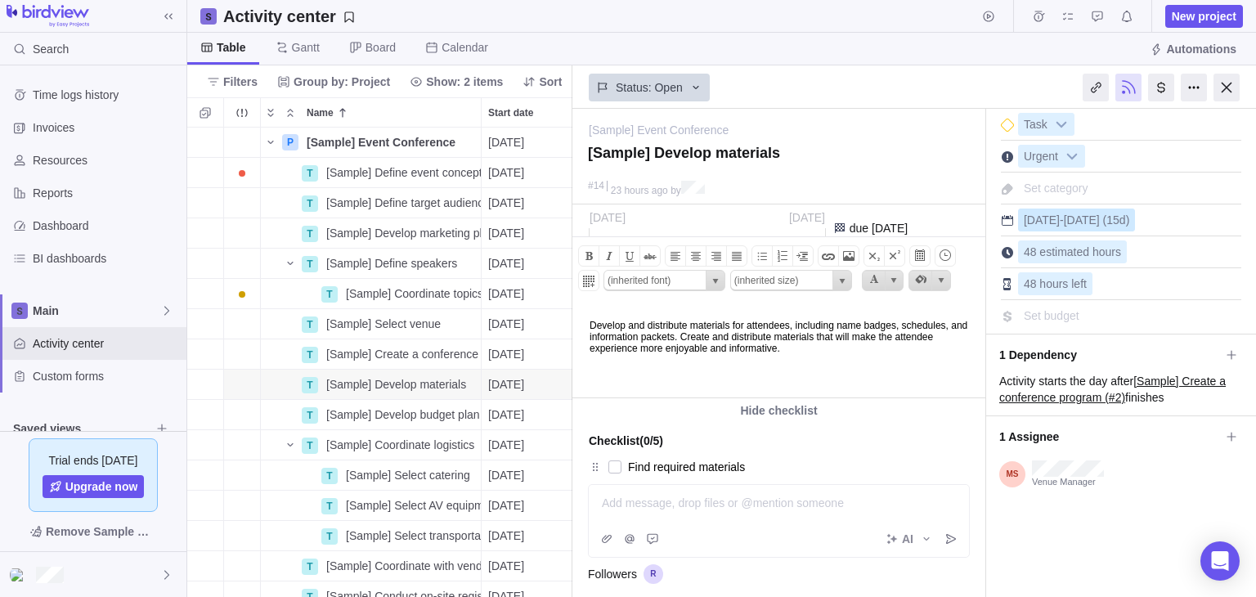
click at [922, 347] on body "Develop and distribute materials for attendees, including name badges, schedule…" at bounding box center [777, 329] width 409 height 50
click at [922, 377] on html "Develop and distribute materials for attendees, including name badges, schedule…" at bounding box center [777, 350] width 409 height 93
click at [605, 378] on html "Develop and distribute materials for attendees, including name badges, schedule…" at bounding box center [777, 350] width 409 height 93
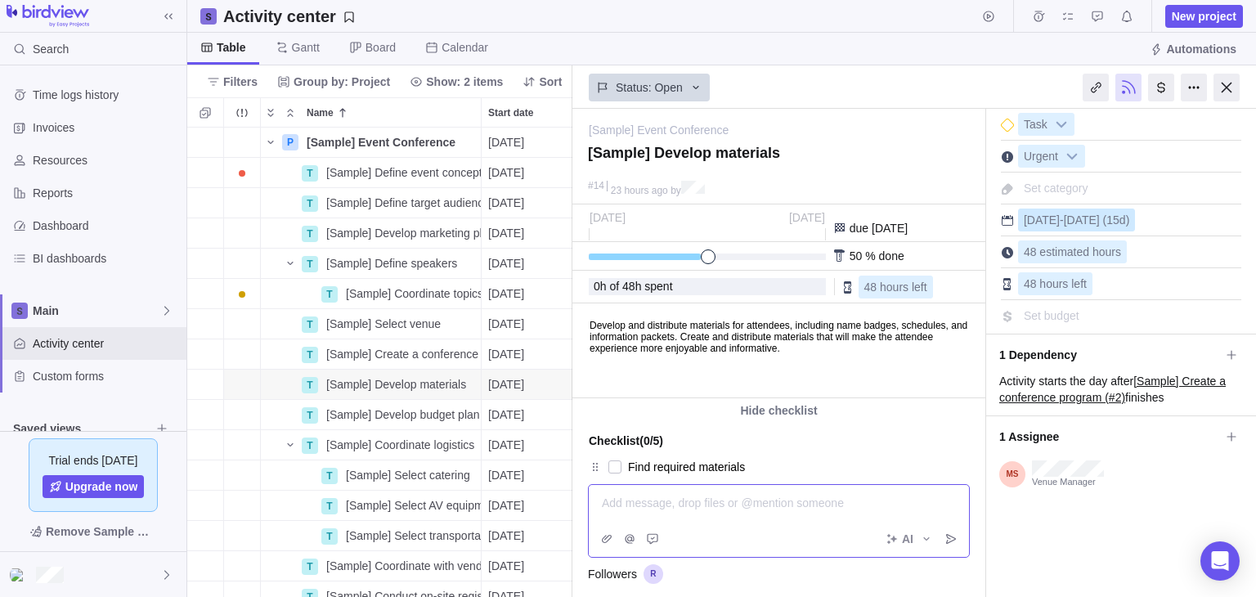
click at [696, 508] on div at bounding box center [778, 503] width 353 height 16
click at [869, 280] on span "48 hours left" at bounding box center [895, 286] width 63 height 13
click at [896, 311] on body "Develop and distribute materials for attendees, including name badges, schedule…" at bounding box center [777, 329] width 409 height 50
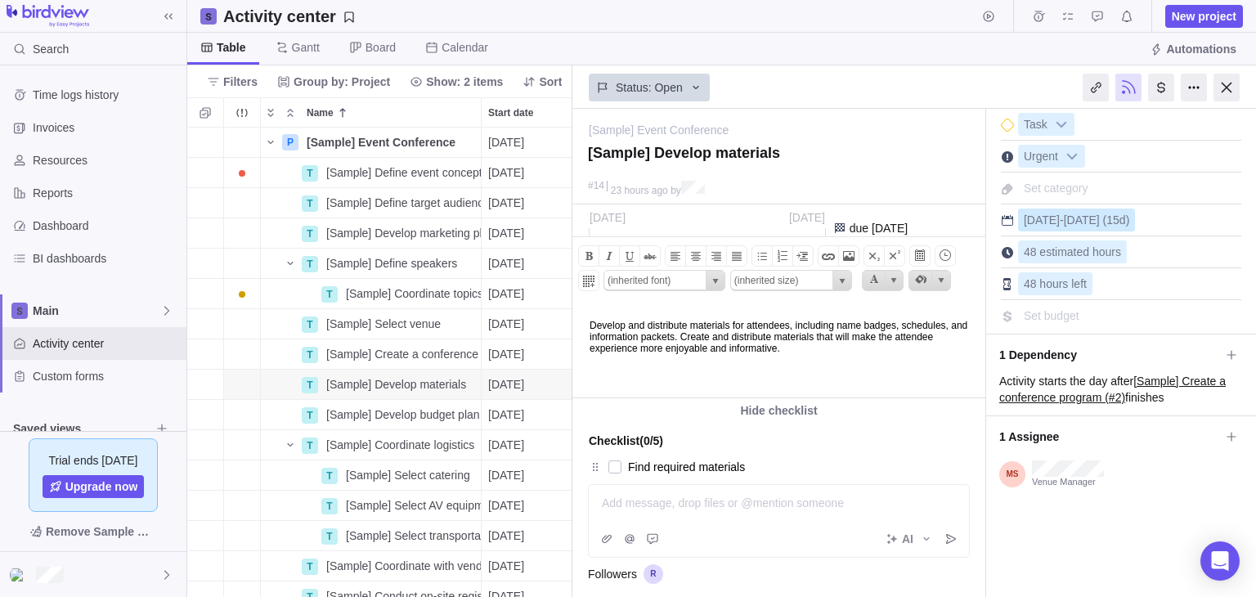
click at [839, 325] on body "Develop and distribute materials for attendees, including name badges, schedule…" at bounding box center [777, 329] width 409 height 50
click at [891, 378] on html "Develop and distribute materials for attendees, including name badges, schedule…" at bounding box center [777, 350] width 409 height 93
click at [834, 395] on html "Develop and distribute materials for attendees, including name badges, schedule…" at bounding box center [777, 350] width 409 height 93
click at [629, 414] on div "Hide checklist" at bounding box center [778, 410] width 413 height 25
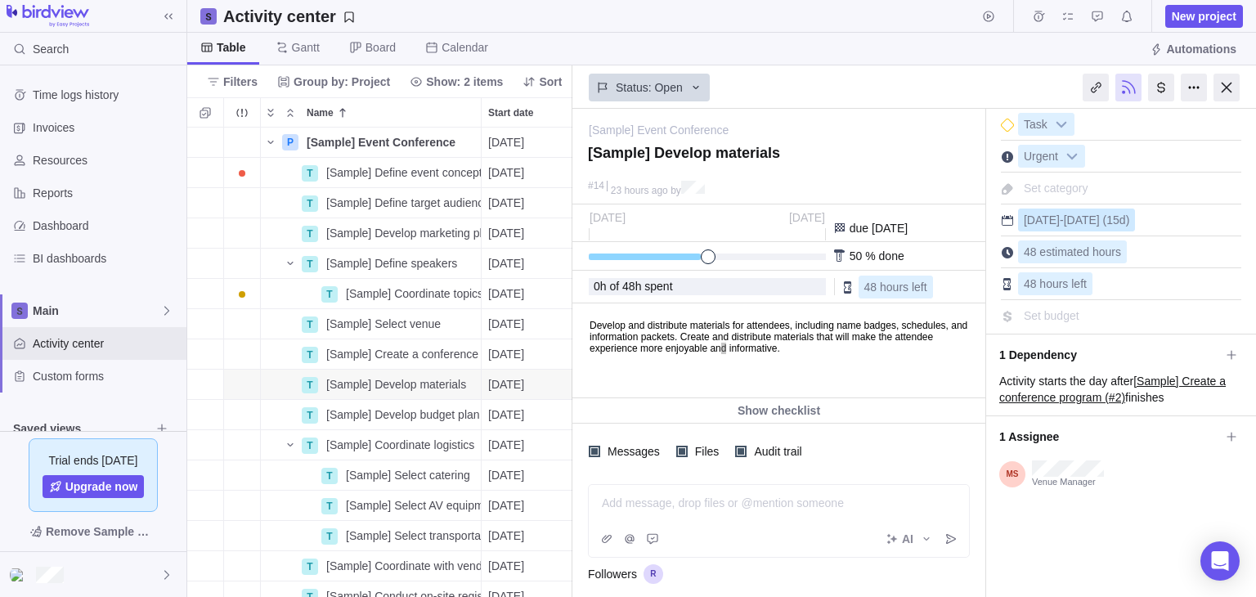
click at [661, 286] on span "h spent" at bounding box center [654, 286] width 38 height 13
click at [632, 289] on span "48" at bounding box center [628, 286] width 13 height 13
click at [615, 289] on span "h of" at bounding box center [609, 286] width 19 height 13
click at [654, 185] on span "23 hours ago" at bounding box center [639, 190] width 57 height 11
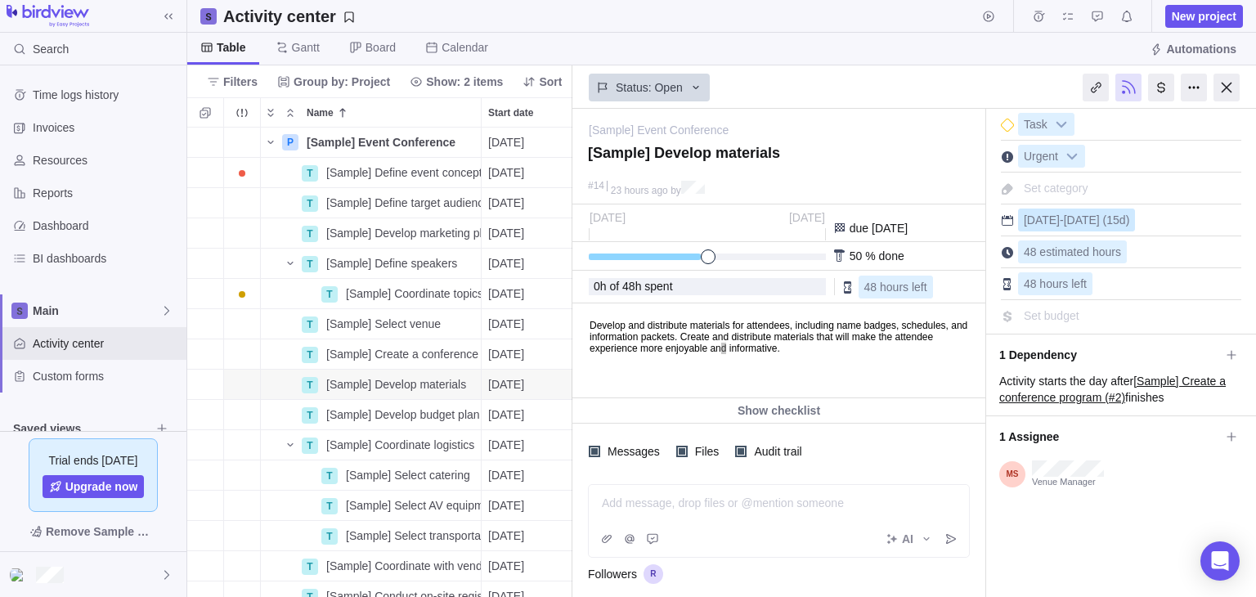
click at [660, 185] on span "23 hours ago" at bounding box center [639, 190] width 57 height 11
click at [599, 190] on div "#14" at bounding box center [596, 186] width 16 height 11
